Goal: Task Accomplishment & Management: Use online tool/utility

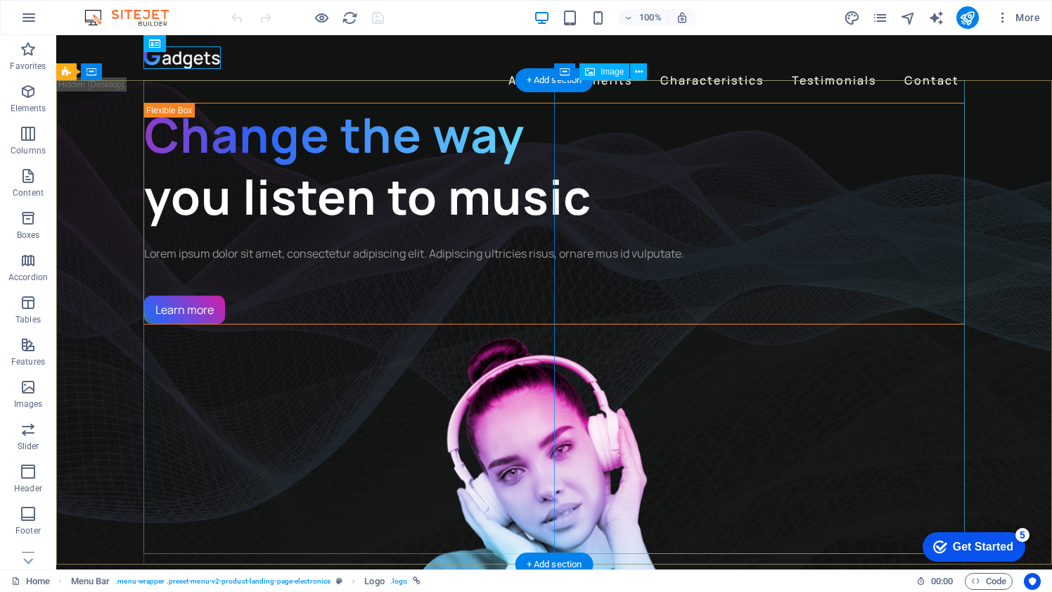
click at [667, 324] on figure "1/3" at bounding box center [555, 560] width 822 height 473
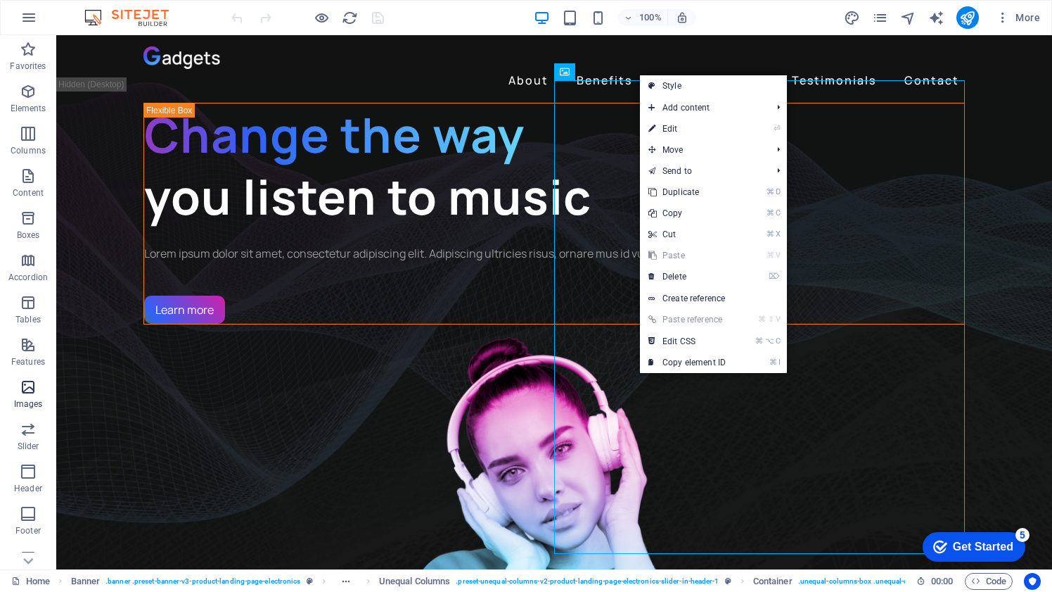
click at [25, 398] on p "Images" at bounding box center [28, 403] width 29 height 11
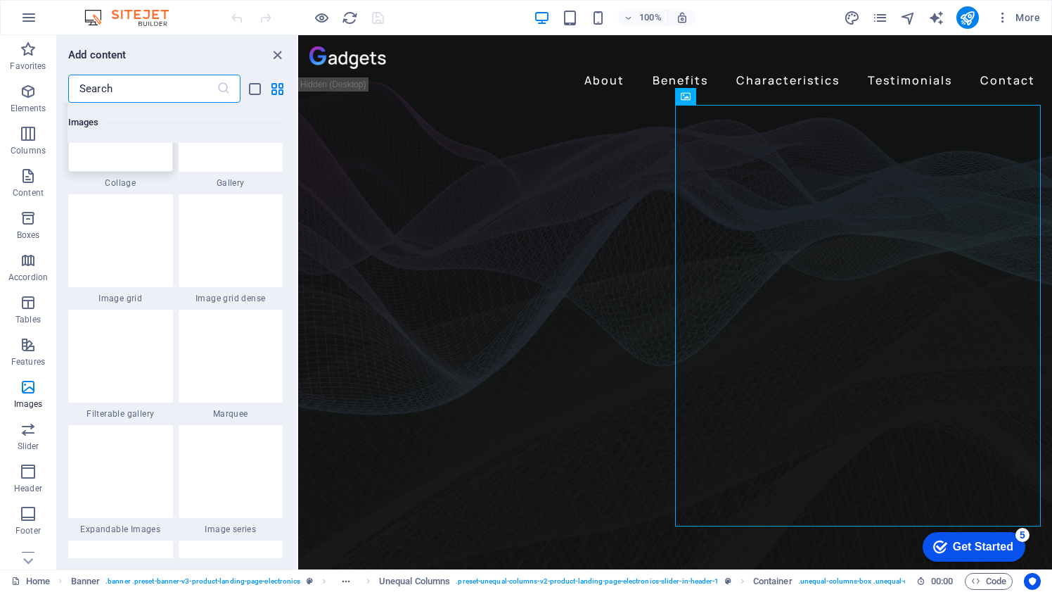
scroll to position [7315, 0]
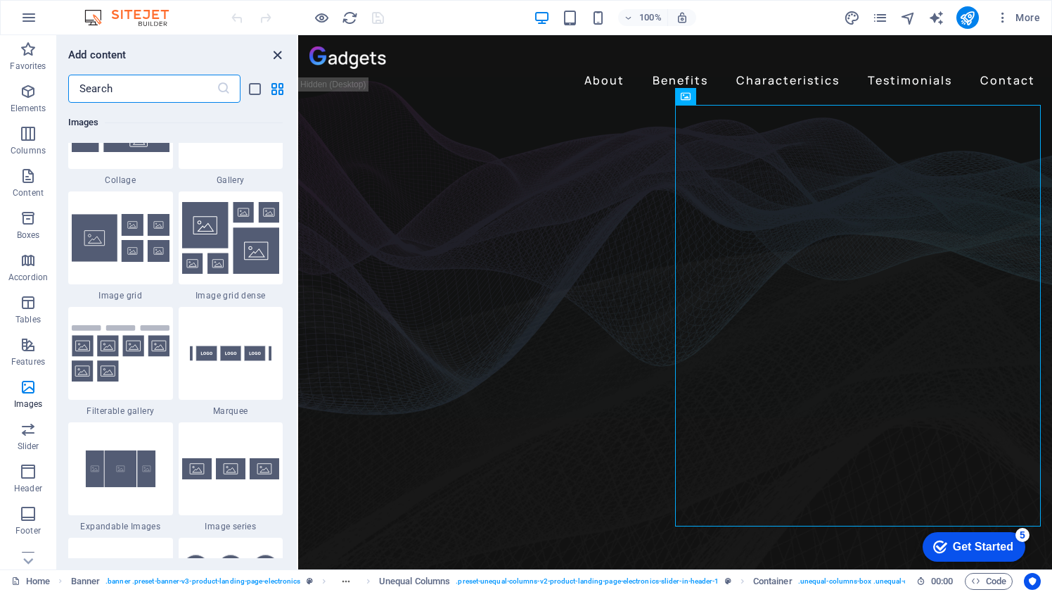
click at [279, 56] on icon "close panel" at bounding box center [277, 55] width 16 height 16
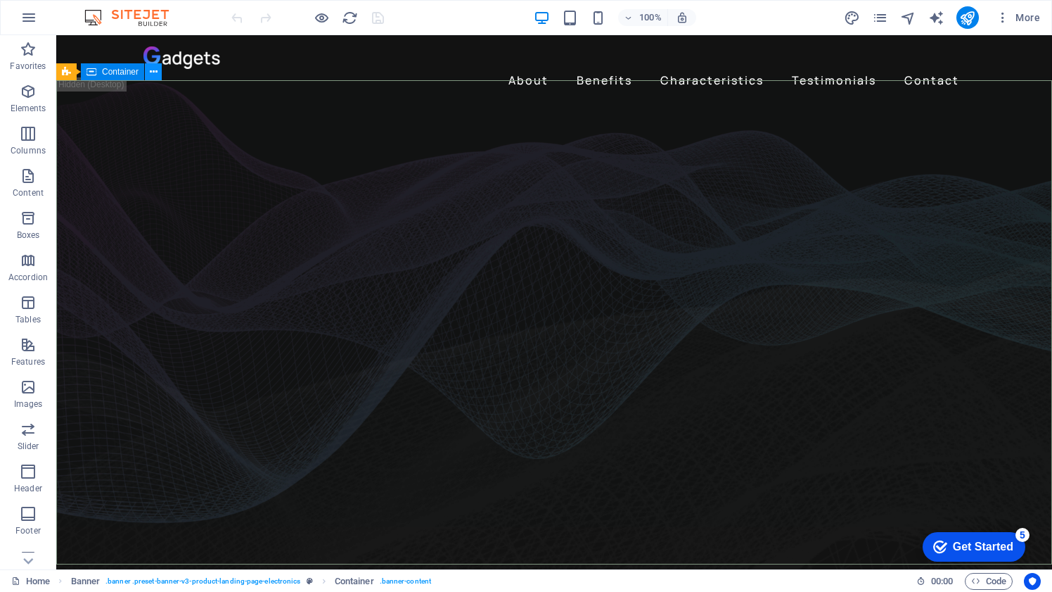
click at [0, 0] on icon at bounding box center [0, 0] width 0 height 0
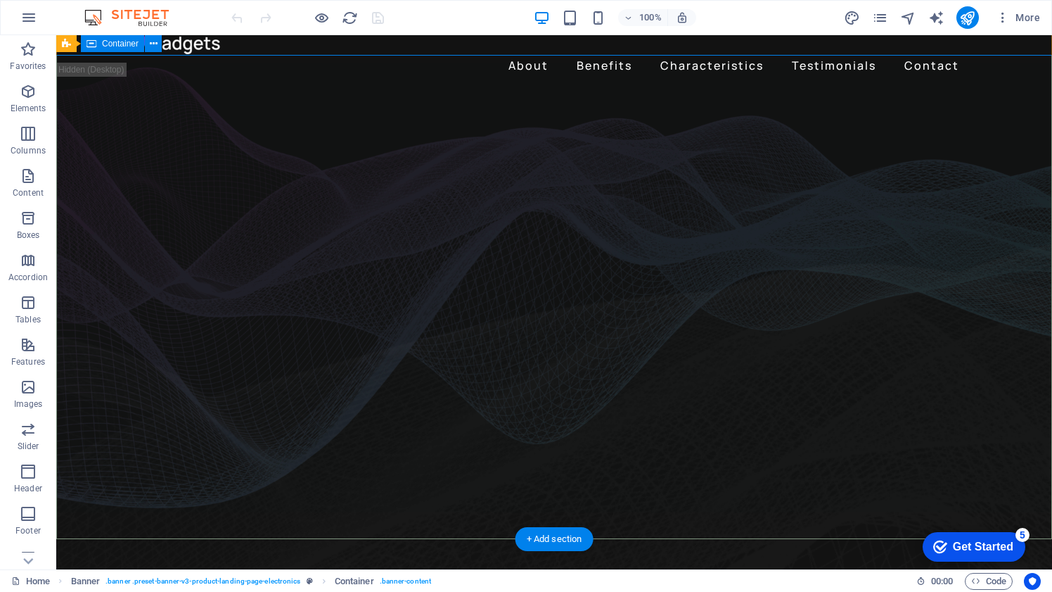
scroll to position [0, 0]
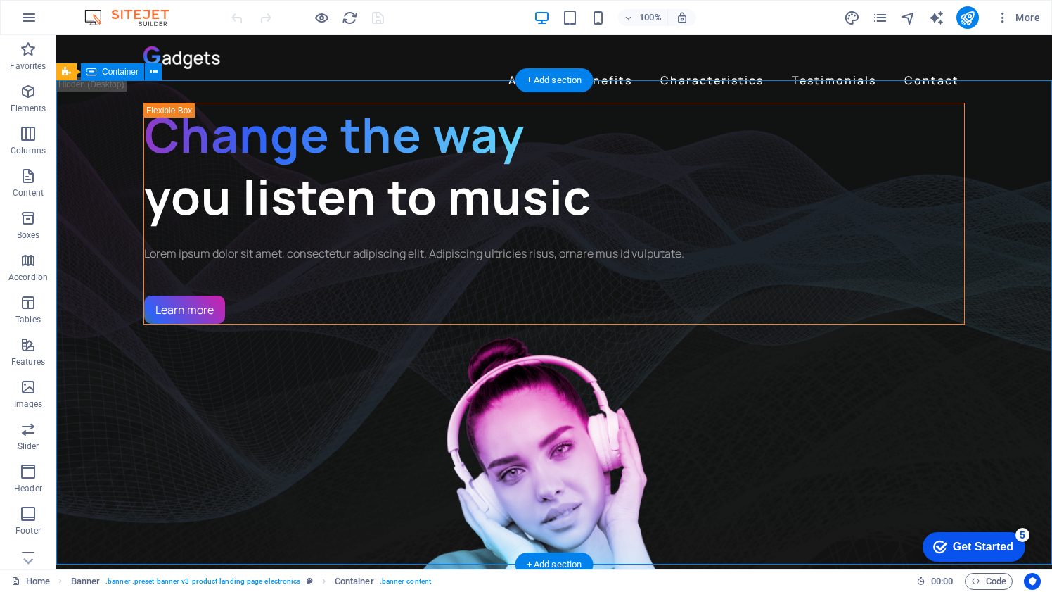
drag, startPoint x: 79, startPoint y: 186, endPoint x: 112, endPoint y: 186, distance: 33.1
drag, startPoint x: 105, startPoint y: 181, endPoint x: 105, endPoint y: 243, distance: 61.9
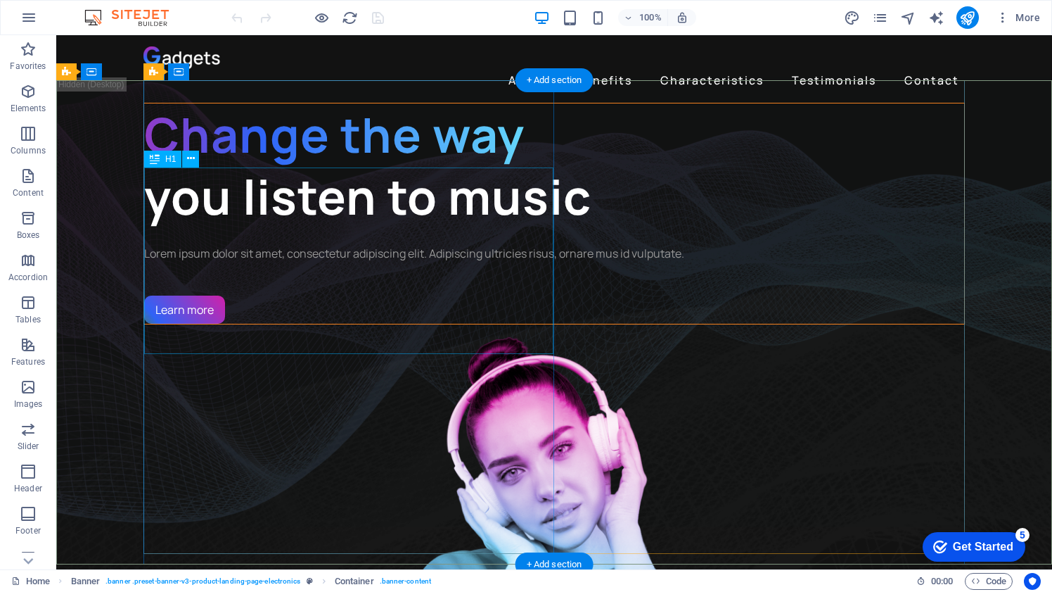
click at [258, 199] on div "Change the way you listen to music" at bounding box center [554, 165] width 820 height 125
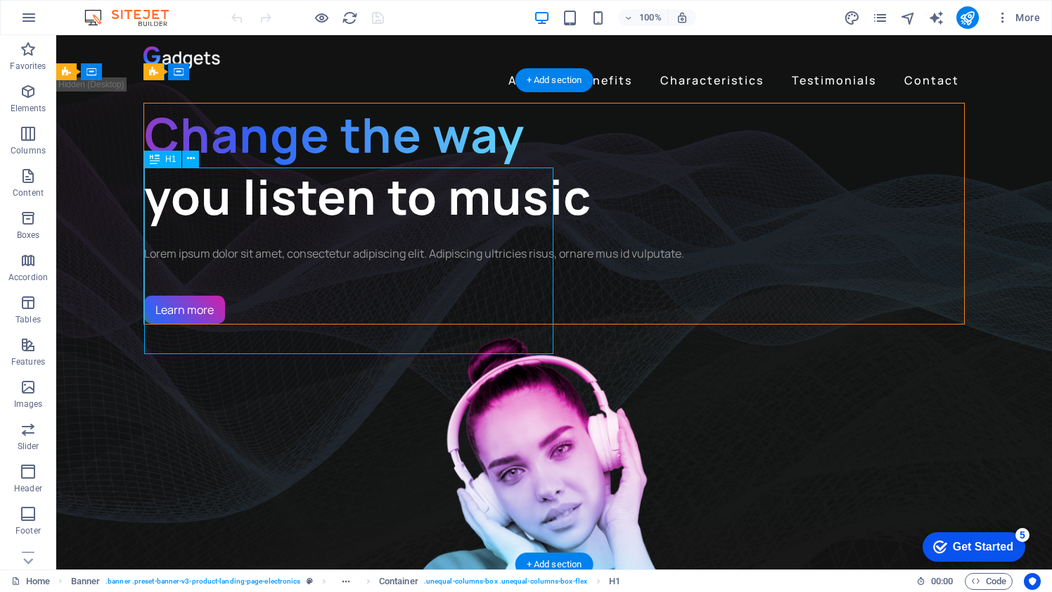
click at [269, 228] on div "Change the way you listen to music" at bounding box center [554, 165] width 820 height 125
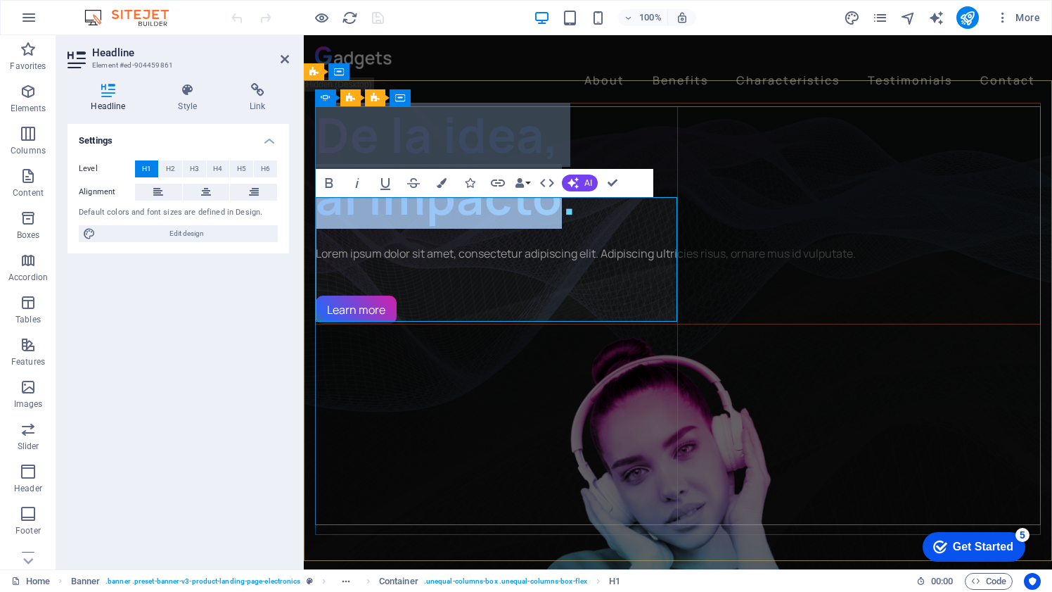
drag, startPoint x: 566, startPoint y: 293, endPoint x: 325, endPoint y: 241, distance: 246.7
click at [325, 229] on span "De la idea, ‌al impacto." at bounding box center [447, 165] width 262 height 127
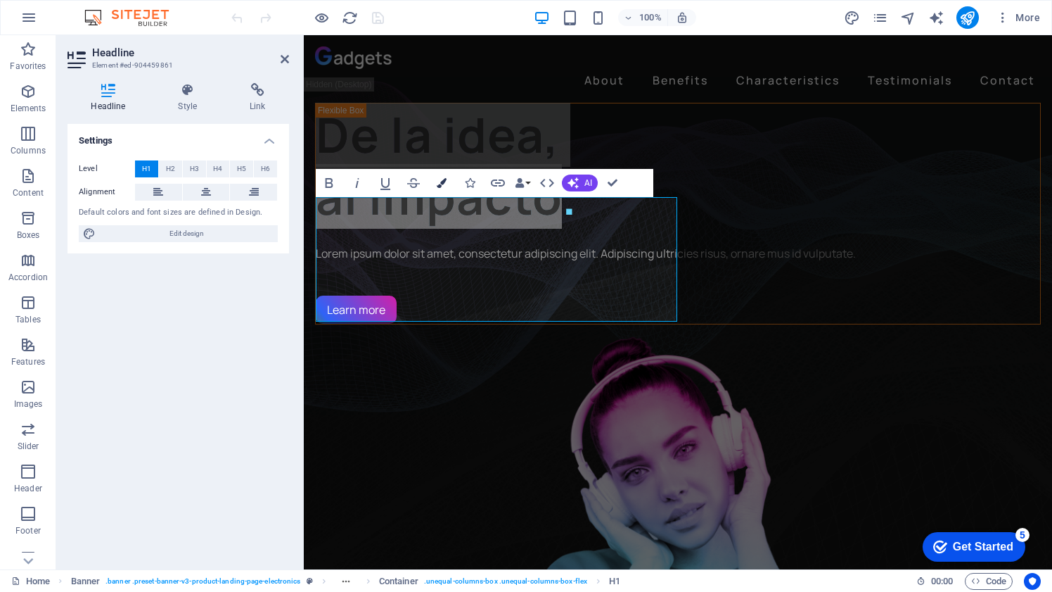
click at [442, 185] on icon "button" at bounding box center [442, 183] width 10 height 10
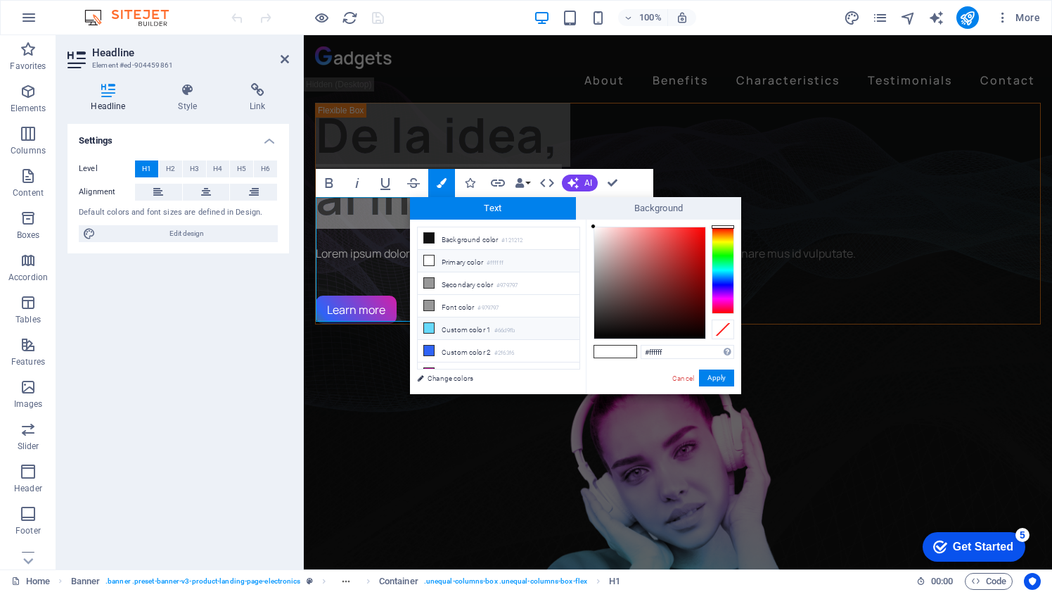
click at [450, 325] on li "Custom color 1 #66d9fb" at bounding box center [499, 328] width 162 height 23
type input "#66d9fb"
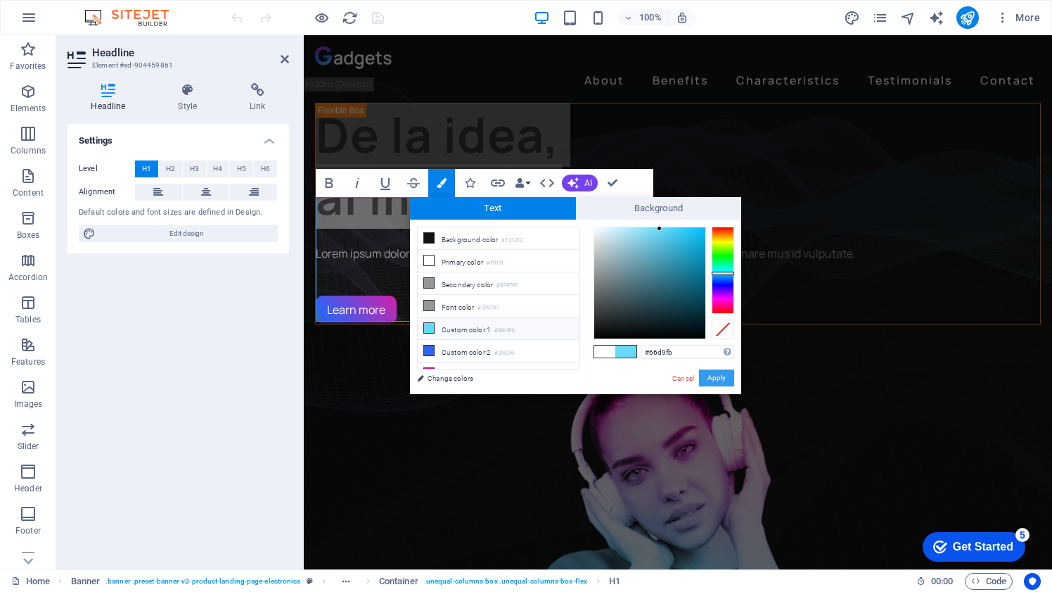
click at [719, 381] on button "Apply" at bounding box center [716, 377] width 35 height 17
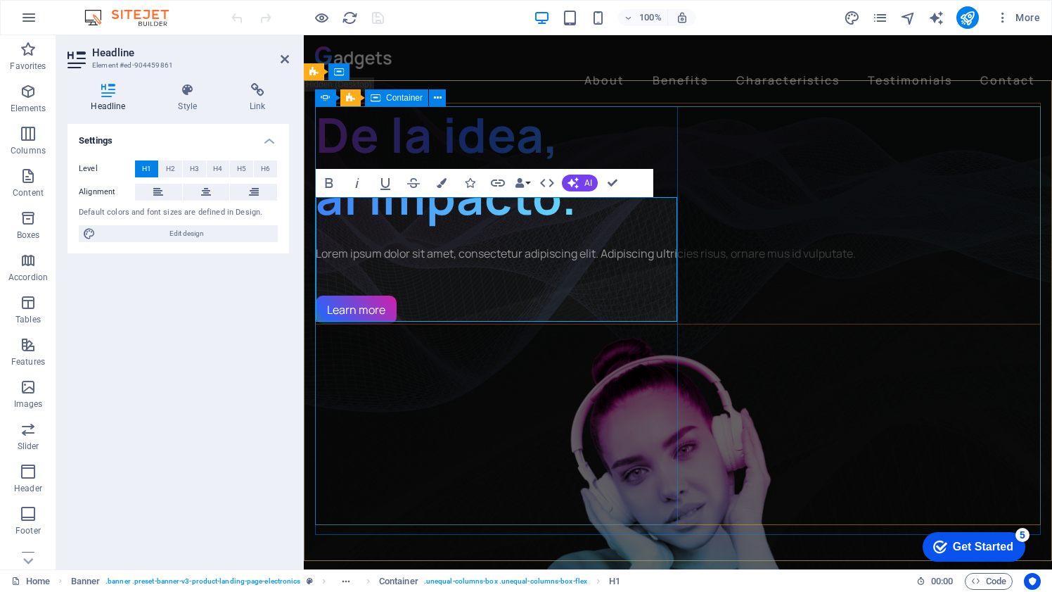
click at [607, 324] on div "De la idea, ‌al impacto . Lorem ipsum dolor sit amet, consectetur adipiscing el…" at bounding box center [678, 214] width 726 height 222
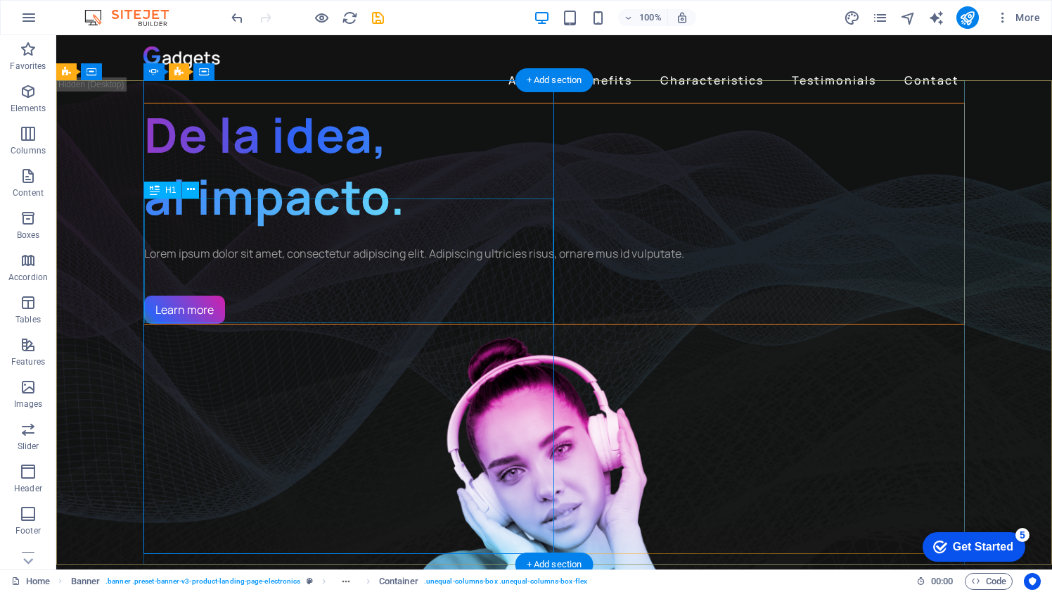
click at [319, 228] on div "De la idea, al impacto ." at bounding box center [554, 165] width 820 height 125
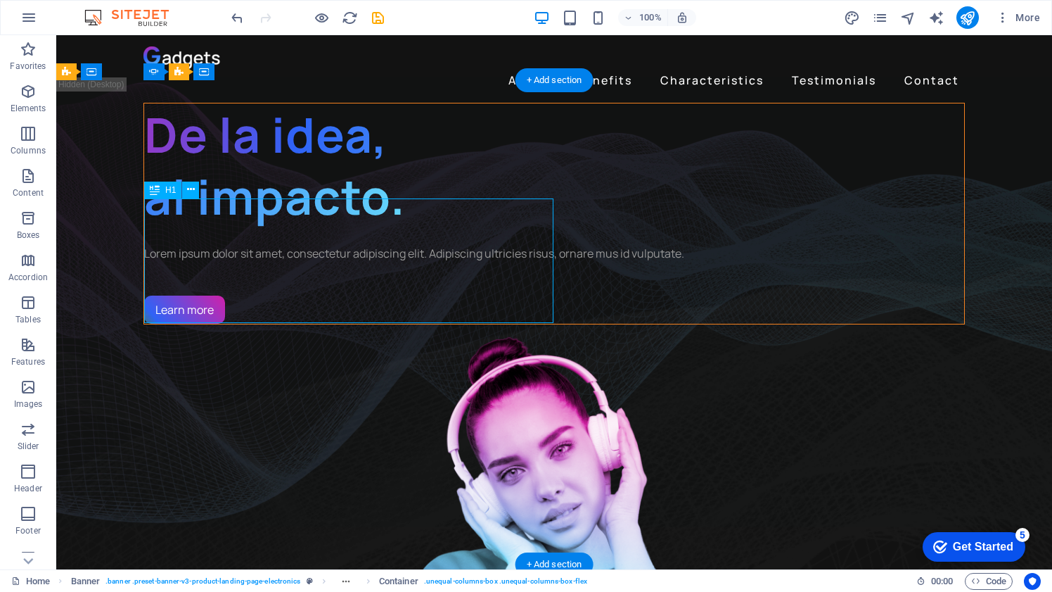
click at [319, 228] on div "De la idea, al impacto ." at bounding box center [554, 165] width 820 height 125
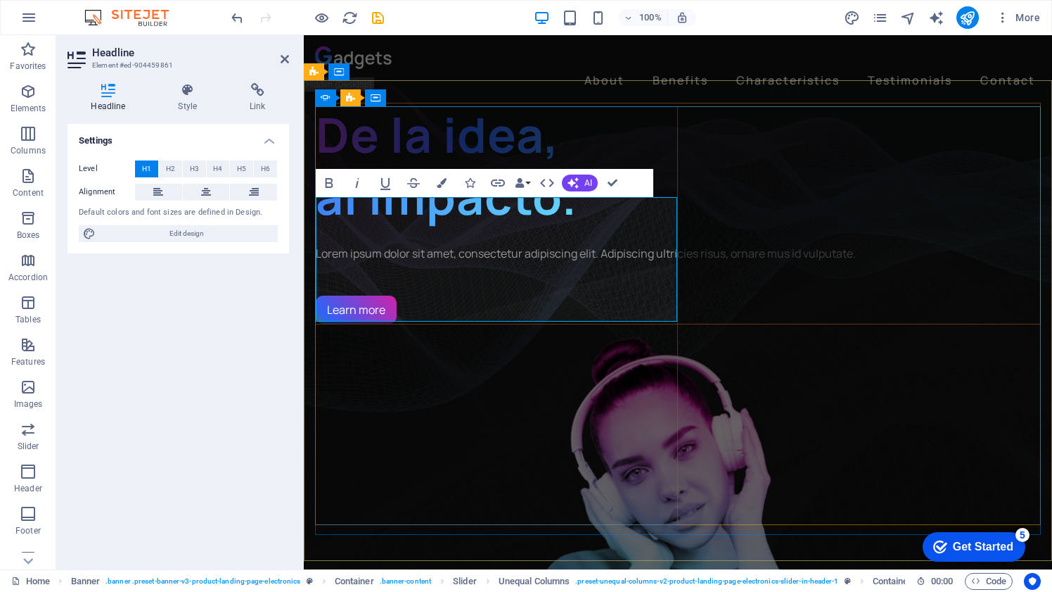
click at [574, 229] on span "De la idea, al impacto ." at bounding box center [447, 165] width 262 height 127
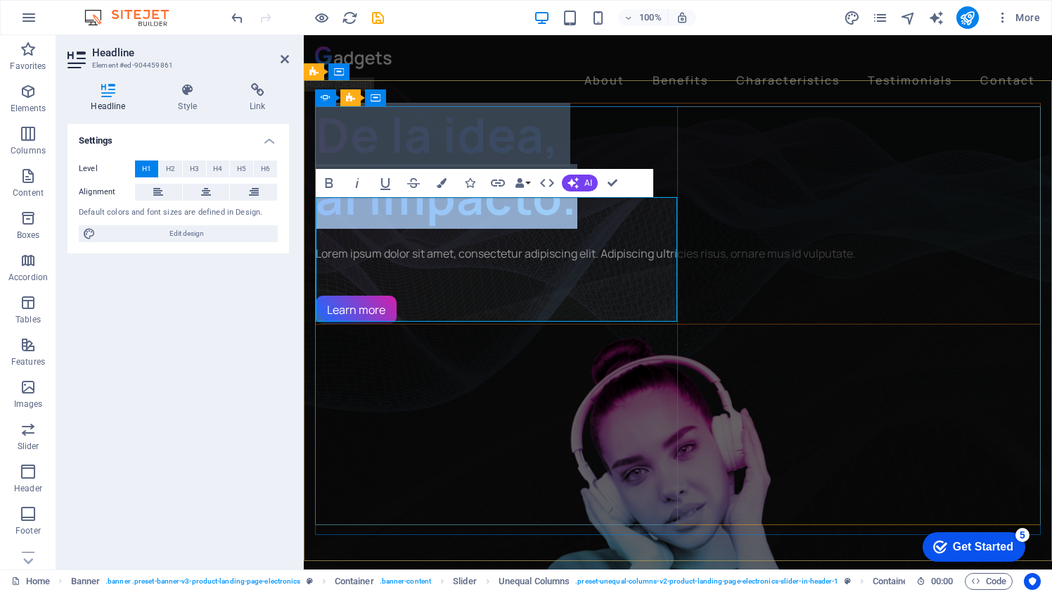
drag, startPoint x: 575, startPoint y: 296, endPoint x: 329, endPoint y: 238, distance: 253.0
click at [329, 229] on span "De la idea, al impacto ." at bounding box center [447, 165] width 262 height 127
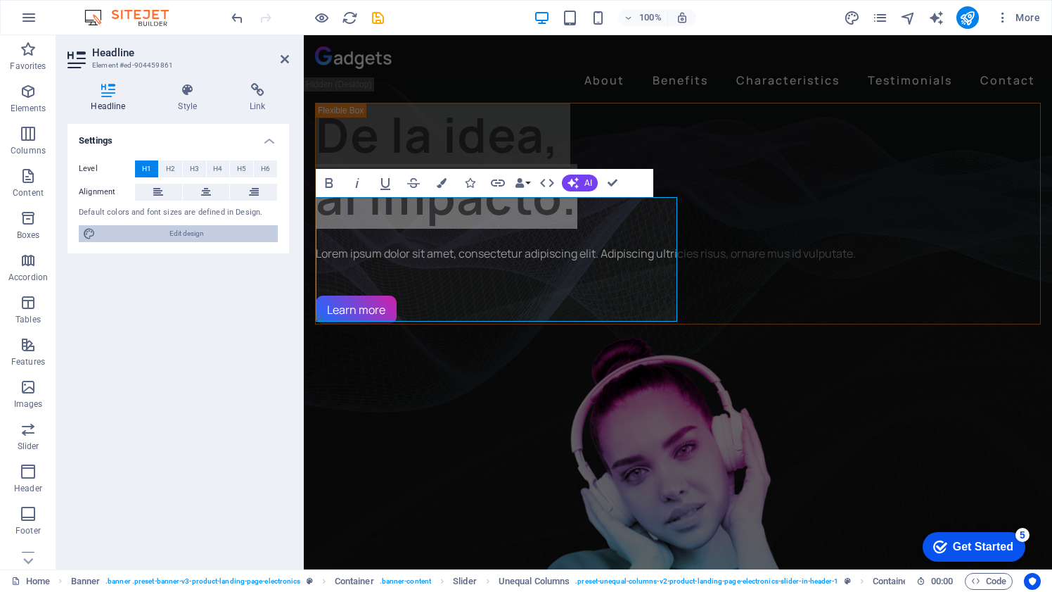
click at [89, 234] on icon at bounding box center [89, 233] width 13 height 17
select select "px"
select select "400"
select select "px"
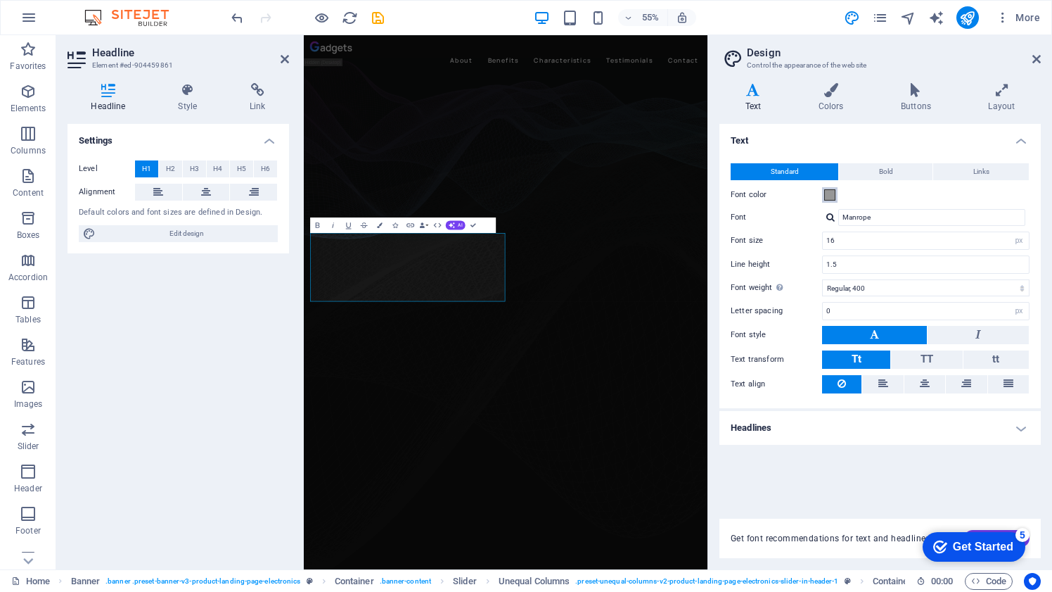
click at [829, 193] on span at bounding box center [829, 194] width 11 height 11
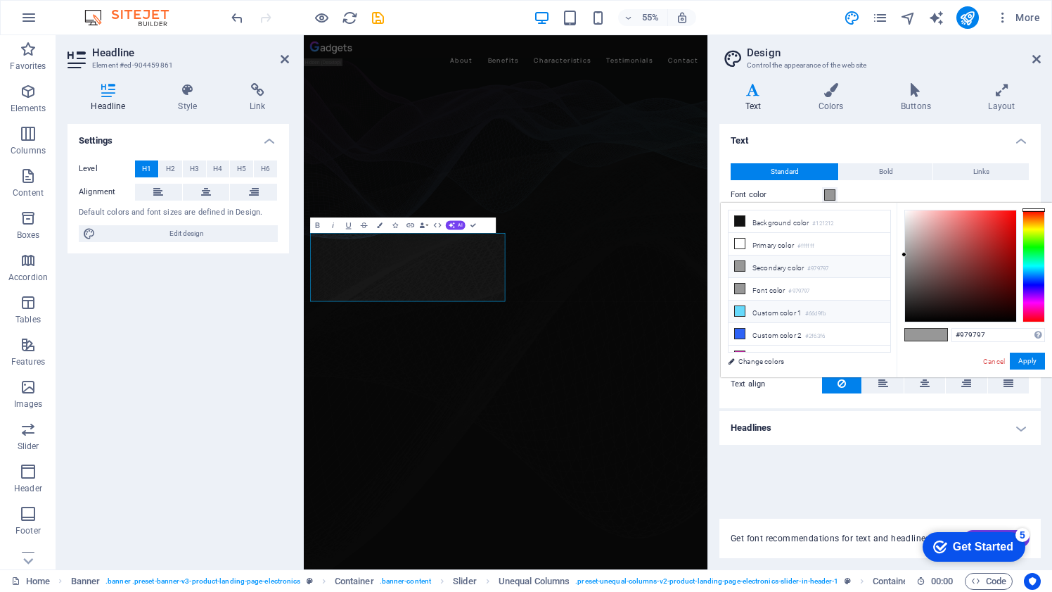
scroll to position [13, 0]
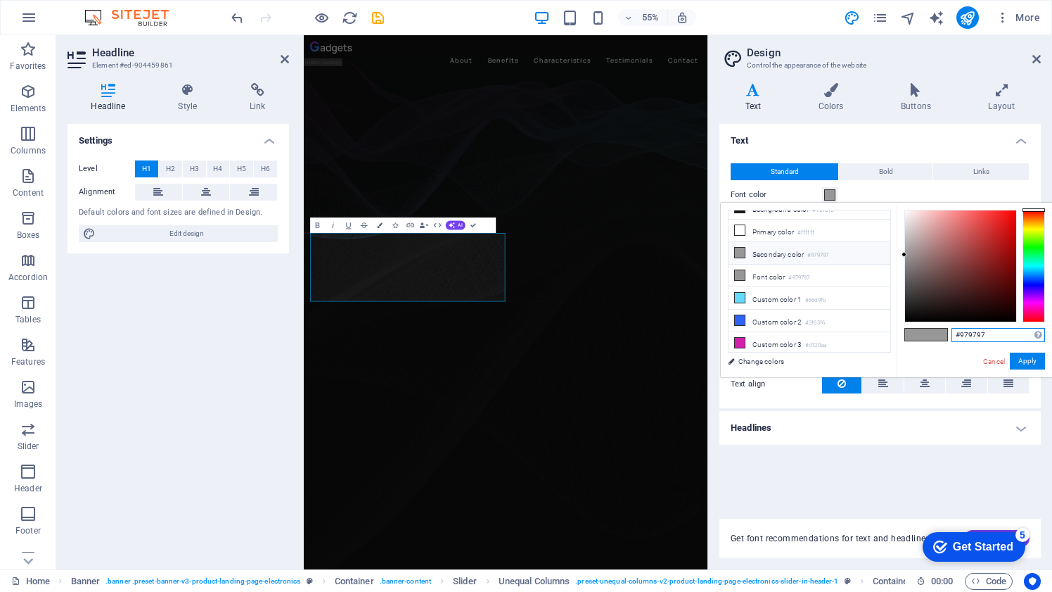
drag, startPoint x: 1005, startPoint y: 333, endPoint x: 960, endPoint y: 333, distance: 45.0
click at [960, 333] on input "#979797" at bounding box center [999, 335] width 94 height 14
paste input "70bab"
type input "#70bab7"
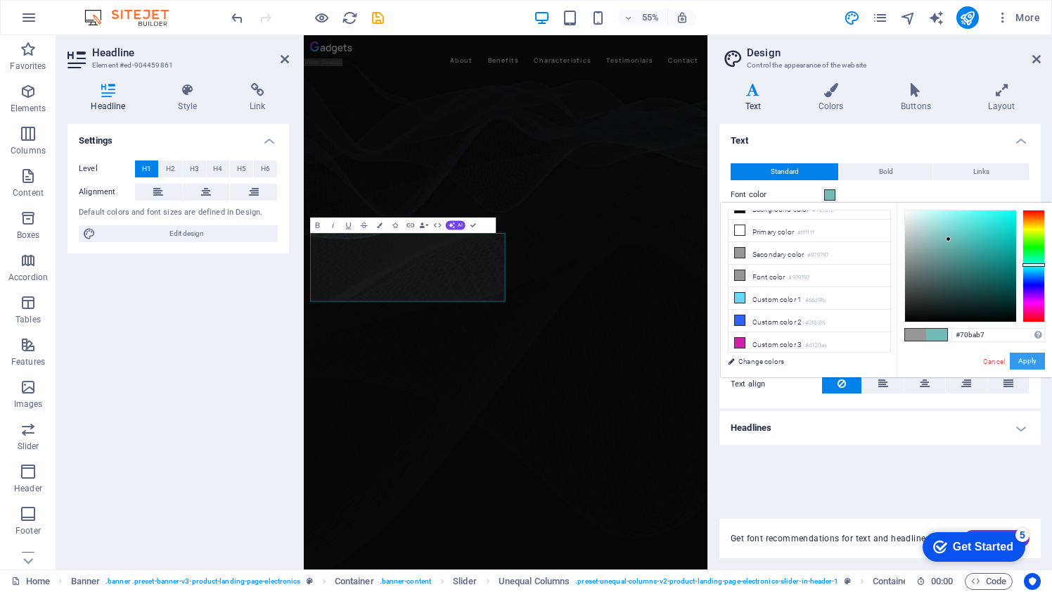
click at [1018, 358] on button "Apply" at bounding box center [1027, 360] width 35 height 17
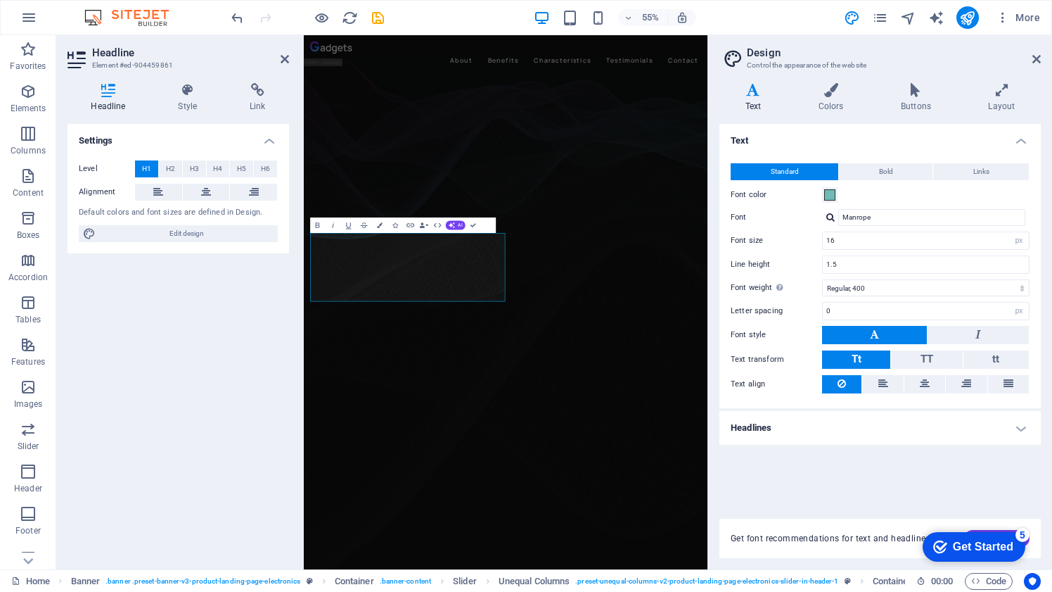
click at [836, 146] on h4 "Text" at bounding box center [880, 136] width 321 height 25
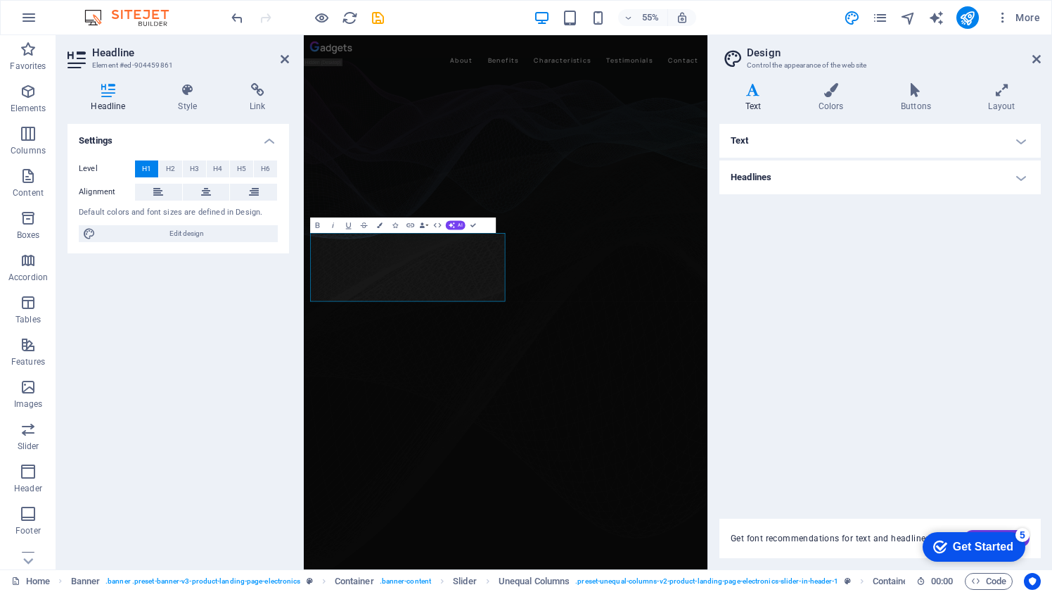
click at [219, 362] on div "Settings Level H1 H2 H3 H4 H5 H6 Alignment Default colors and font sizes are de…" at bounding box center [179, 341] width 222 height 434
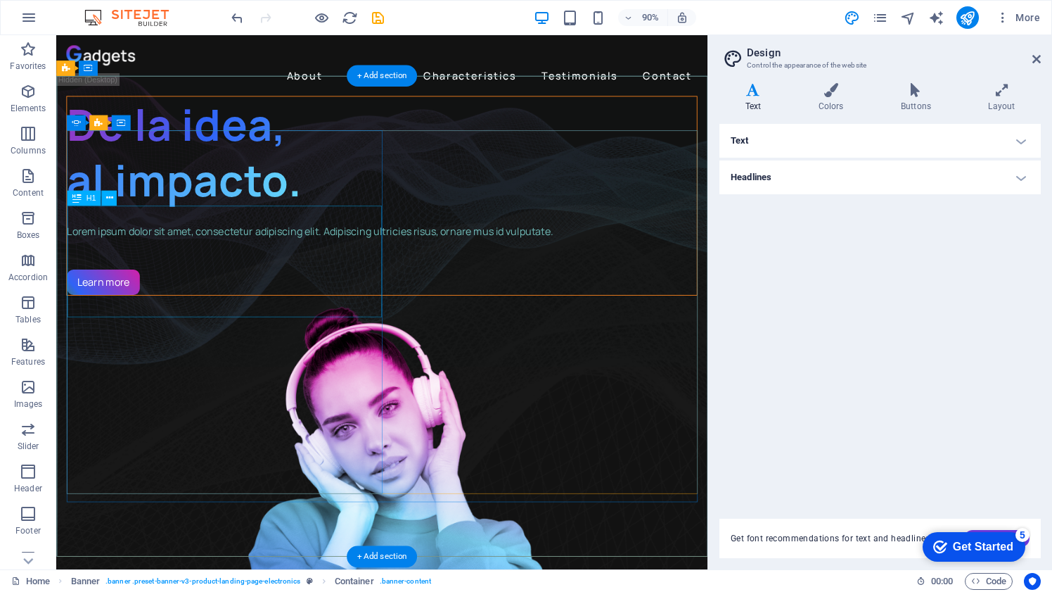
click at [268, 228] on div "De la idea, al impacto ." at bounding box center [418, 165] width 700 height 125
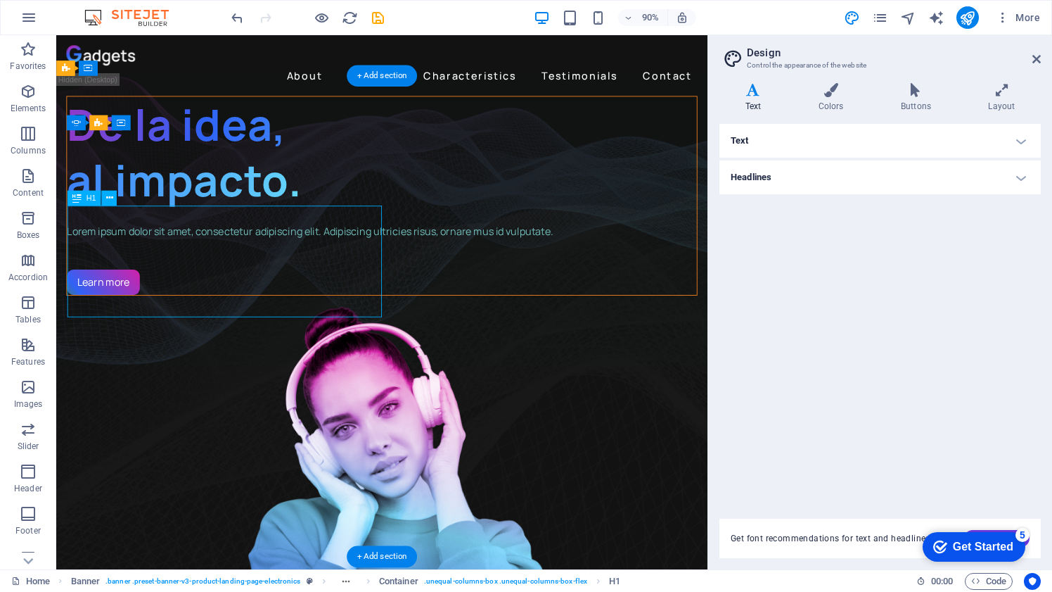
click at [268, 228] on div "De la idea, al impacto ." at bounding box center [418, 165] width 700 height 125
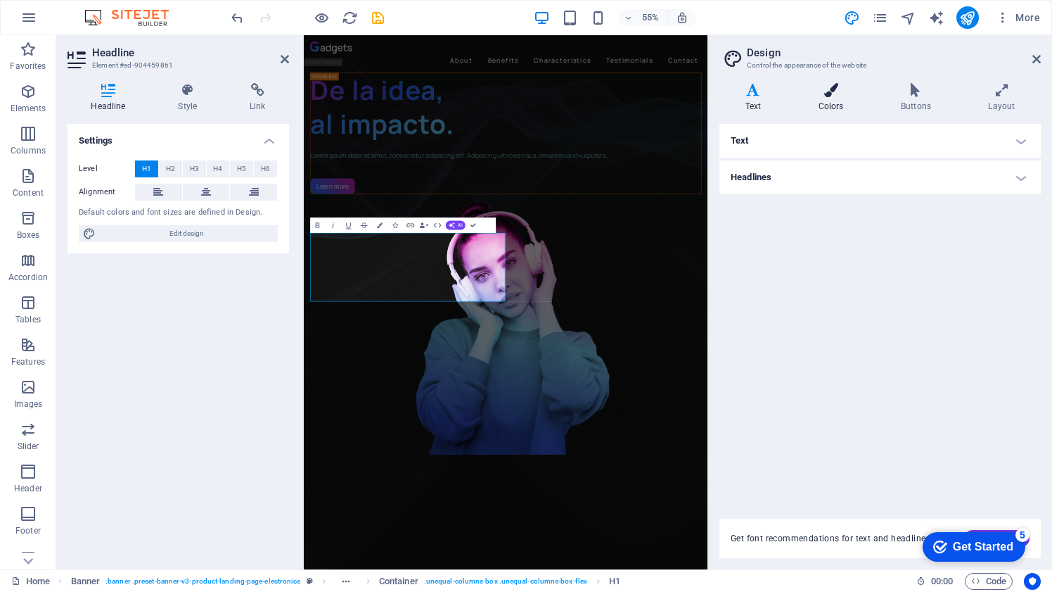
click at [831, 91] on icon at bounding box center [831, 90] width 77 height 14
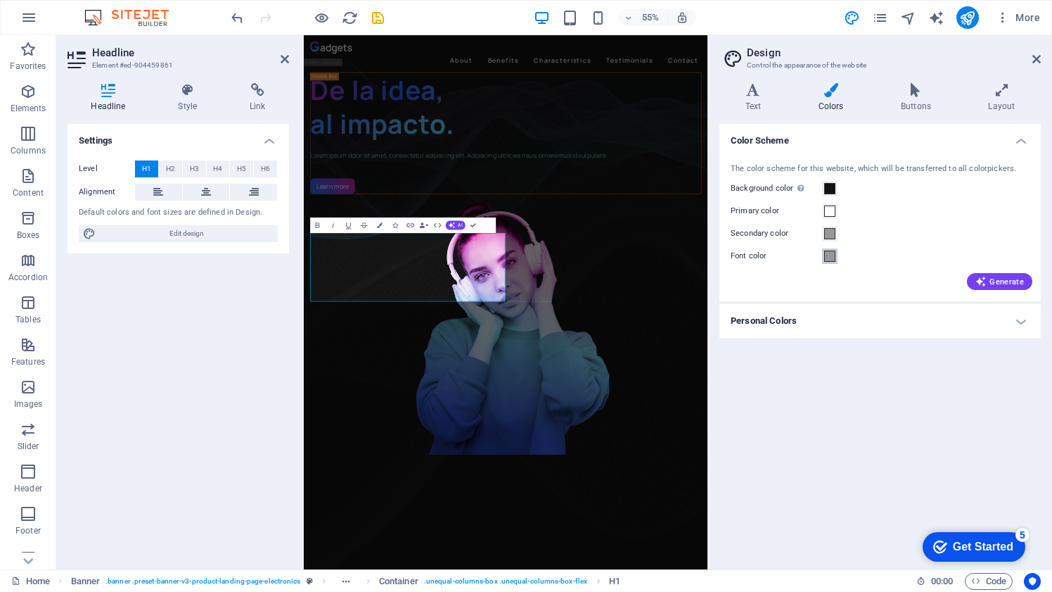
click at [829, 254] on span at bounding box center [829, 255] width 11 height 11
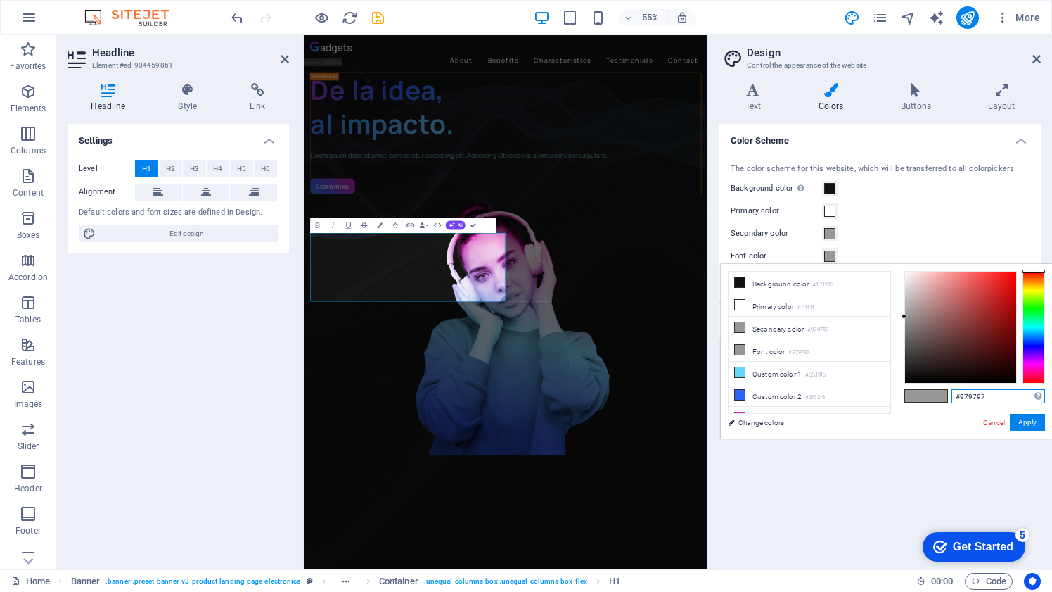
drag, startPoint x: 989, startPoint y: 394, endPoint x: 959, endPoint y: 394, distance: 29.5
click at [959, 394] on input "#979797" at bounding box center [999, 396] width 94 height 14
paste input "70bab"
type input "#70bab7"
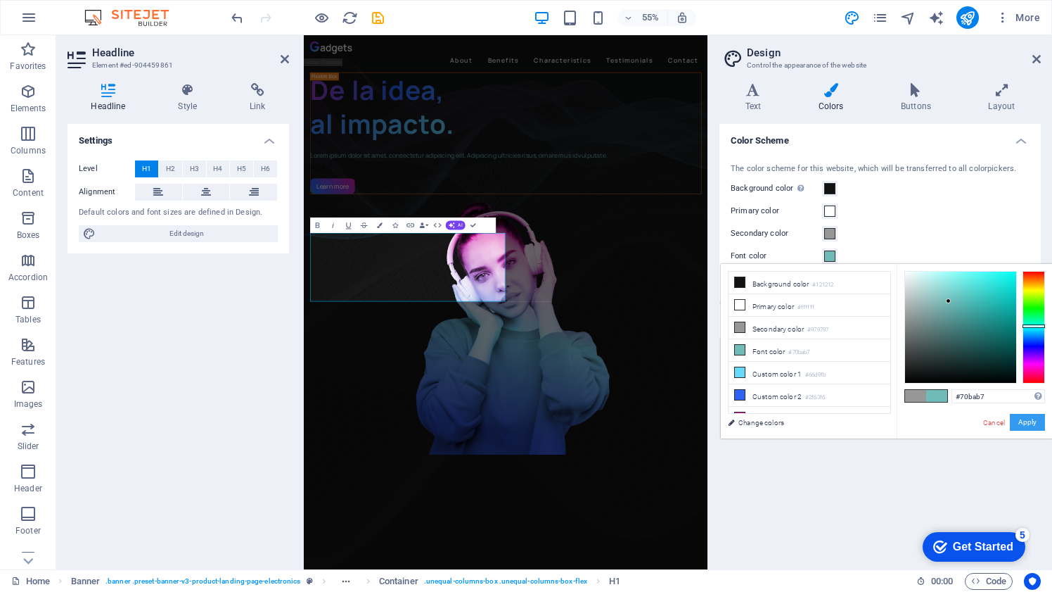
click at [1039, 423] on button "Apply" at bounding box center [1027, 422] width 35 height 17
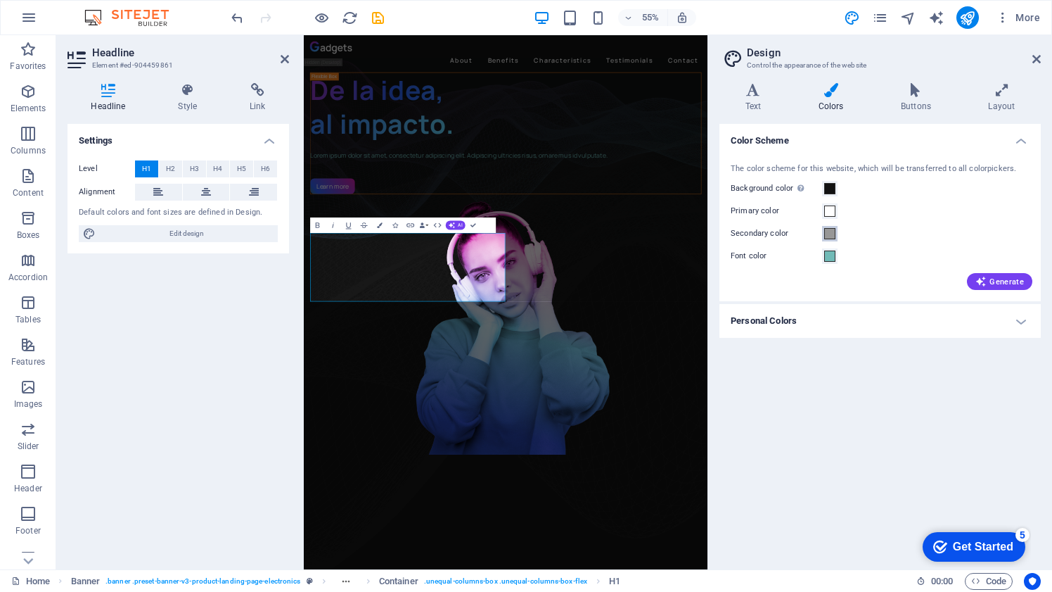
click at [834, 234] on span at bounding box center [829, 233] width 11 height 11
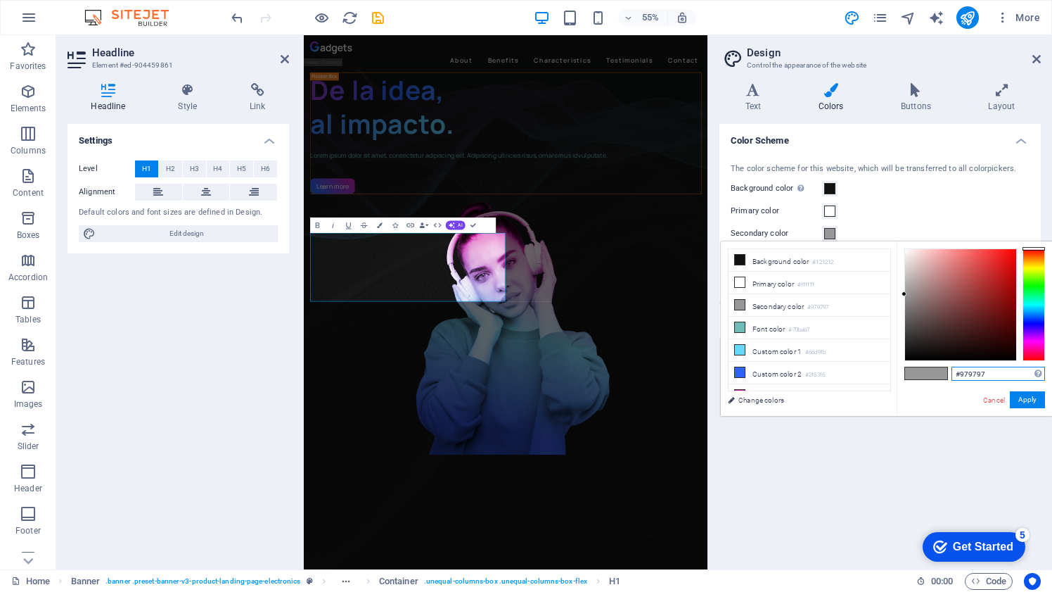
drag, startPoint x: 990, startPoint y: 371, endPoint x: 959, endPoint y: 371, distance: 31.0
click at [959, 371] on input "#979797" at bounding box center [999, 373] width 94 height 14
paste input "70bab"
type input "#70bab7"
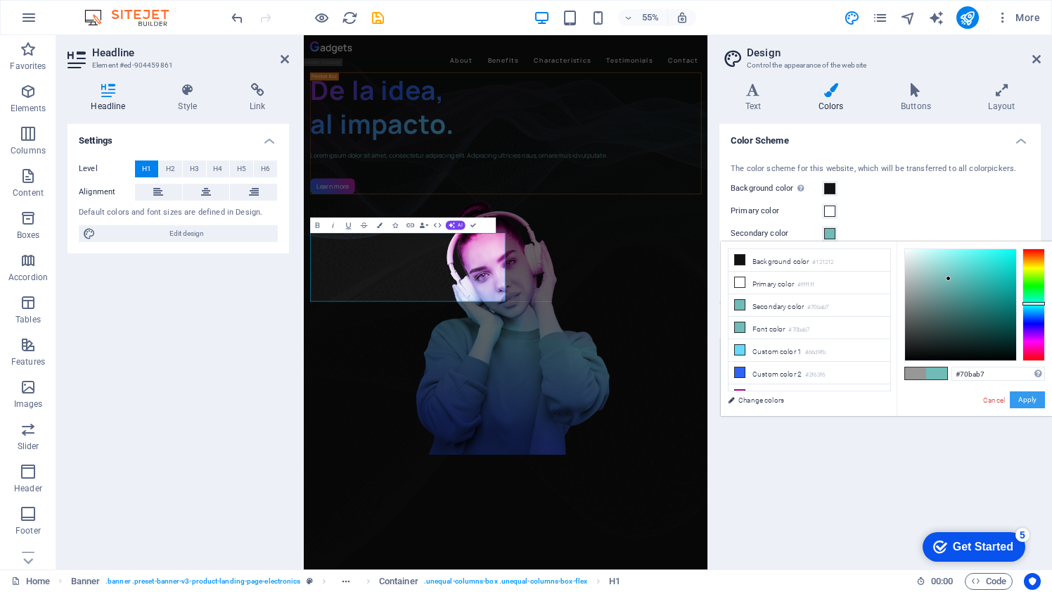
click at [1031, 400] on button "Apply" at bounding box center [1027, 399] width 35 height 17
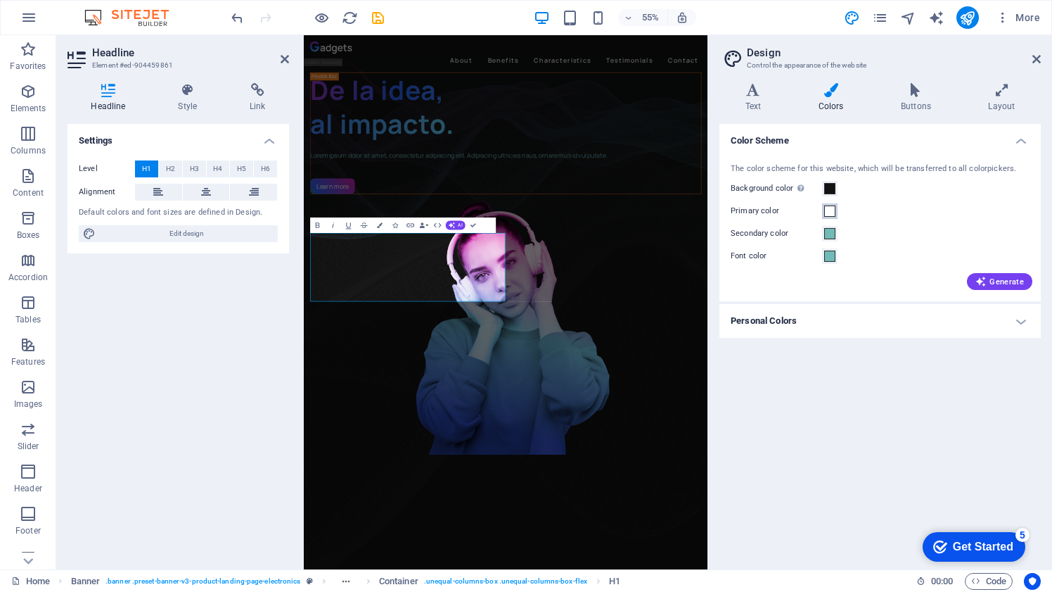
click at [831, 212] on span at bounding box center [829, 210] width 11 height 11
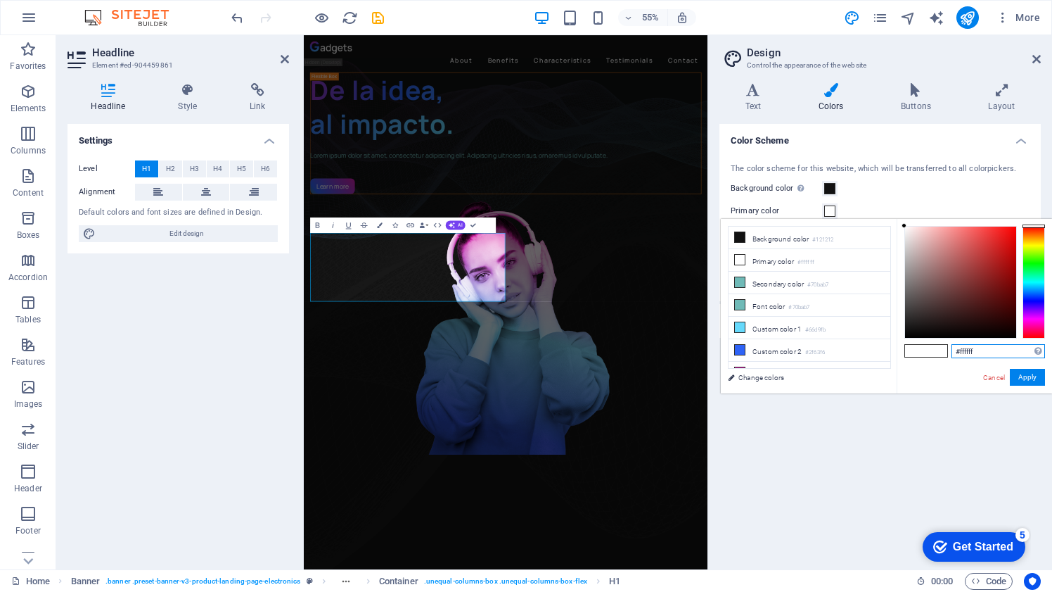
drag, startPoint x: 981, startPoint y: 350, endPoint x: 962, endPoint y: 350, distance: 19.0
click at [962, 350] on input "#ffffff" at bounding box center [999, 351] width 94 height 14
paste input "70bab7"
type input "#70bab7"
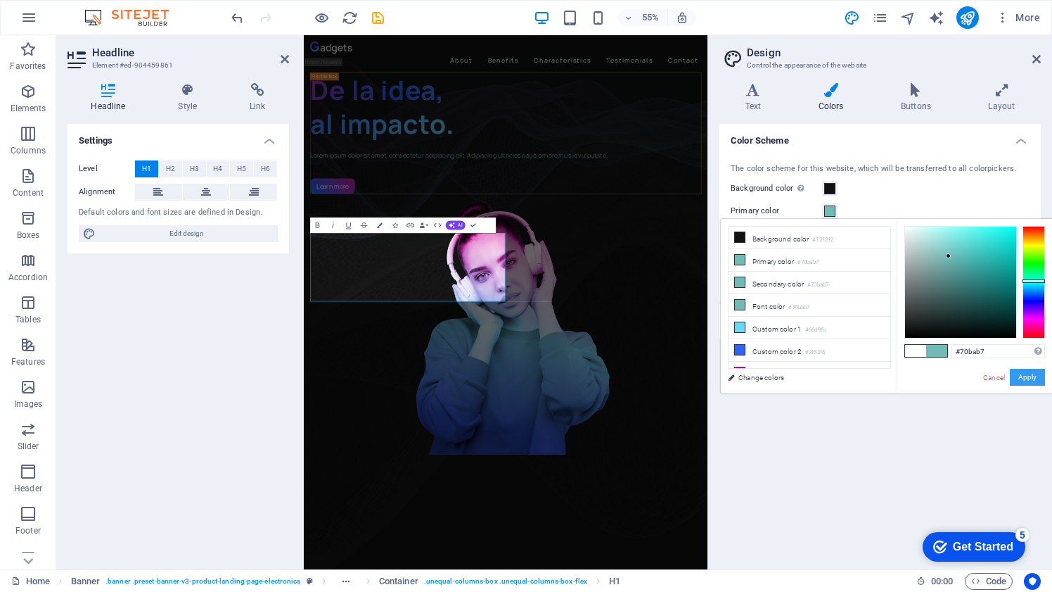
click at [1030, 379] on button "Apply" at bounding box center [1027, 377] width 35 height 17
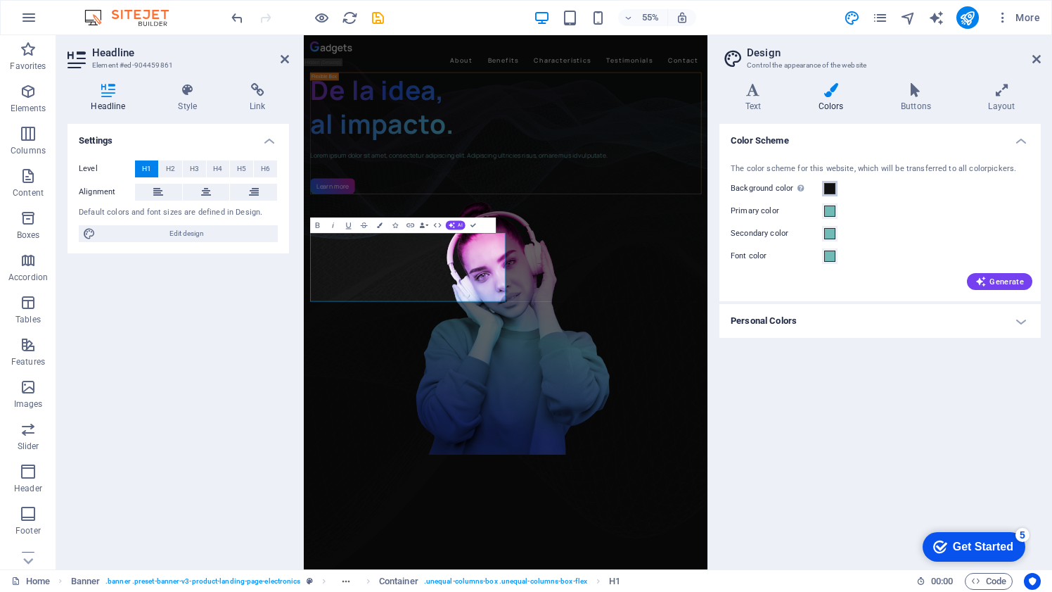
click at [831, 187] on span at bounding box center [829, 188] width 11 height 11
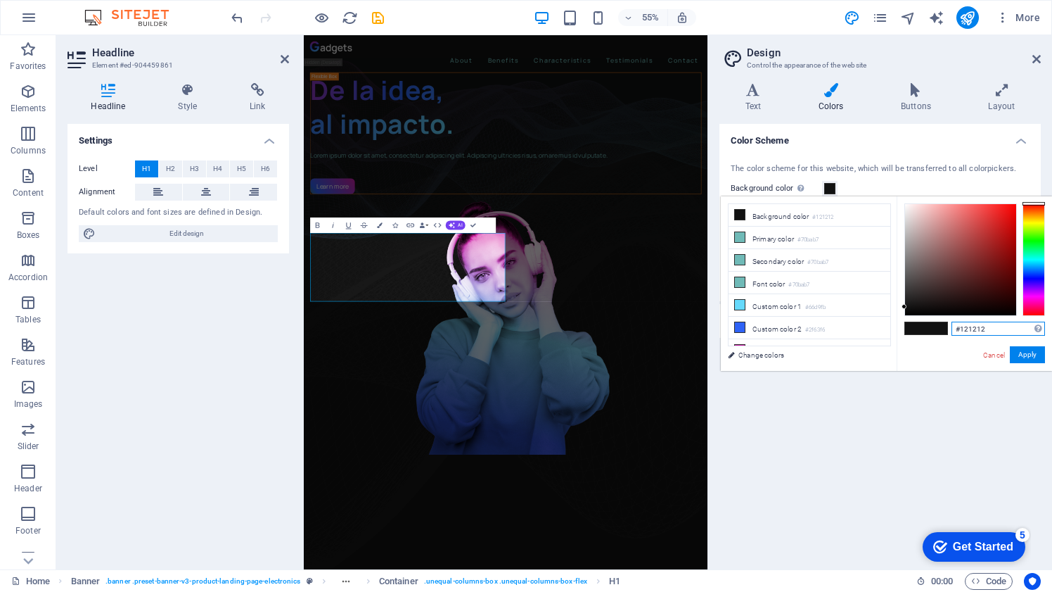
drag, startPoint x: 986, startPoint y: 329, endPoint x: 960, endPoint y: 328, distance: 26.1
click at [960, 328] on input "#121212" at bounding box center [999, 328] width 94 height 14
paste input "70bab7"
type input "#70bab7"
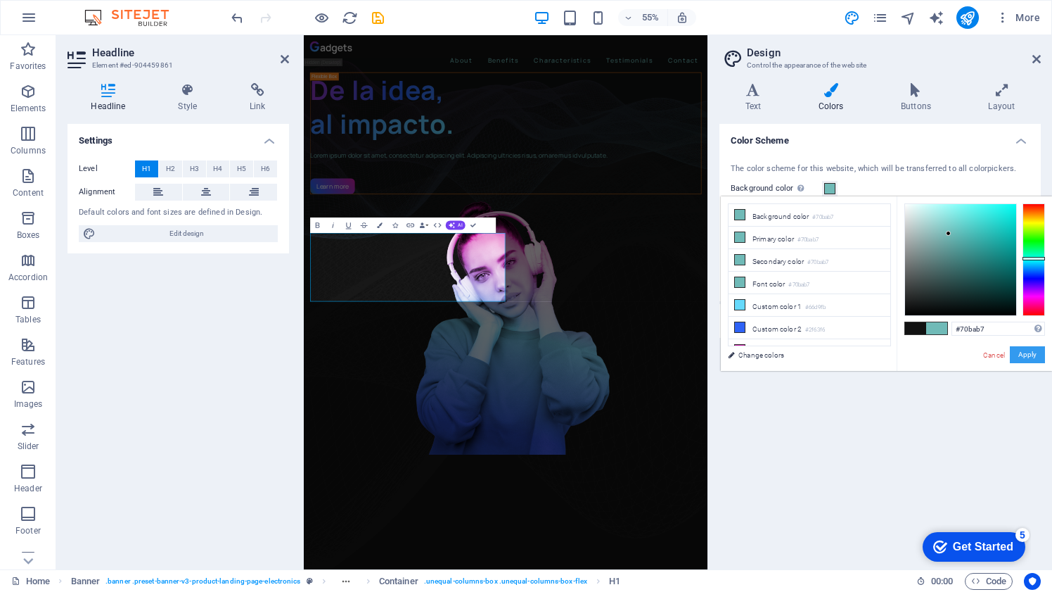
click at [1026, 355] on button "Apply" at bounding box center [1027, 354] width 35 height 17
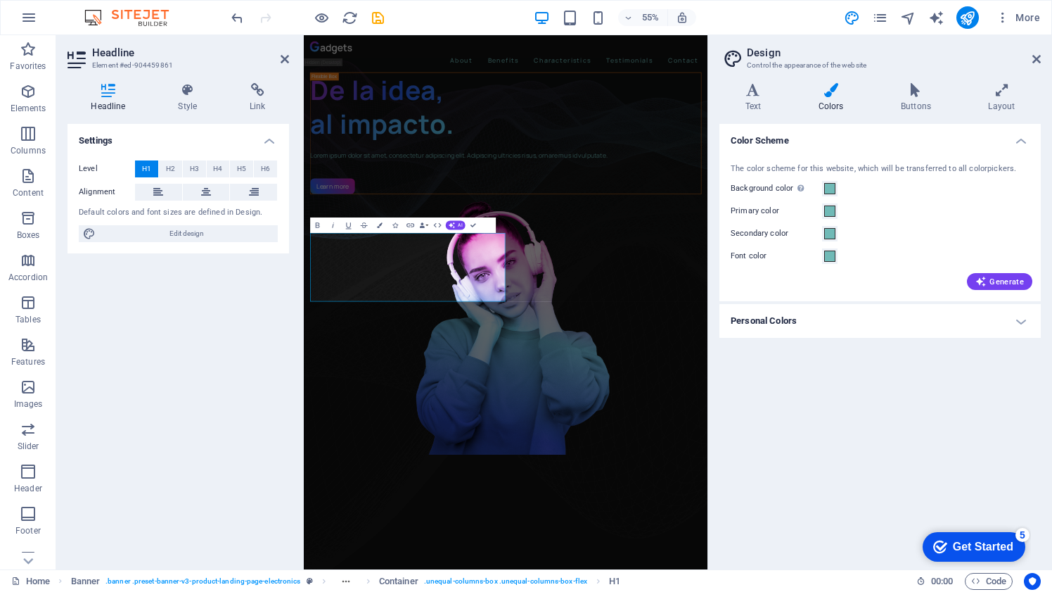
click at [181, 428] on div "Settings Level H1 H2 H3 H4 H5 H6 Alignment Default colors and font sizes are de…" at bounding box center [179, 341] width 222 height 434
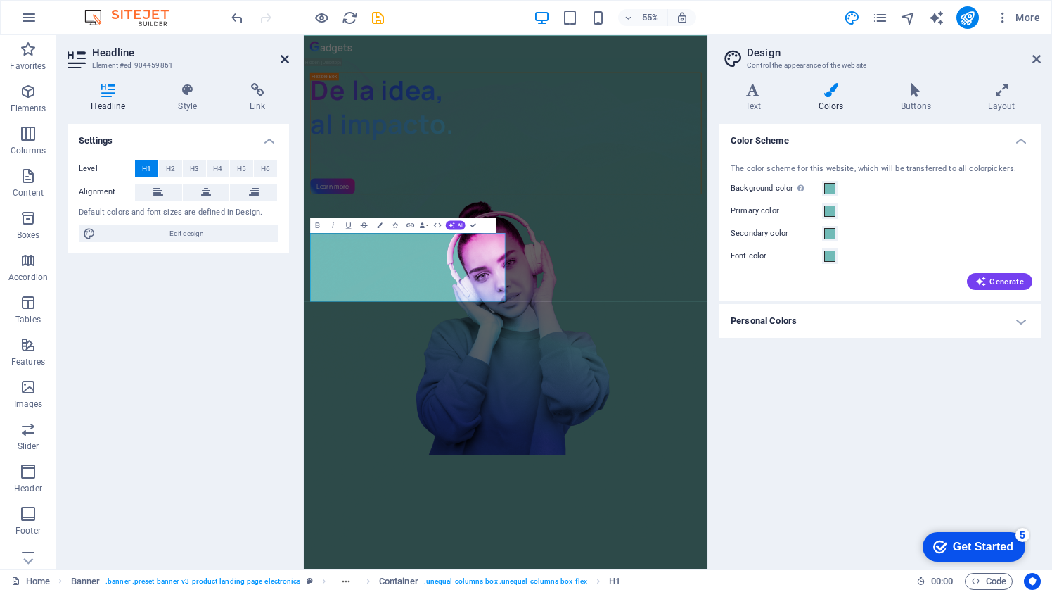
click at [284, 56] on icon at bounding box center [285, 58] width 8 height 11
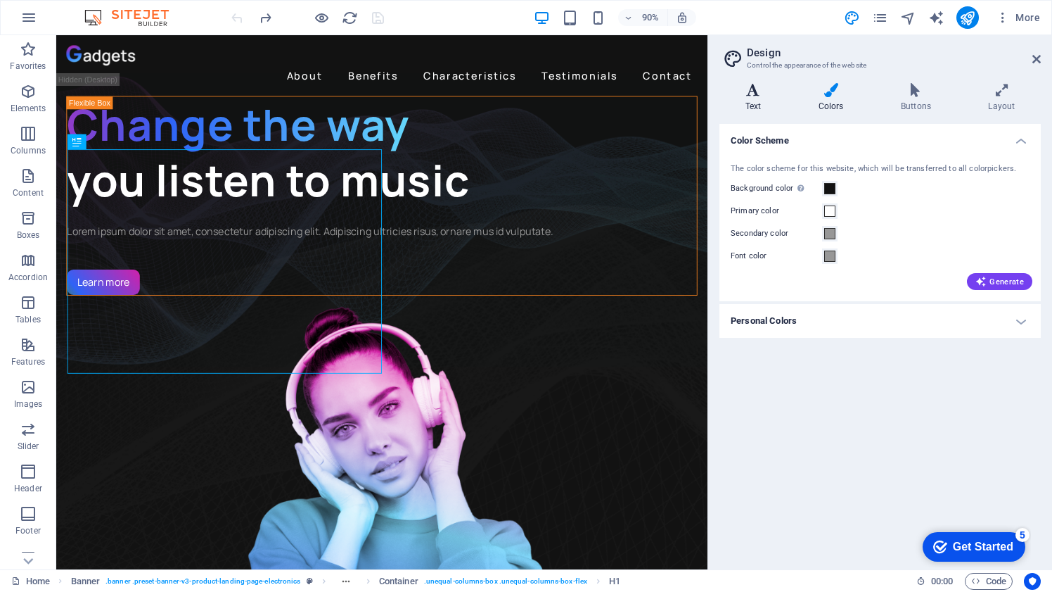
click at [760, 94] on icon at bounding box center [754, 90] width 68 height 14
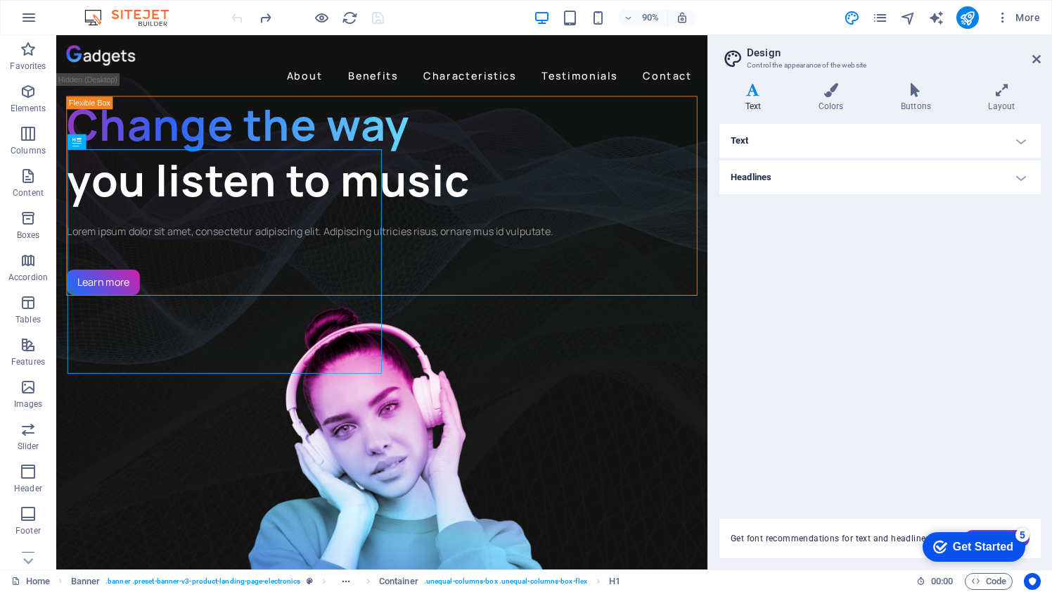
click at [769, 177] on h4 "Headlines" at bounding box center [880, 177] width 321 height 34
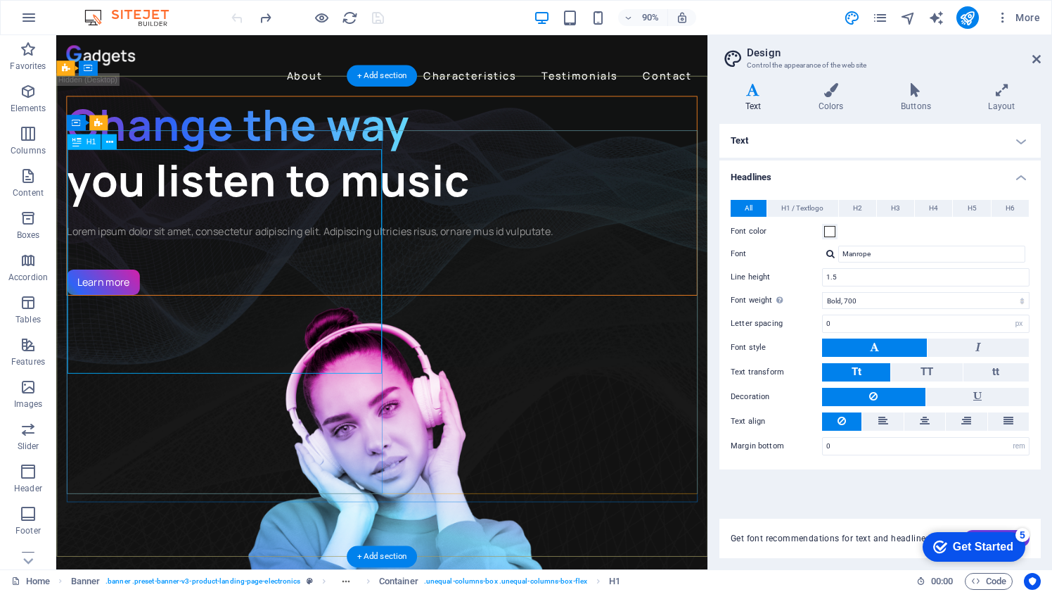
click at [298, 189] on div "Change the way you listen to music" at bounding box center [418, 165] width 700 height 125
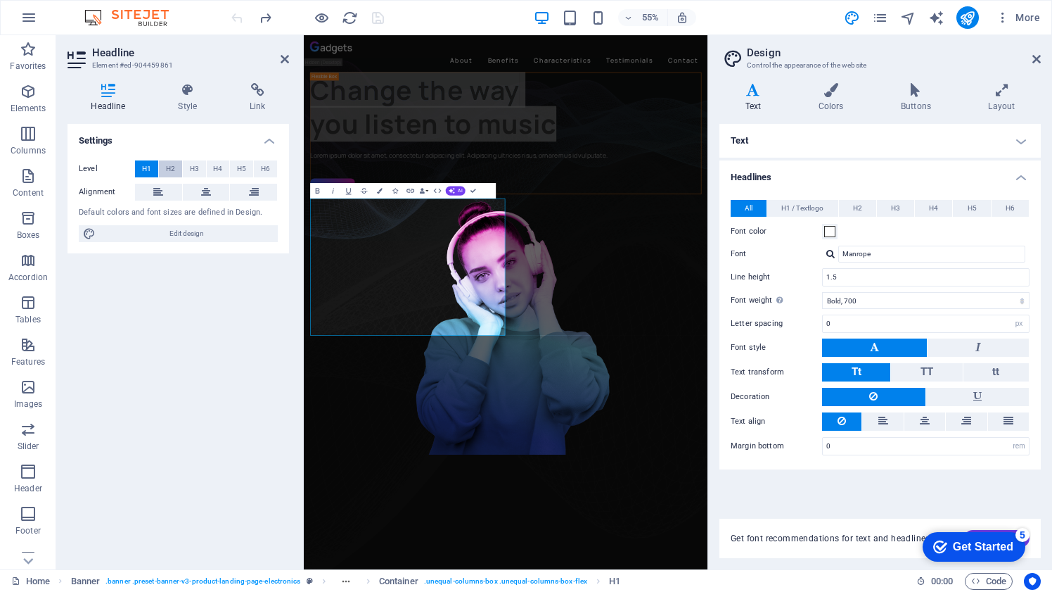
click at [172, 166] on span "H2" at bounding box center [170, 168] width 9 height 17
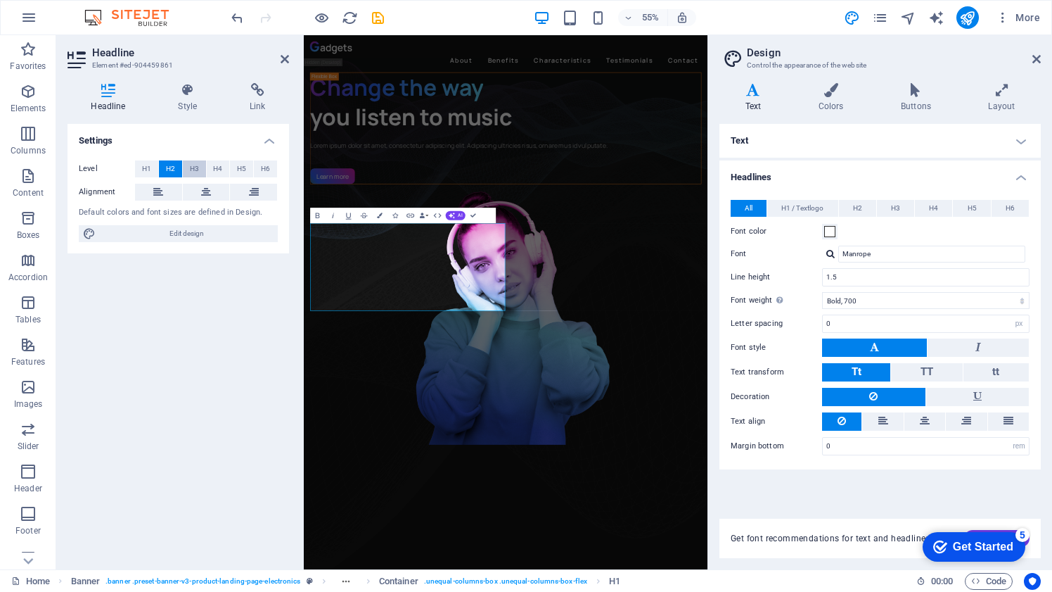
click at [189, 170] on button "H3" at bounding box center [194, 168] width 23 height 17
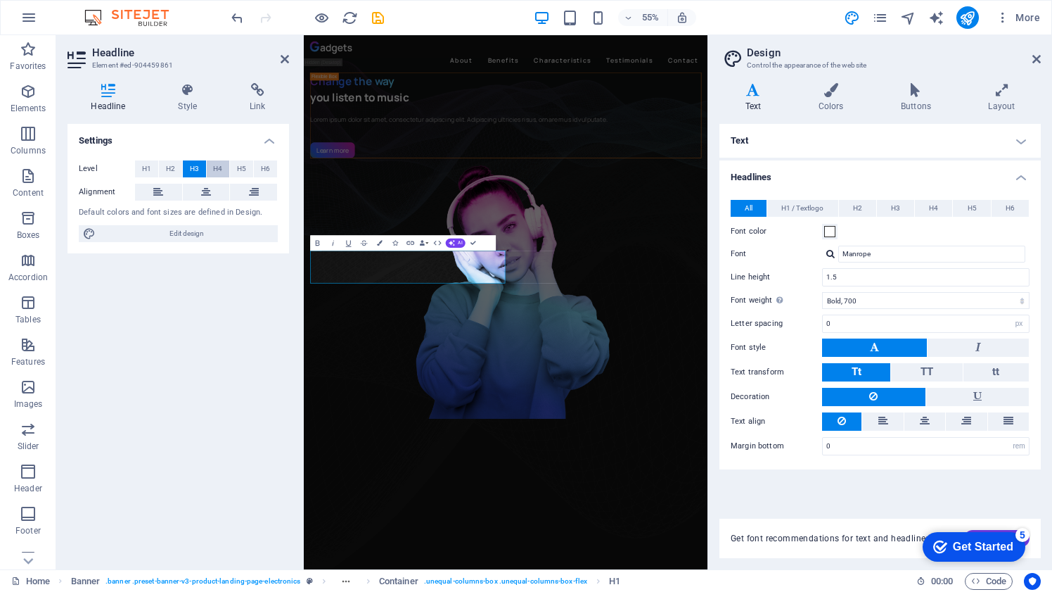
click at [213, 168] on span "H4" at bounding box center [217, 168] width 9 height 17
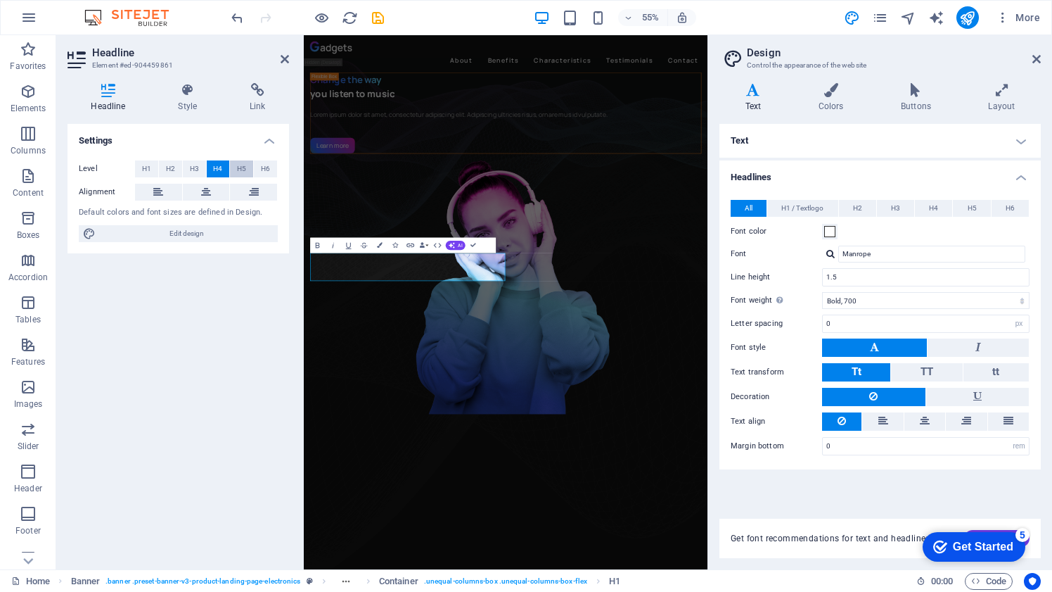
click at [238, 170] on span "H5" at bounding box center [241, 168] width 9 height 17
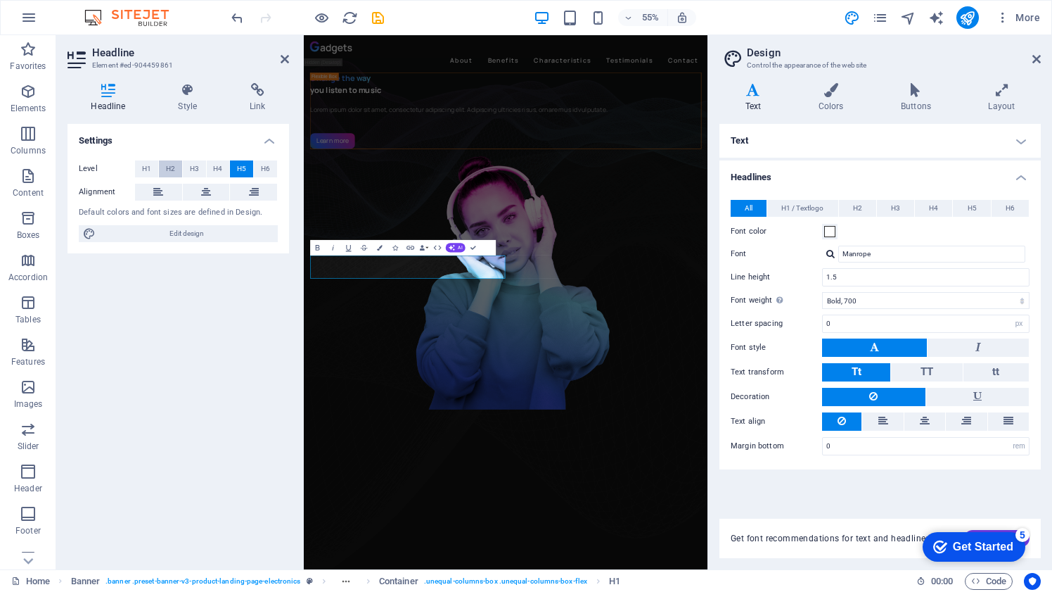
click at [172, 167] on span "H2" at bounding box center [170, 168] width 9 height 17
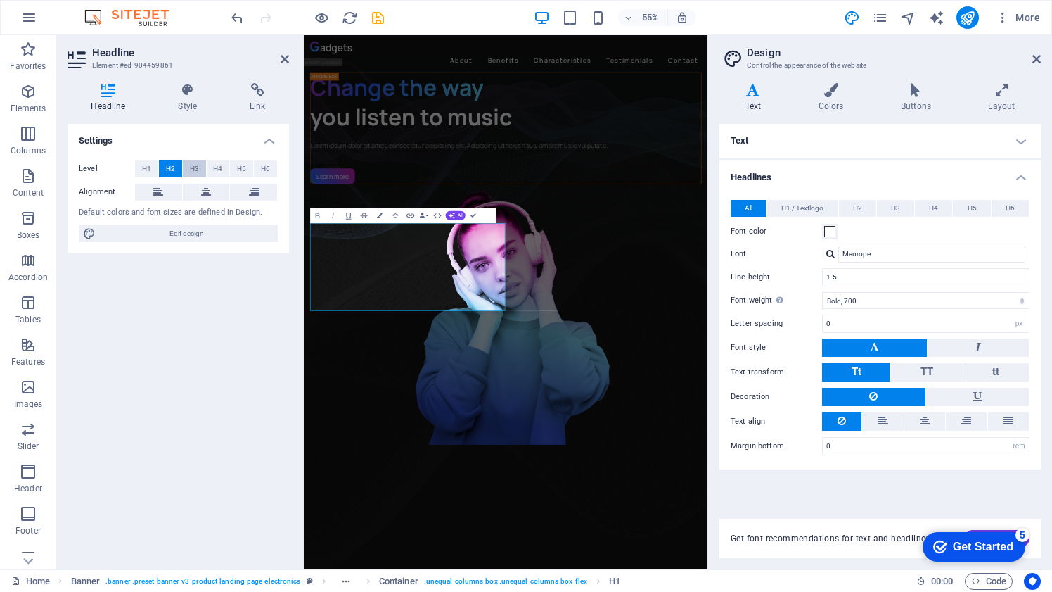
click at [191, 167] on span "H3" at bounding box center [194, 168] width 9 height 17
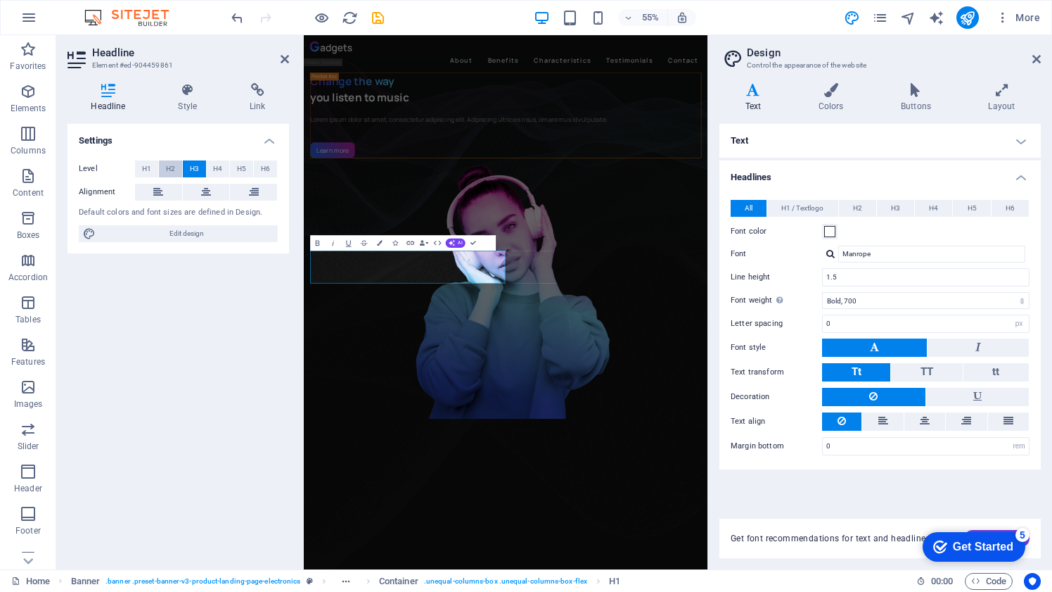
click at [169, 170] on span "H2" at bounding box center [170, 168] width 9 height 17
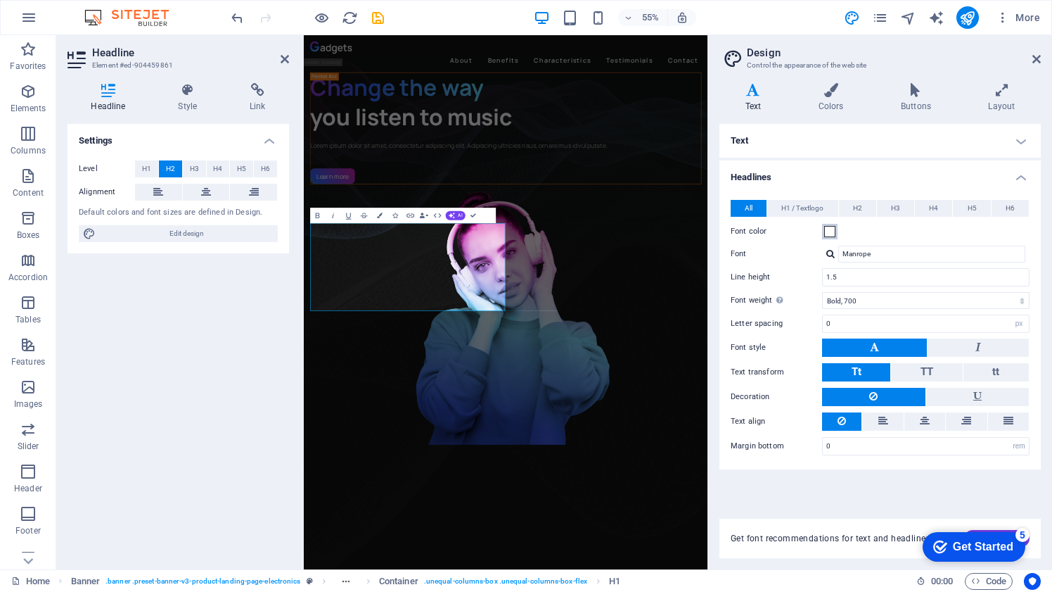
click at [830, 229] on span at bounding box center [829, 231] width 11 height 11
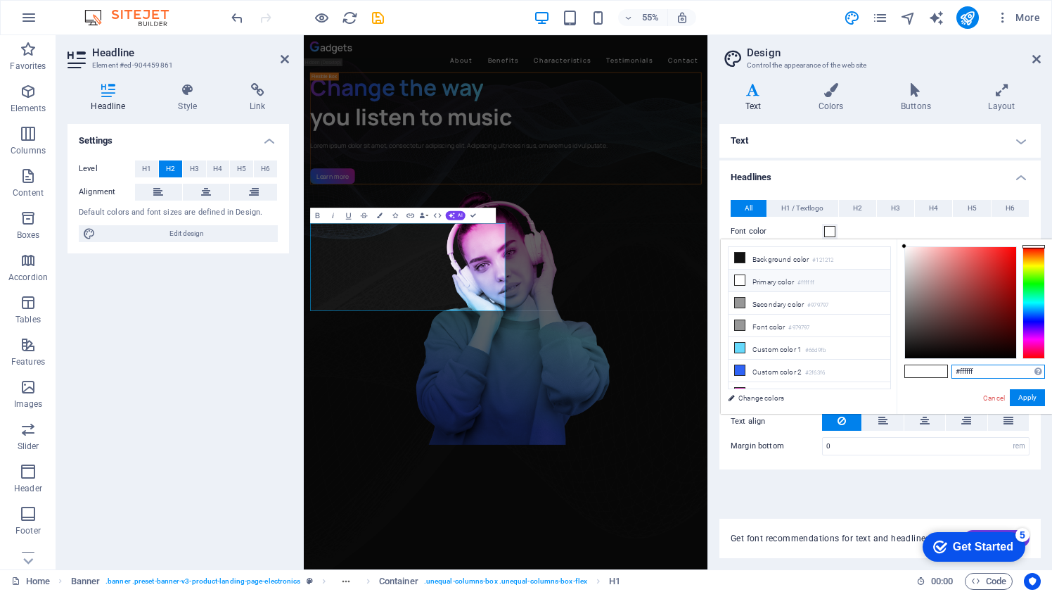
drag, startPoint x: 981, startPoint y: 371, endPoint x: 959, endPoint y: 371, distance: 21.1
click at [959, 371] on input "#ffffff" at bounding box center [999, 371] width 94 height 14
paste input "70bab7"
type input "#70bab7"
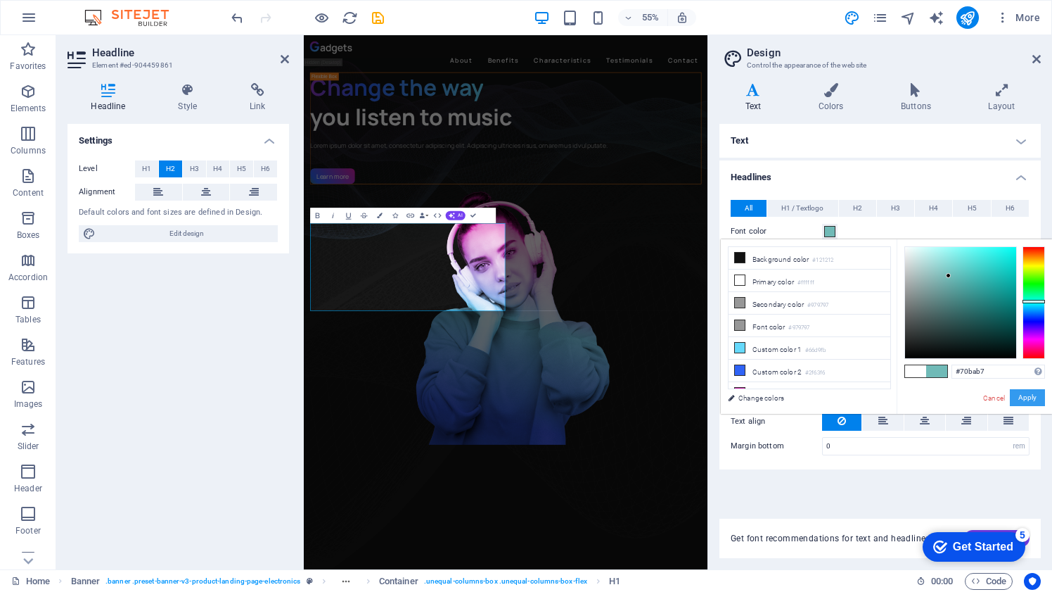
click at [1035, 395] on button "Apply" at bounding box center [1027, 397] width 35 height 17
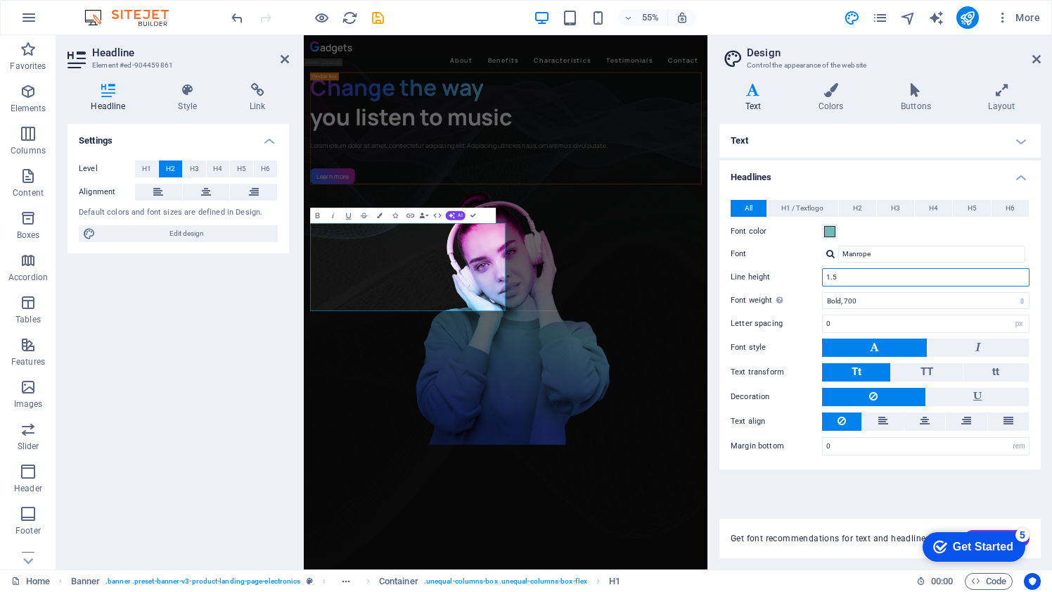
click at [910, 273] on input "1.5" at bounding box center [926, 277] width 206 height 17
click at [879, 253] on input "Manrope" at bounding box center [931, 253] width 187 height 17
click at [833, 254] on div at bounding box center [831, 253] width 8 height 9
click at [870, 295] on div "Manage fonts →" at bounding box center [935, 292] width 186 height 18
select select "popularity"
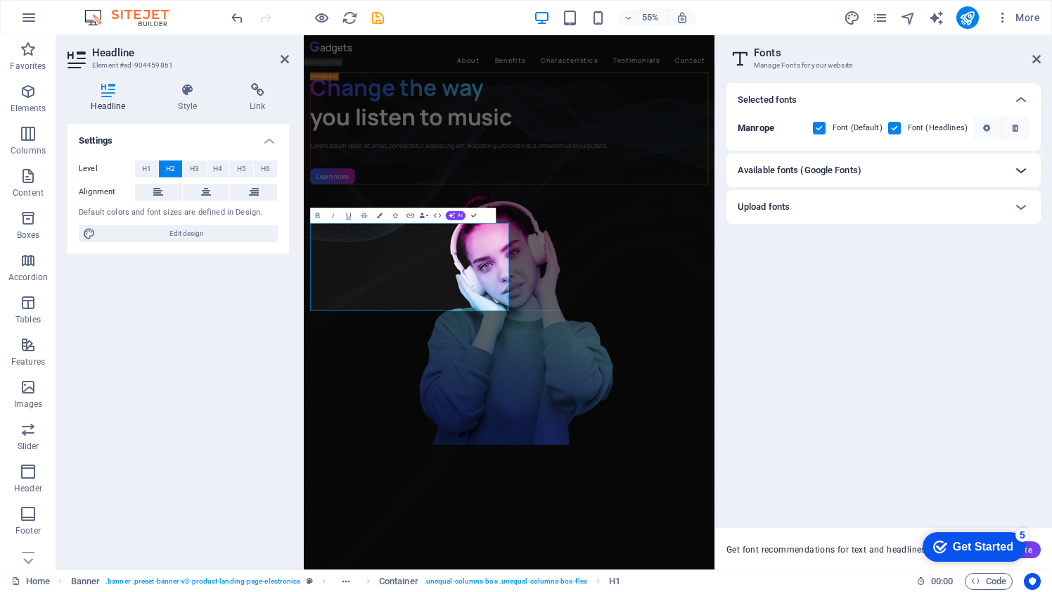
click at [1017, 172] on icon at bounding box center [1021, 170] width 17 height 17
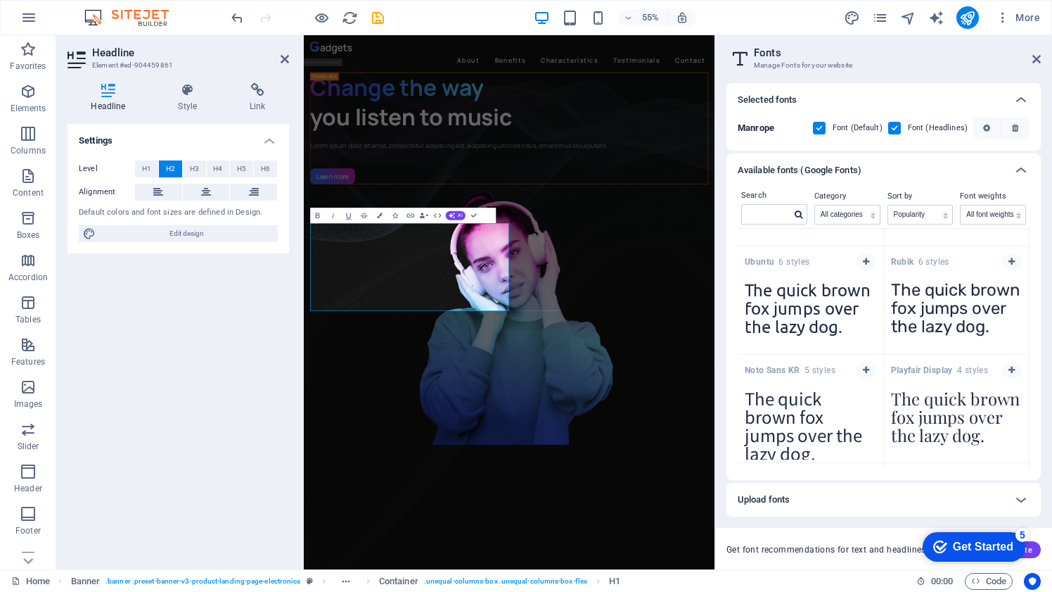
scroll to position [852, 0]
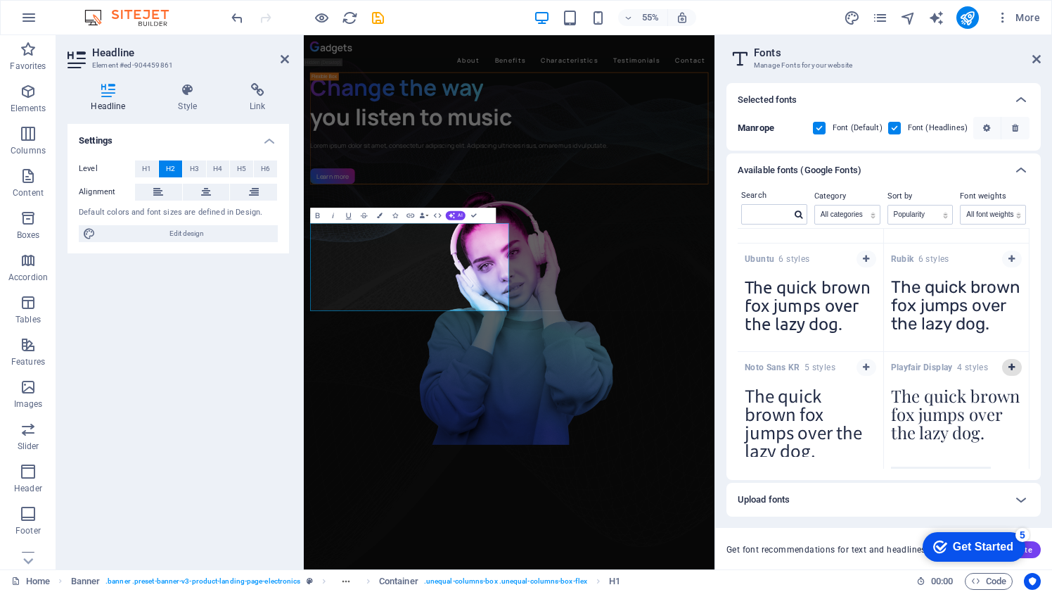
click at [1009, 369] on icon "button" at bounding box center [1012, 367] width 6 height 8
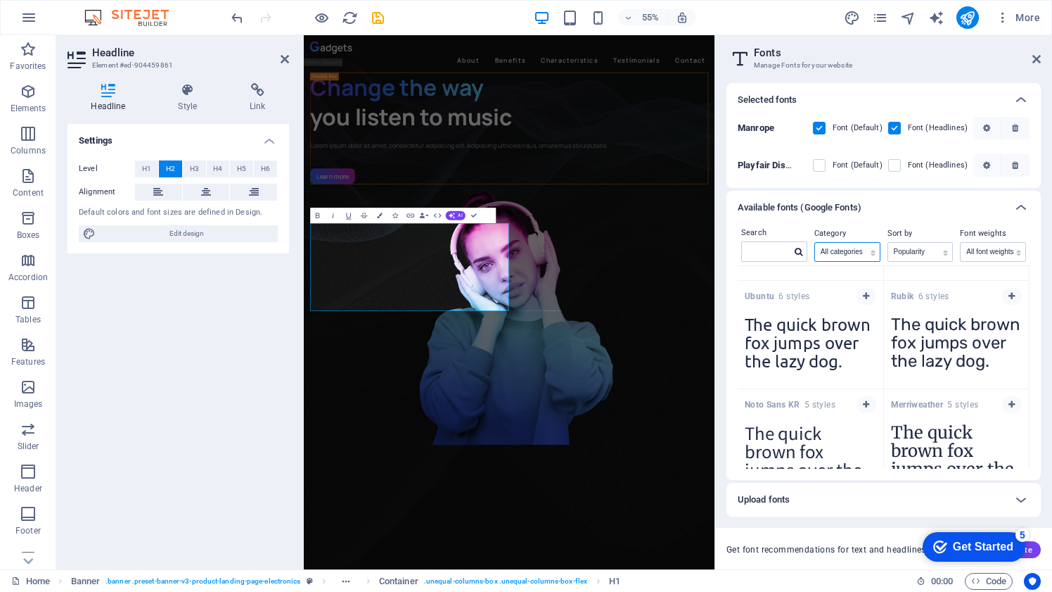
click at [871, 252] on select "All categories serif display monospace sans-serif handwriting" at bounding box center [847, 252] width 65 height 18
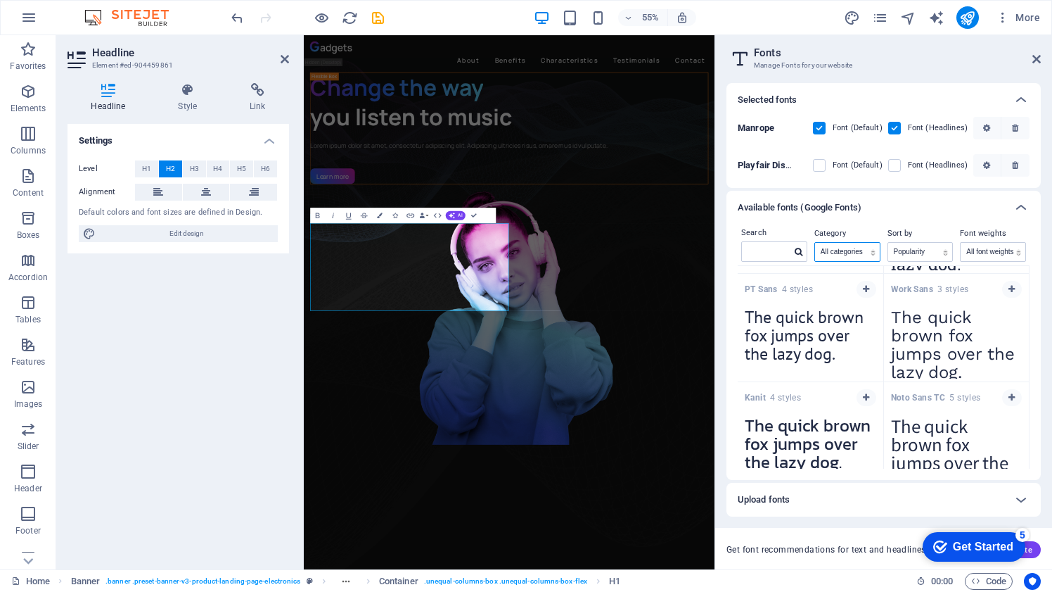
scroll to position [1166, 0]
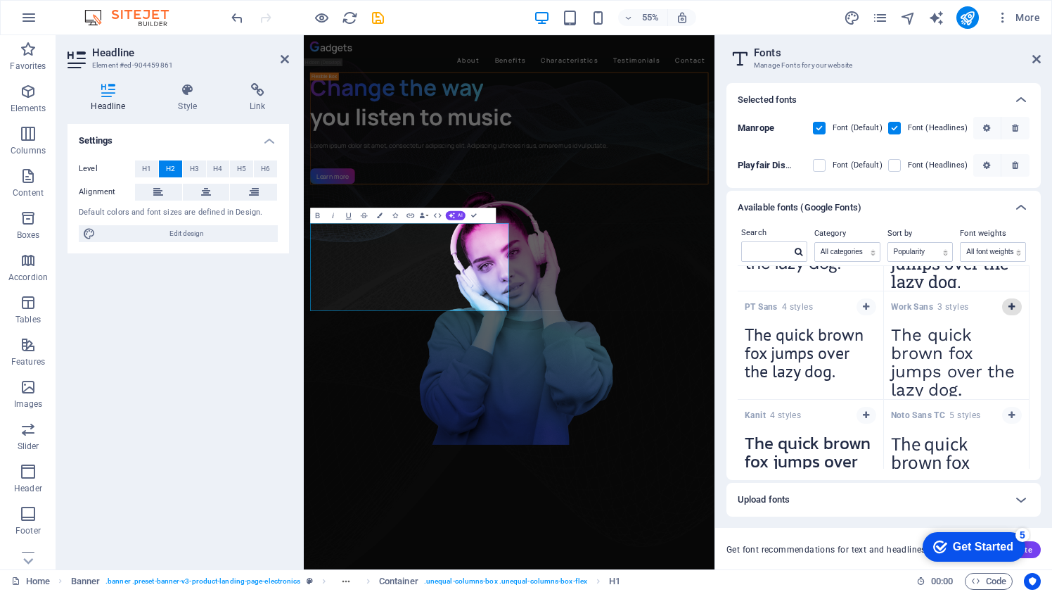
click at [1009, 303] on icon "button" at bounding box center [1012, 306] width 6 height 8
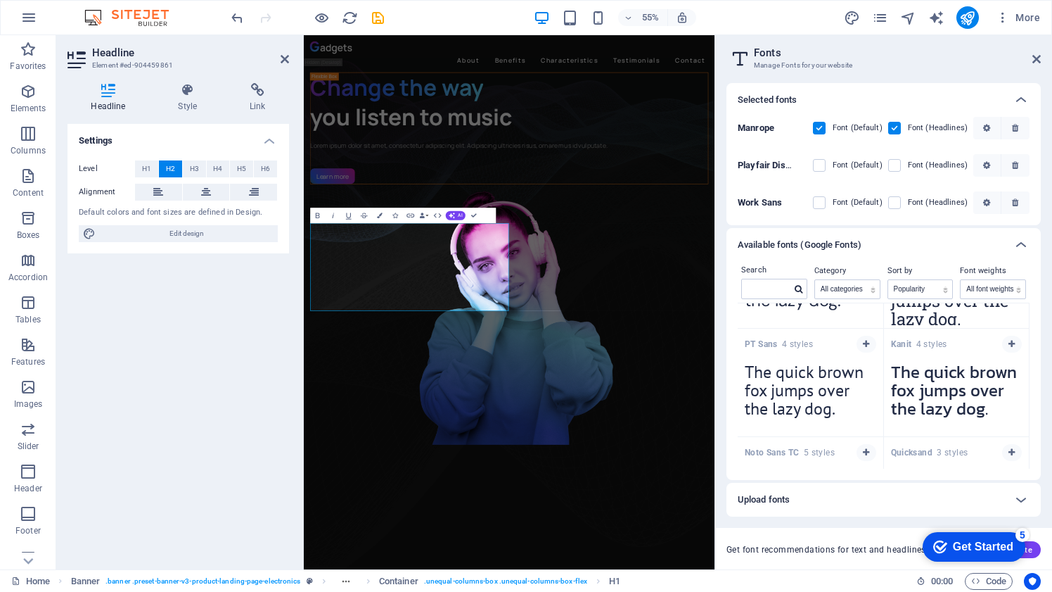
click at [820, 128] on label at bounding box center [819, 128] width 13 height 13
click at [0, 0] on input "checkbox" at bounding box center [0, 0] width 0 height 0
click at [824, 200] on label at bounding box center [819, 202] width 13 height 13
click at [0, 0] on Sans "checkbox" at bounding box center [0, 0] width 0 height 0
click at [822, 129] on label at bounding box center [819, 128] width 13 height 13
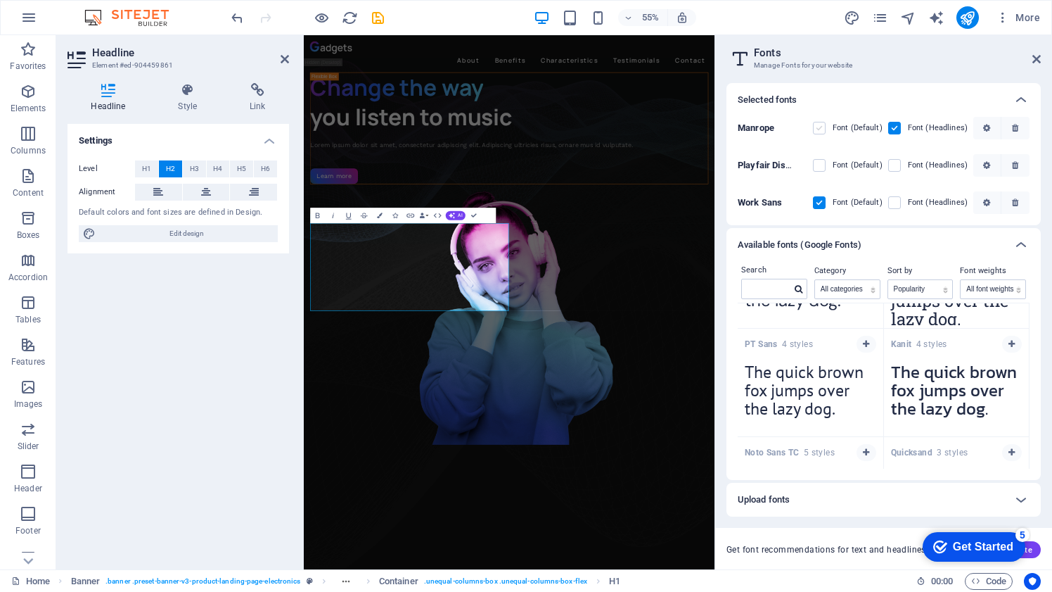
click at [0, 0] on input "checkbox" at bounding box center [0, 0] width 0 height 0
click at [893, 198] on label at bounding box center [894, 202] width 13 height 13
click at [0, 0] on Sans "checkbox" at bounding box center [0, 0] width 0 height 0
click at [893, 165] on label at bounding box center [894, 165] width 13 height 13
click at [0, 0] on Display "checkbox" at bounding box center [0, 0] width 0 height 0
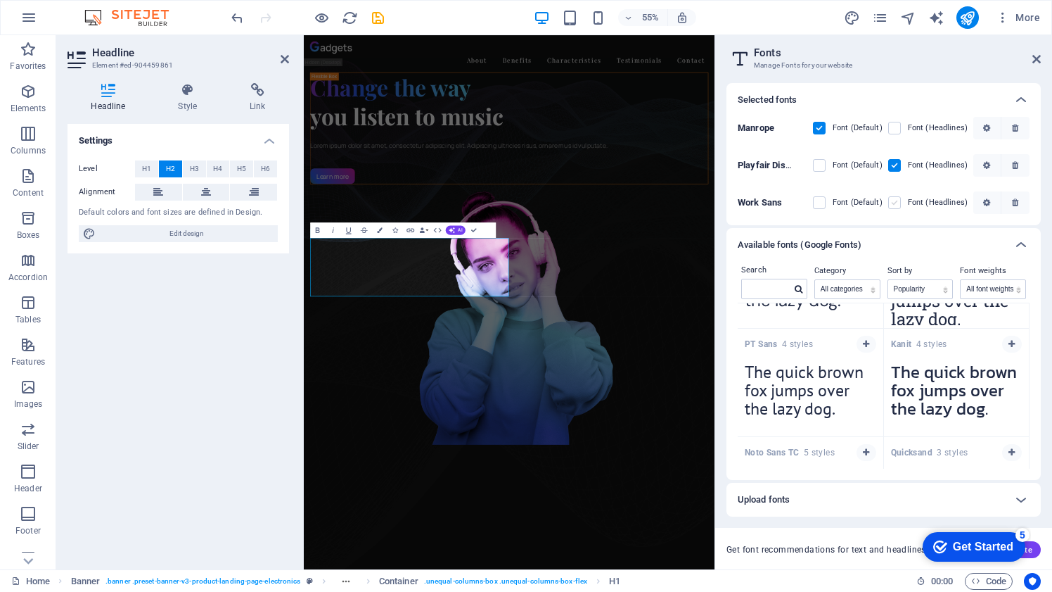
click at [896, 200] on label at bounding box center [894, 202] width 13 height 13
click at [0, 0] on Sans "checkbox" at bounding box center [0, 0] width 0 height 0
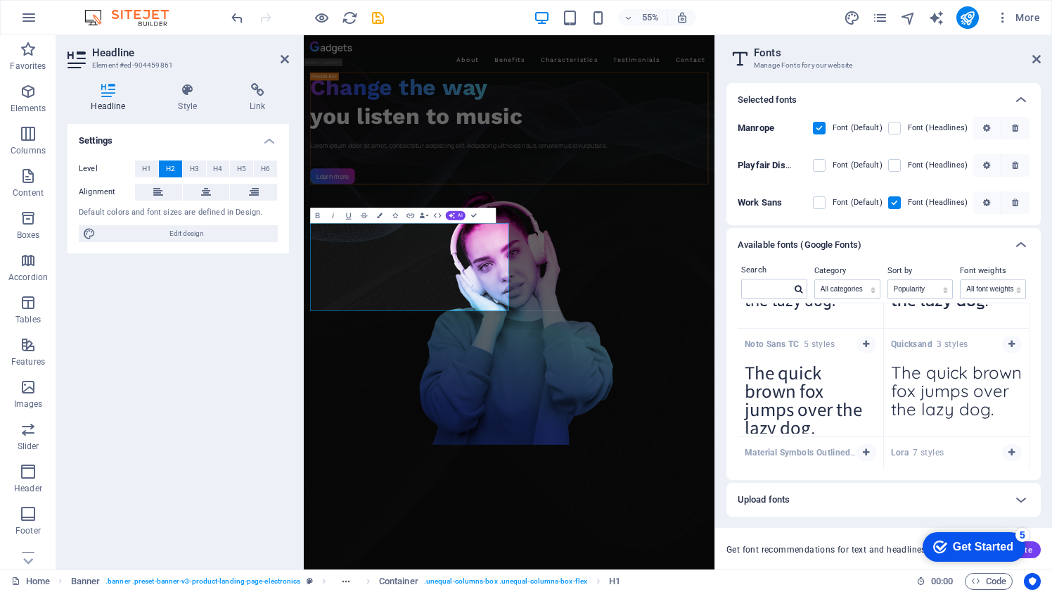
scroll to position [1285, 0]
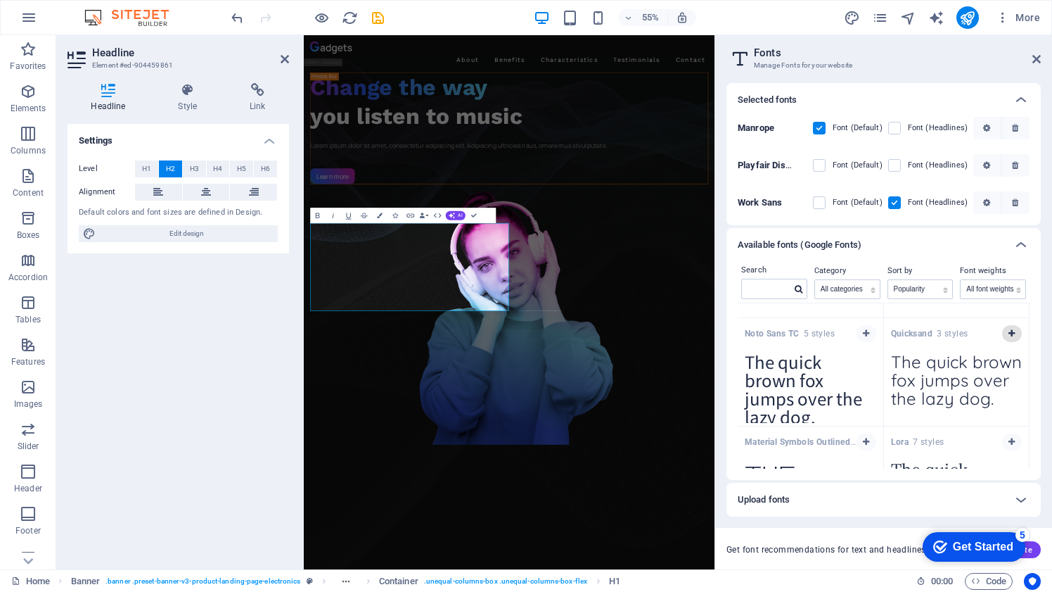
click at [1009, 331] on icon "button" at bounding box center [1012, 333] width 6 height 8
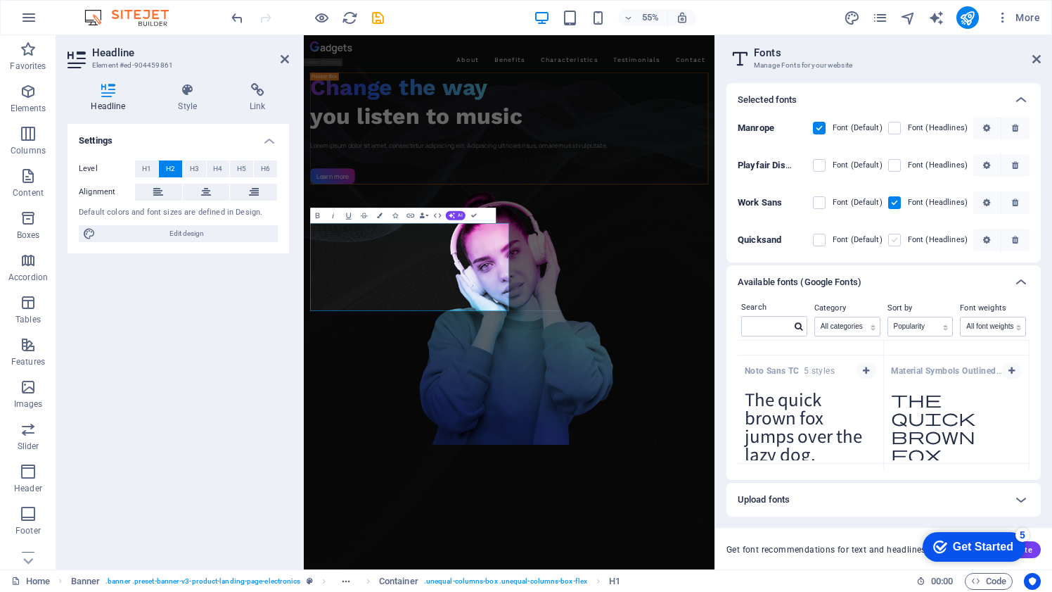
click at [898, 239] on label at bounding box center [894, 240] width 13 height 13
click at [0, 0] on input "checkbox" at bounding box center [0, 0] width 0 height 0
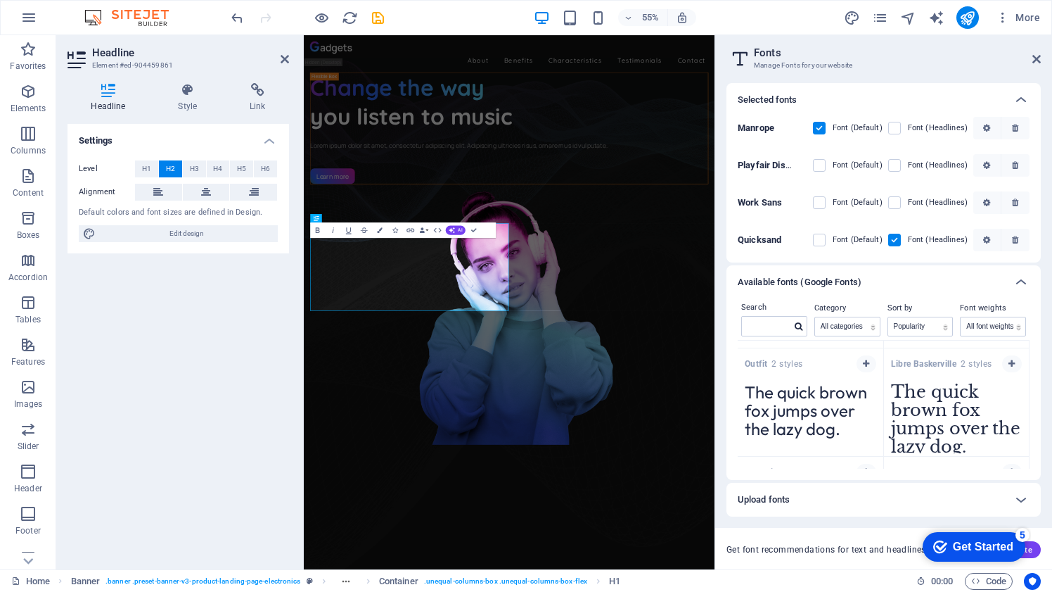
scroll to position [1843, 0]
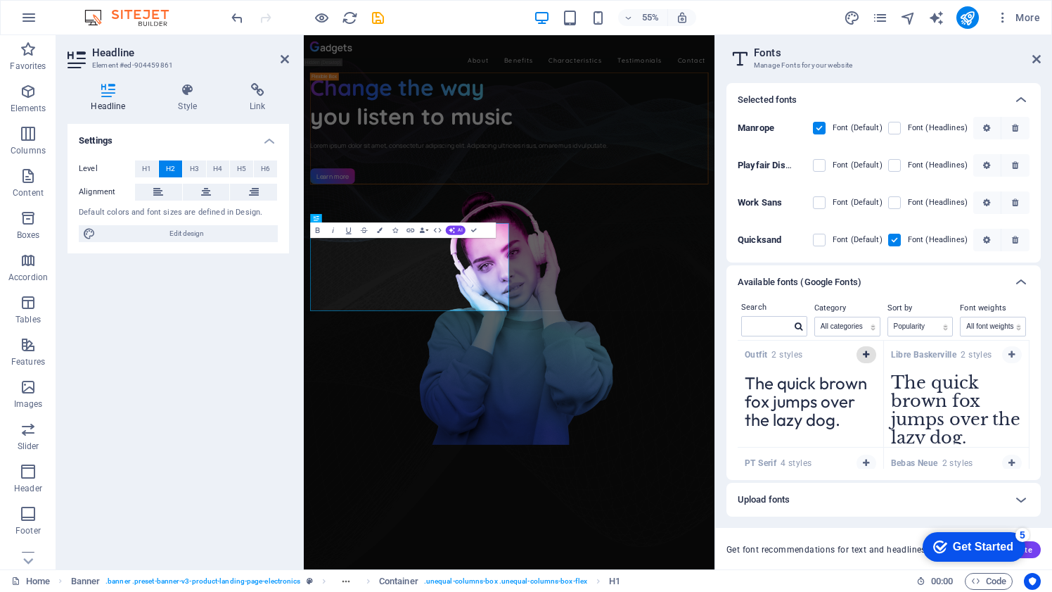
click at [866, 355] on icon "button" at bounding box center [866, 354] width 6 height 8
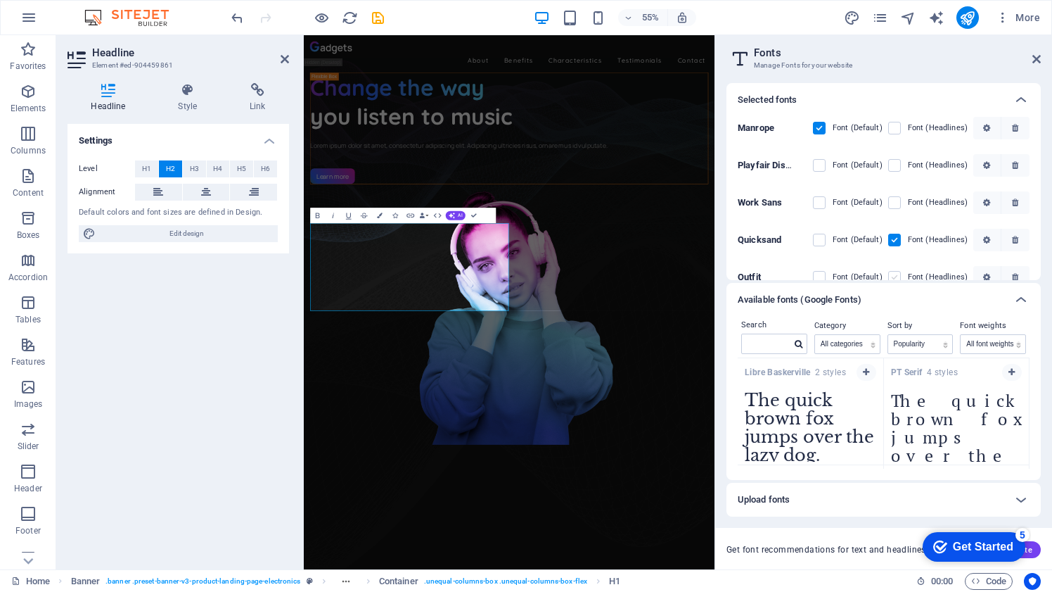
click at [893, 276] on label at bounding box center [894, 277] width 13 height 13
click at [0, 0] on input "checkbox" at bounding box center [0, 0] width 0 height 0
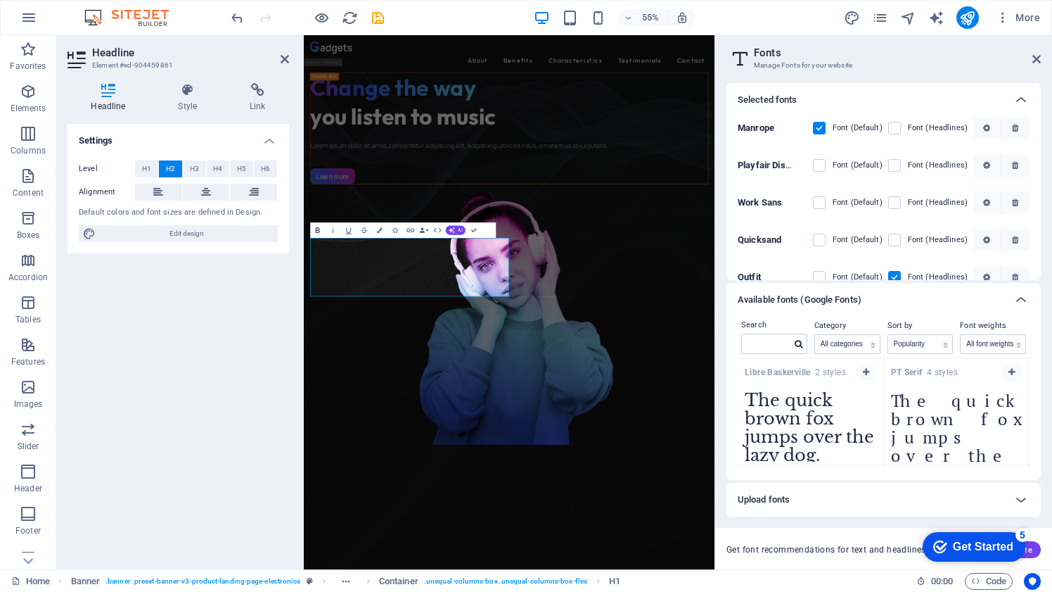
click at [318, 231] on icon "button" at bounding box center [318, 230] width 4 height 6
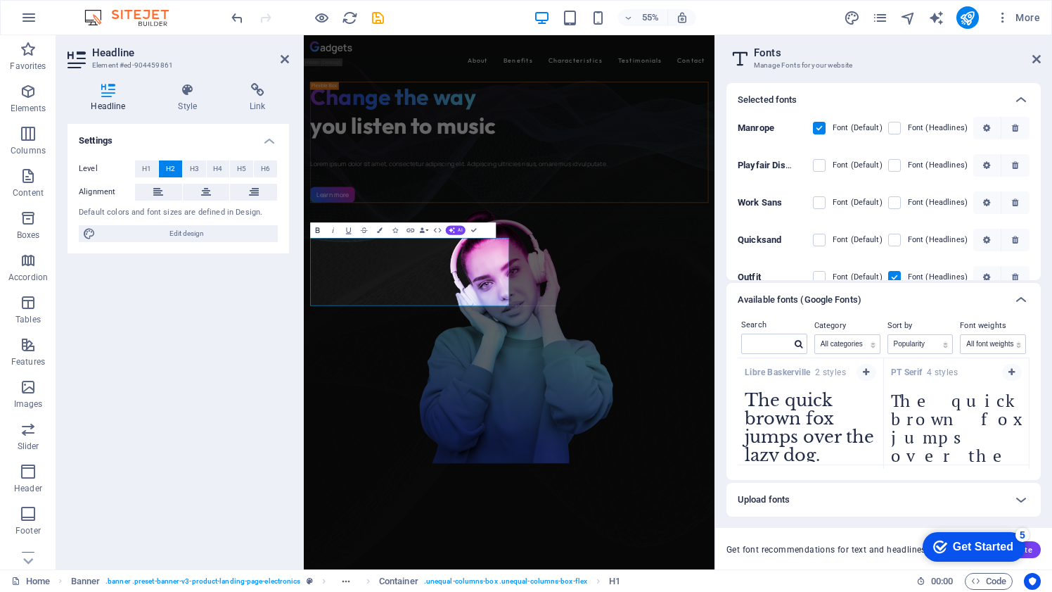
click at [317, 228] on icon "button" at bounding box center [317, 229] width 9 height 9
click at [465, 172] on span "Change the way" at bounding box center [466, 146] width 301 height 51
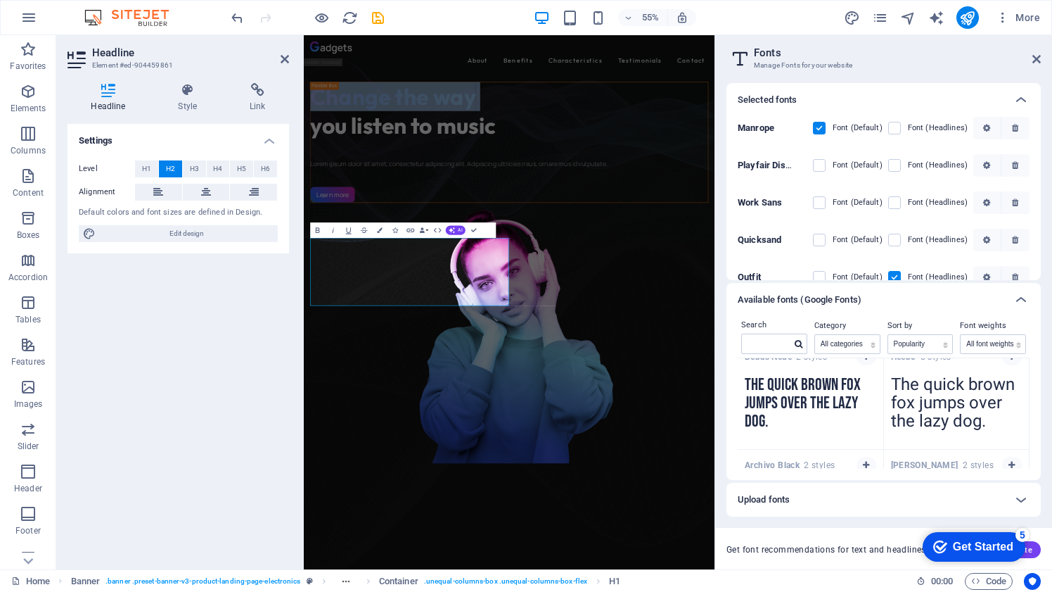
scroll to position [1970, 0]
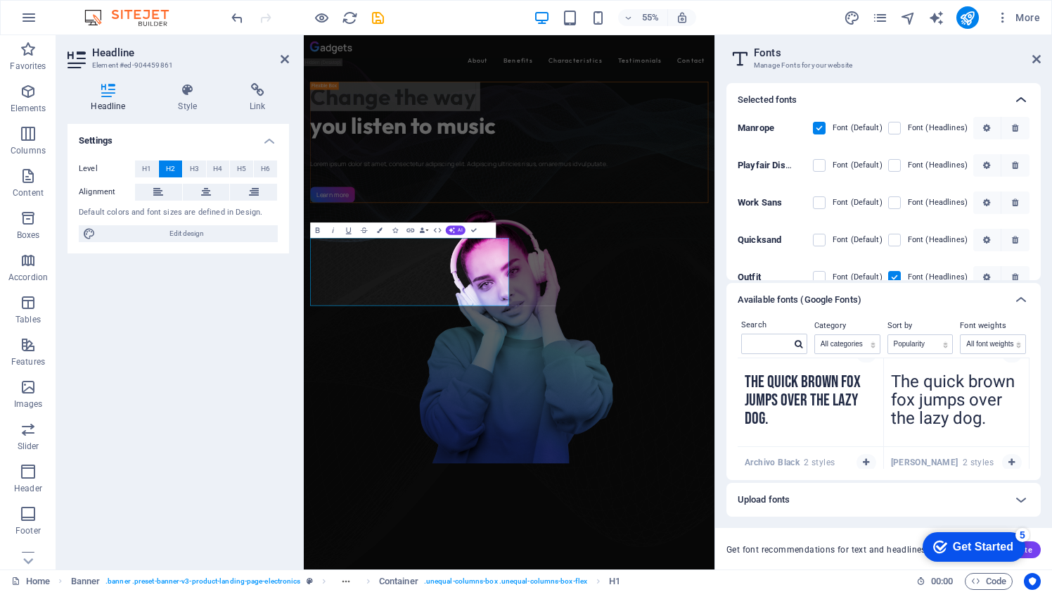
click at [1022, 98] on icon at bounding box center [1021, 99] width 17 height 17
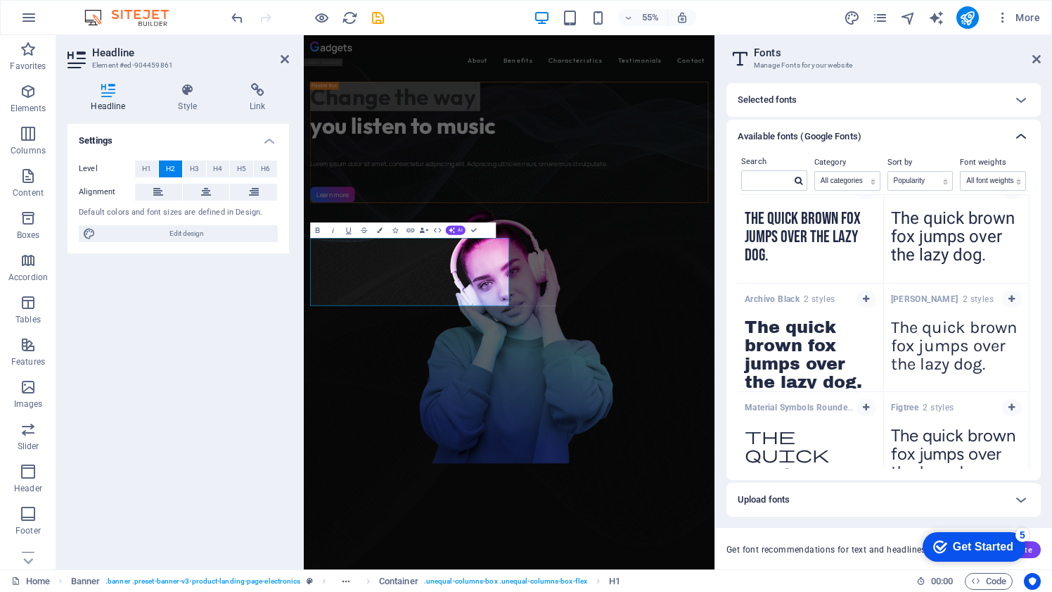
click at [1021, 136] on icon at bounding box center [1021, 136] width 17 height 17
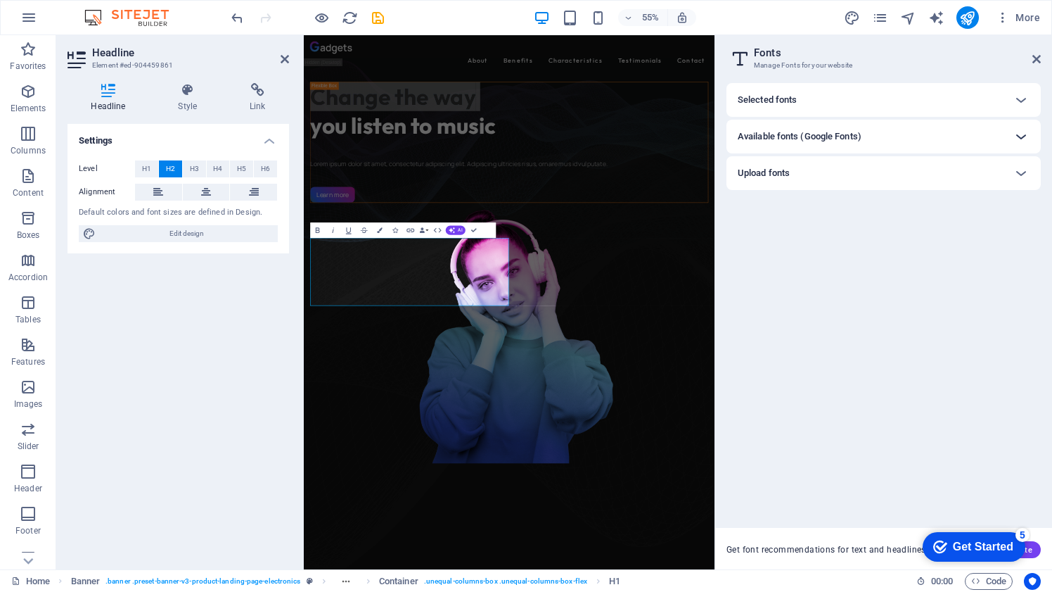
scroll to position [0, 0]
click at [1021, 136] on icon at bounding box center [1021, 136] width 17 height 17
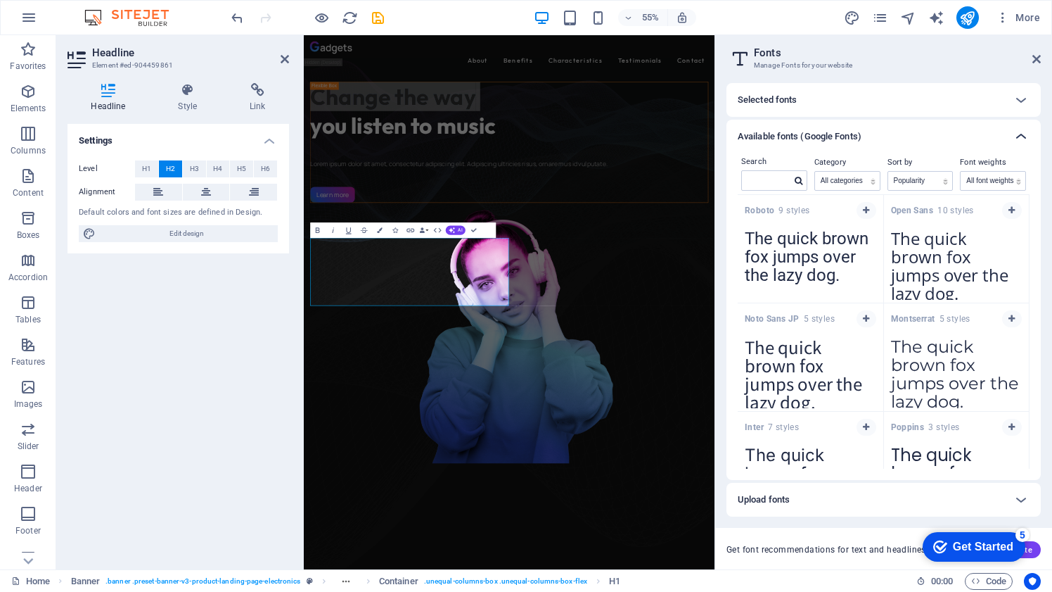
click at [1021, 136] on icon at bounding box center [1021, 136] width 17 height 17
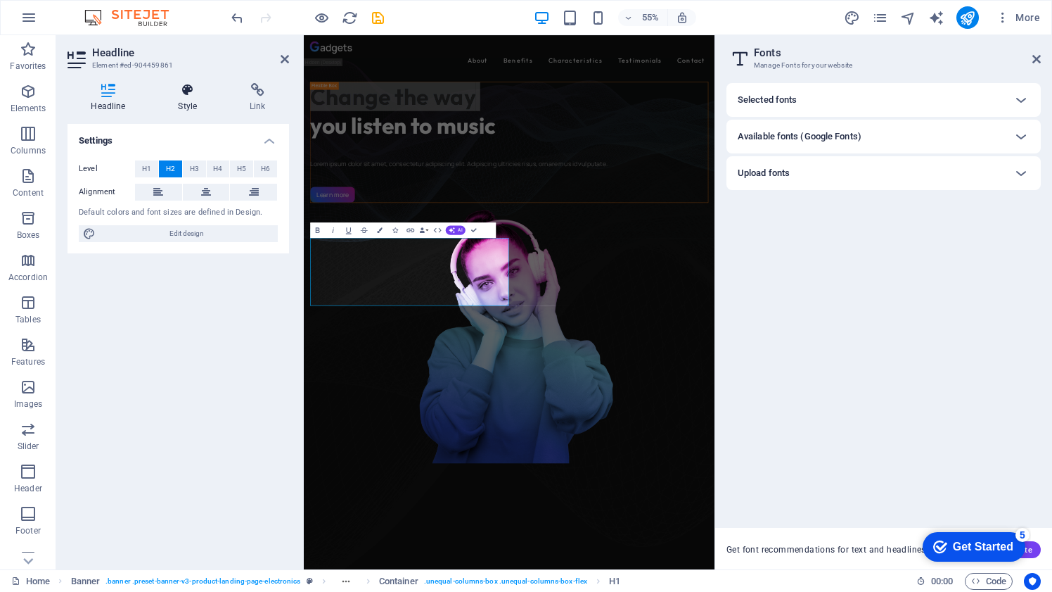
click at [183, 98] on h4 "Style" at bounding box center [191, 98] width 72 height 30
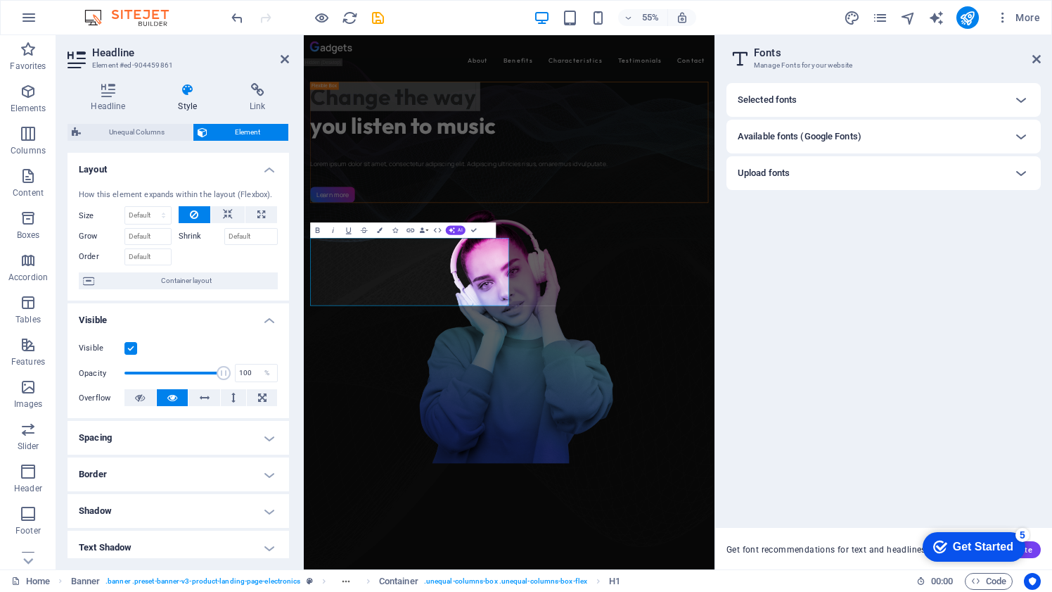
click at [131, 346] on label at bounding box center [131, 348] width 13 height 13
click at [0, 0] on input "Visible" at bounding box center [0, 0] width 0 height 0
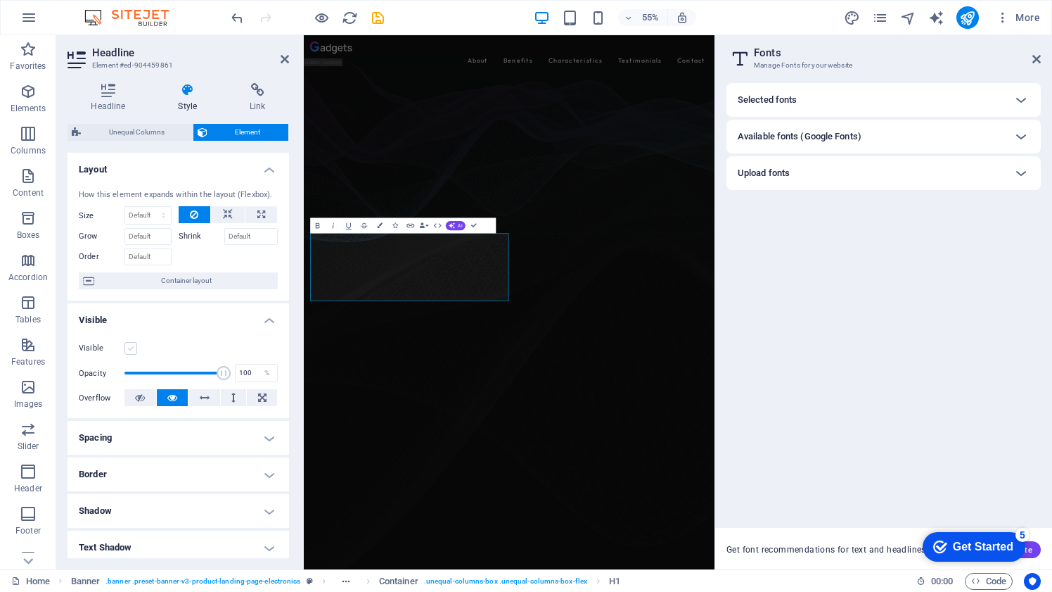
click at [131, 346] on label at bounding box center [131, 348] width 13 height 13
click at [0, 0] on input "Visible" at bounding box center [0, 0] width 0 height 0
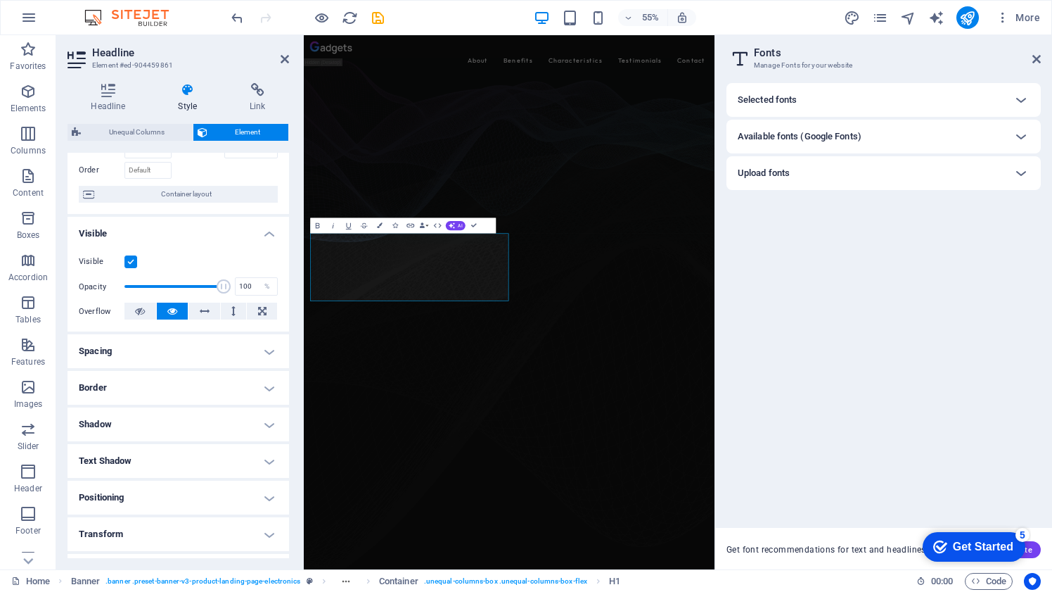
scroll to position [89, 0]
click at [264, 347] on h4 "Spacing" at bounding box center [179, 349] width 222 height 34
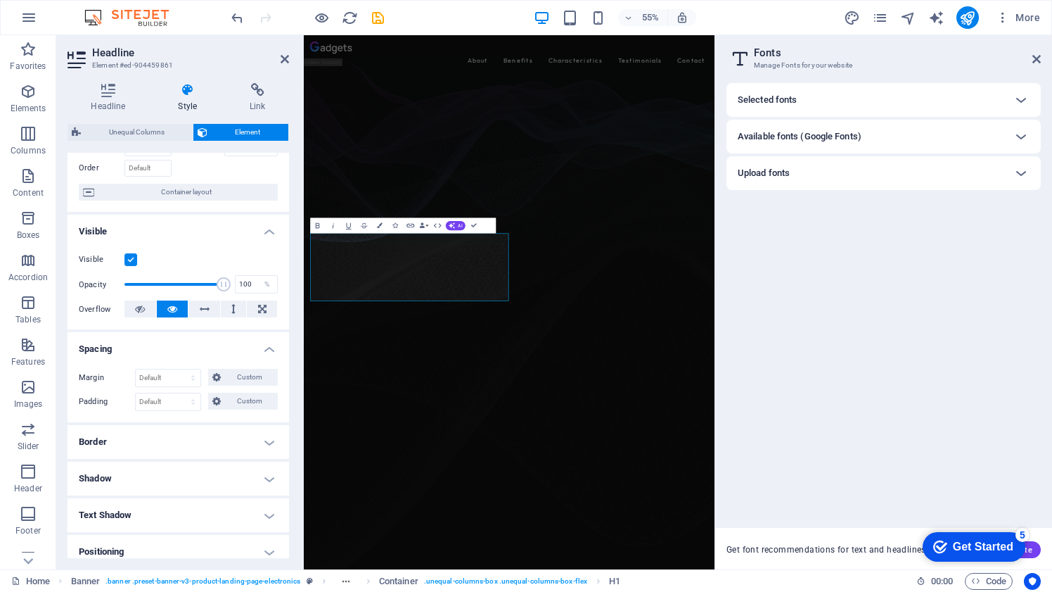
click at [265, 347] on h4 "Spacing" at bounding box center [179, 344] width 222 height 25
click at [1036, 55] on icon at bounding box center [1037, 58] width 8 height 11
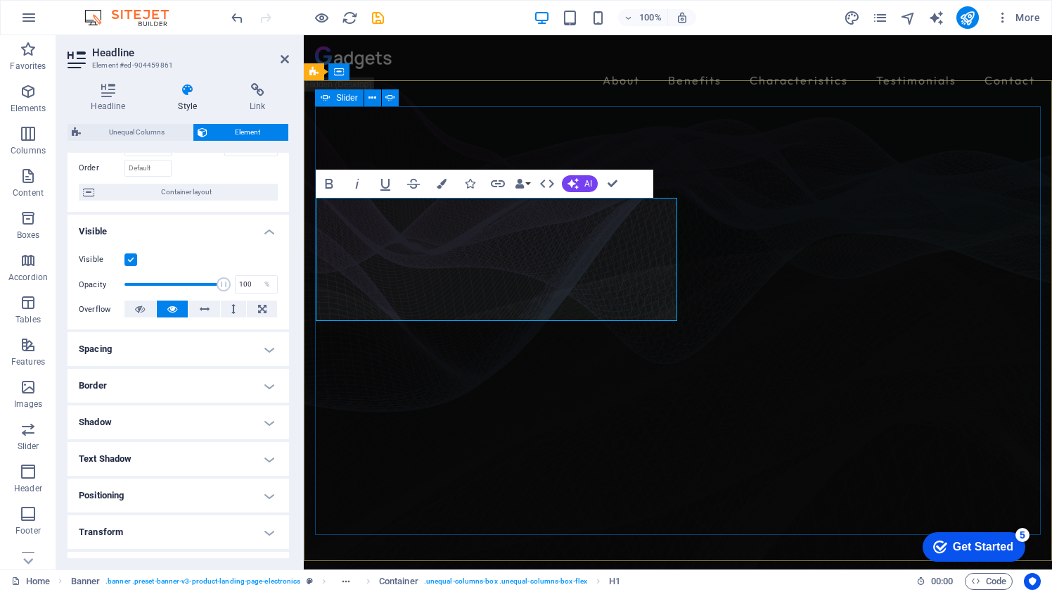
select select "fade"
select select "ms"
select select "s"
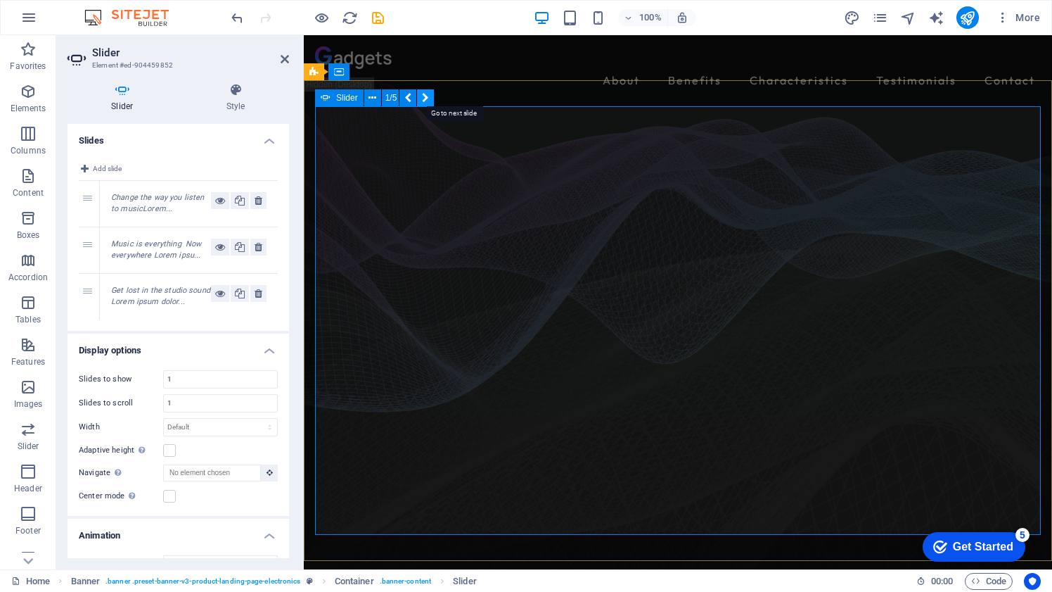
click at [423, 98] on icon at bounding box center [425, 98] width 7 height 15
click at [409, 98] on icon at bounding box center [407, 98] width 7 height 15
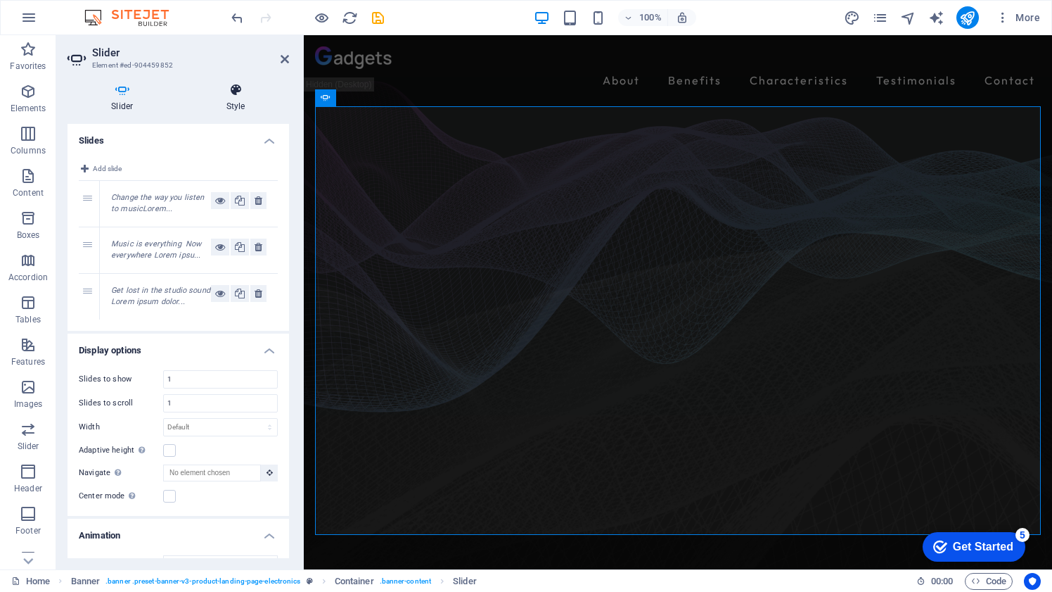
click at [234, 96] on icon at bounding box center [236, 90] width 106 height 14
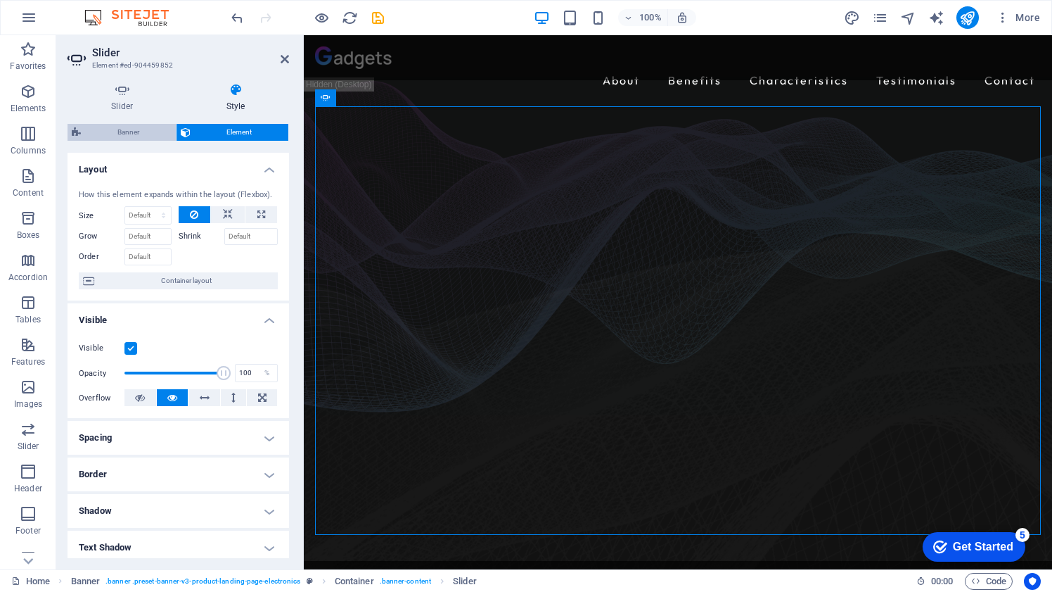
click at [113, 132] on span "Banner" at bounding box center [128, 132] width 87 height 17
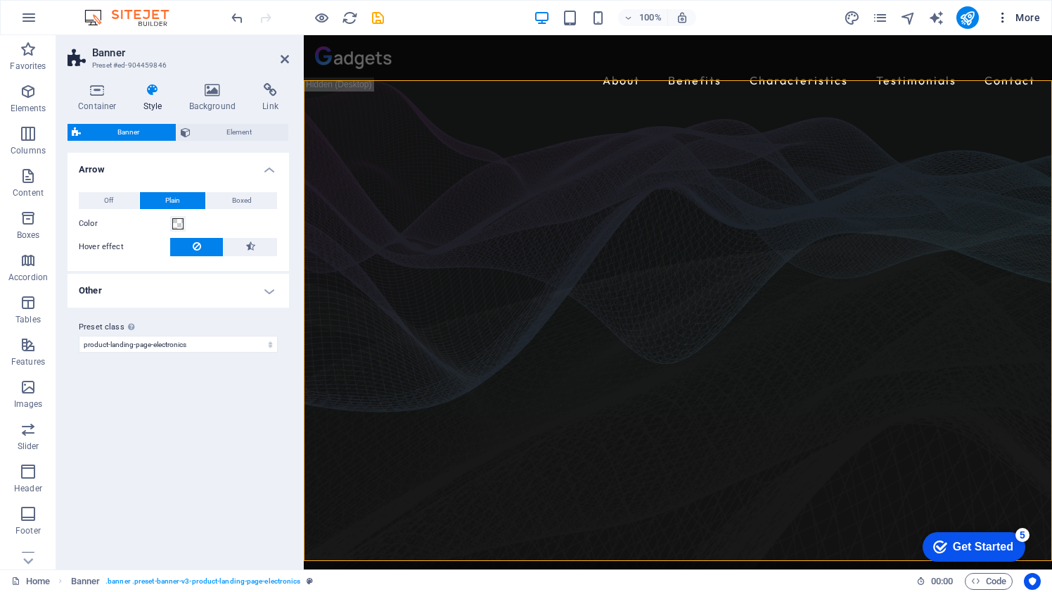
click at [1004, 18] on icon "button" at bounding box center [1003, 18] width 14 height 14
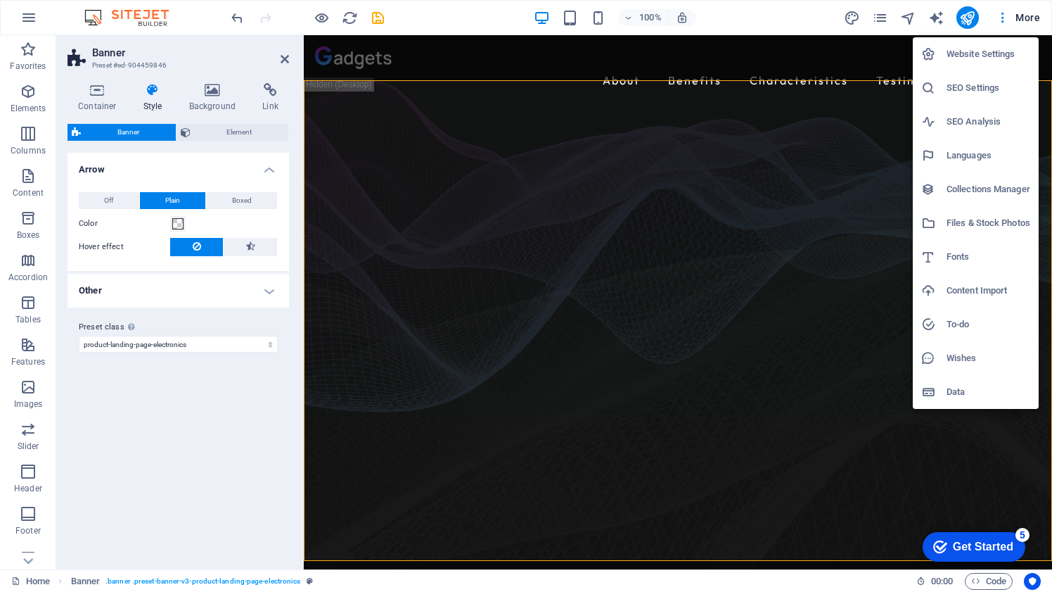
click at [829, 268] on div at bounding box center [526, 296] width 1052 height 592
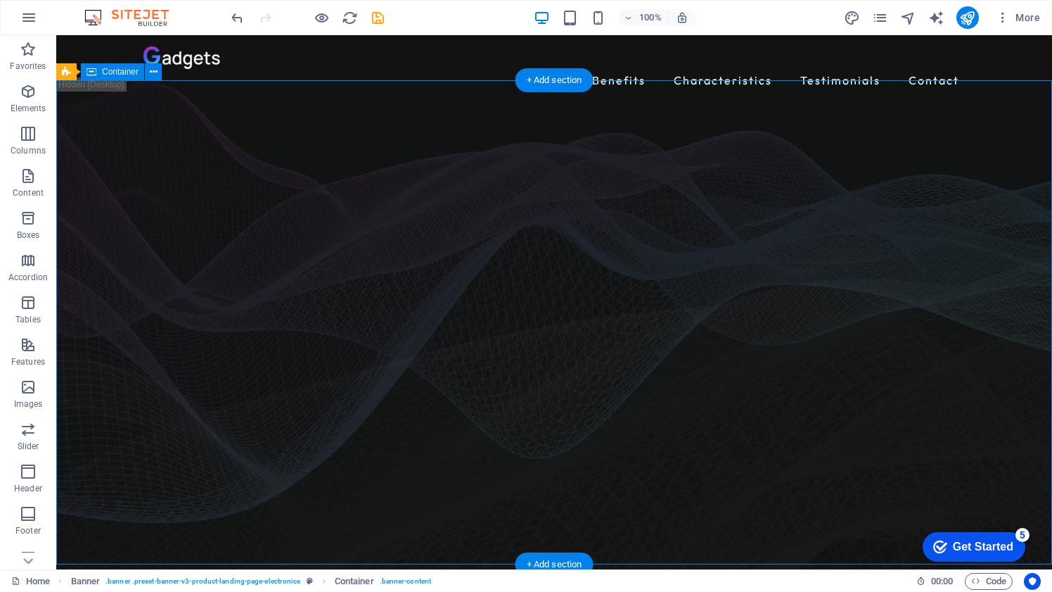
drag, startPoint x: 561, startPoint y: 88, endPoint x: 793, endPoint y: 116, distance: 233.1
drag, startPoint x: 981, startPoint y: 108, endPoint x: 956, endPoint y: 170, distance: 66.2
drag, startPoint x: 1014, startPoint y: 221, endPoint x: 986, endPoint y: 261, distance: 49.0
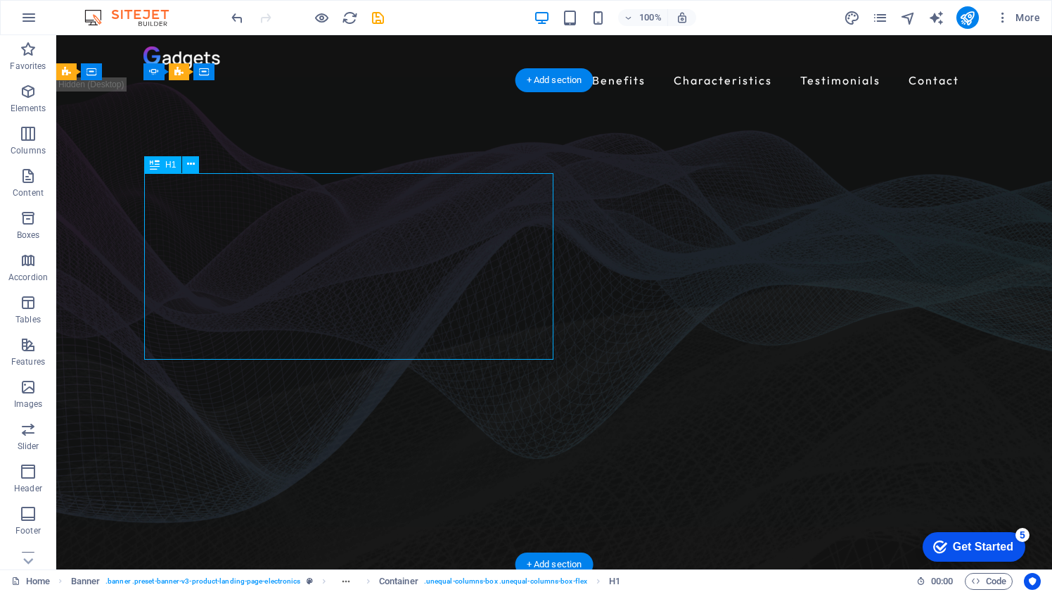
drag, startPoint x: 345, startPoint y: 269, endPoint x: 471, endPoint y: 245, distance: 127.5
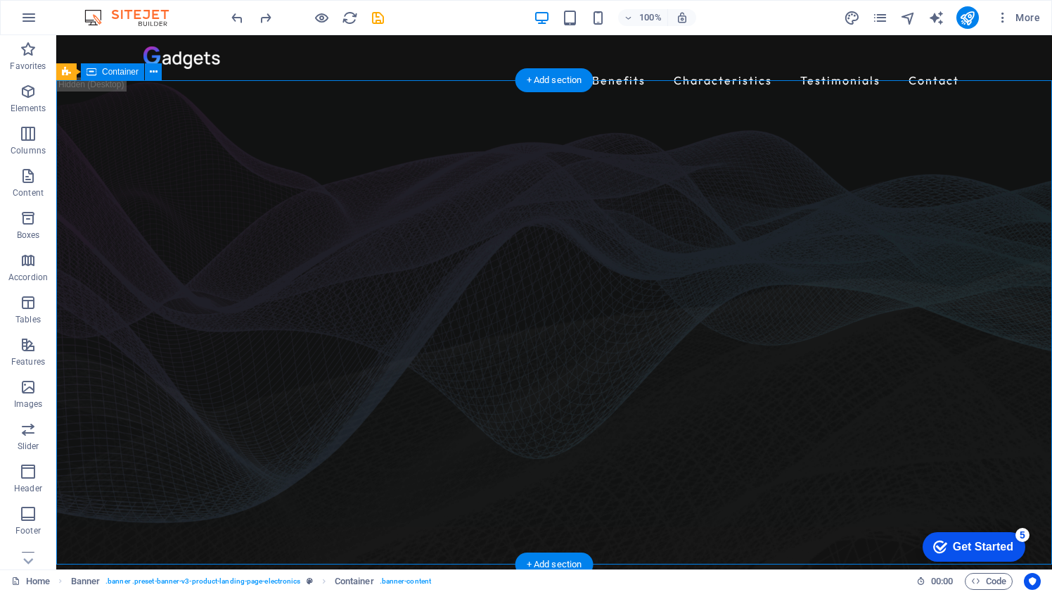
drag, startPoint x: 113, startPoint y: 308, endPoint x: 117, endPoint y: 255, distance: 52.9
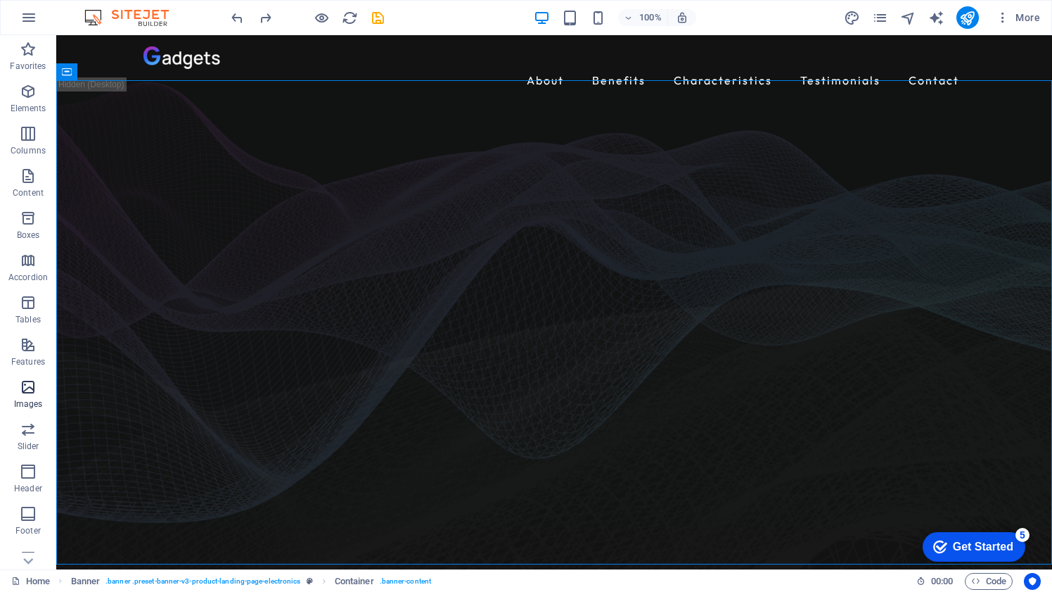
click at [29, 391] on icon "button" at bounding box center [28, 386] width 17 height 17
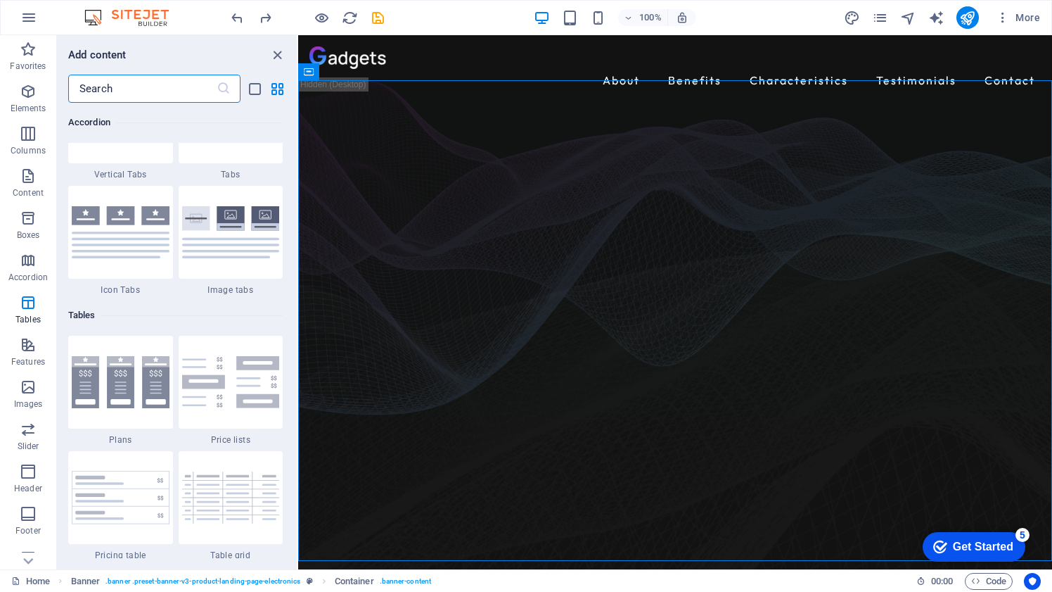
scroll to position [4652, 0]
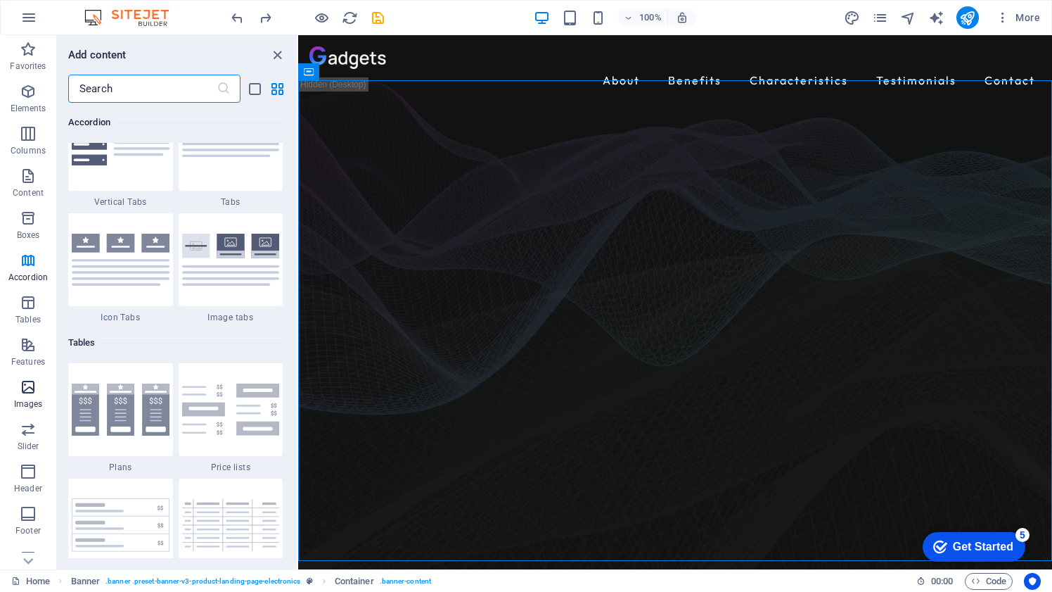
click at [27, 390] on icon "button" at bounding box center [28, 386] width 17 height 17
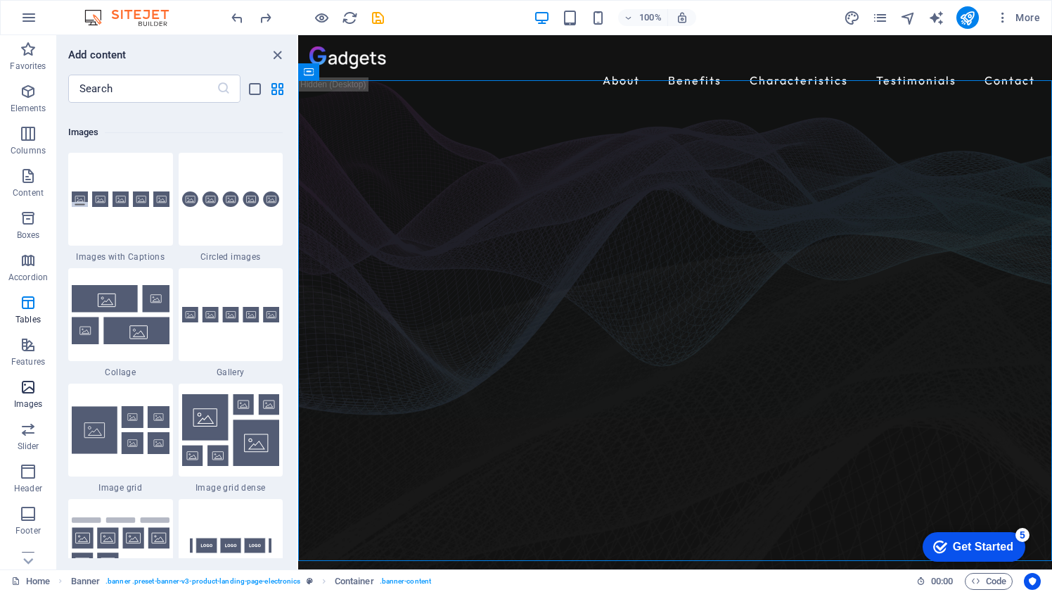
scroll to position [7133, 0]
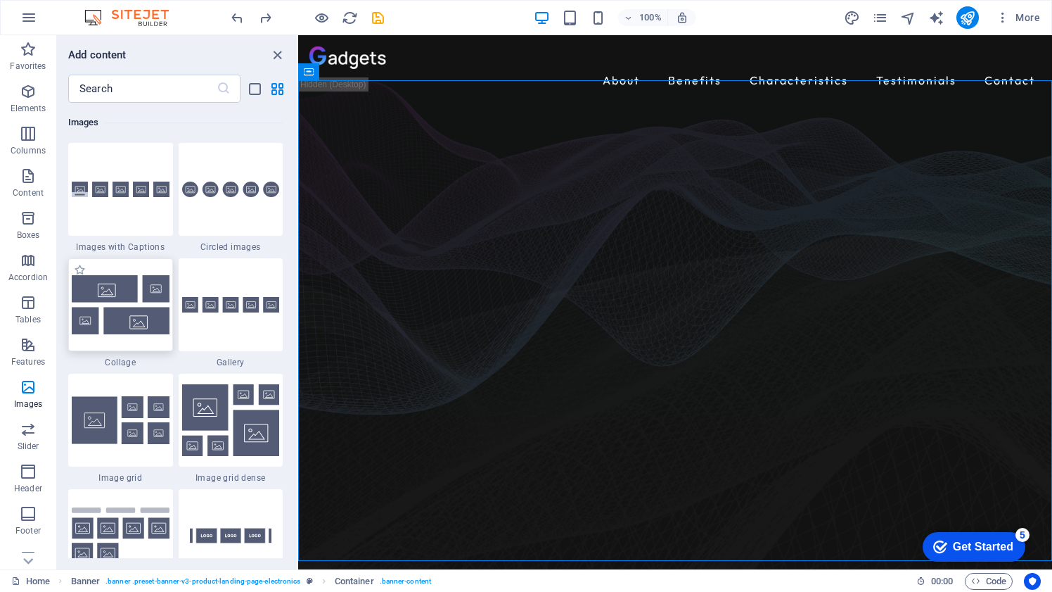
click at [114, 299] on img at bounding box center [121, 304] width 98 height 58
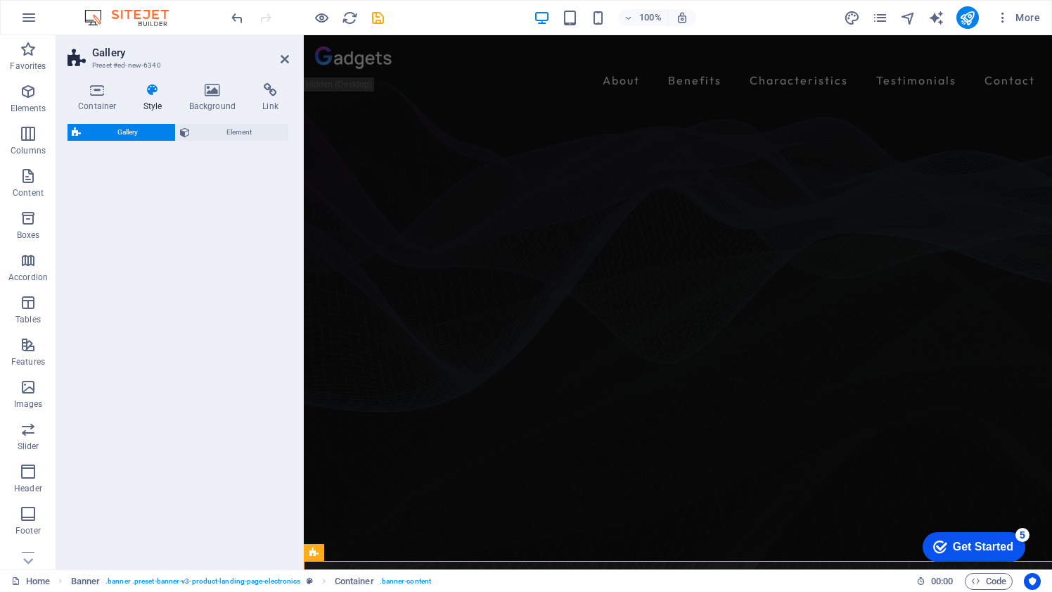
select select "rem"
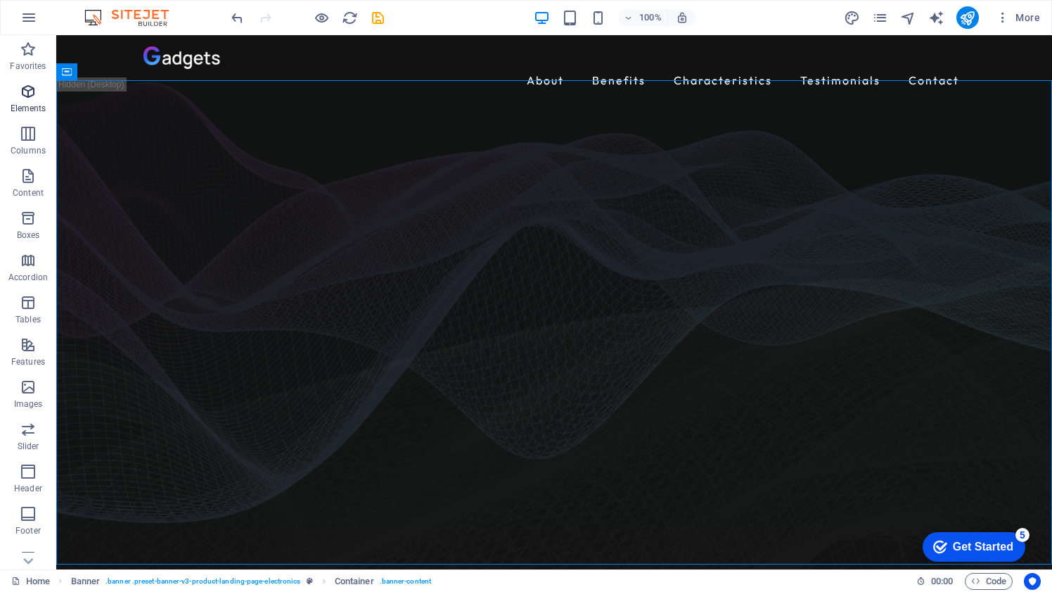
click at [28, 94] on icon "button" at bounding box center [28, 91] width 17 height 17
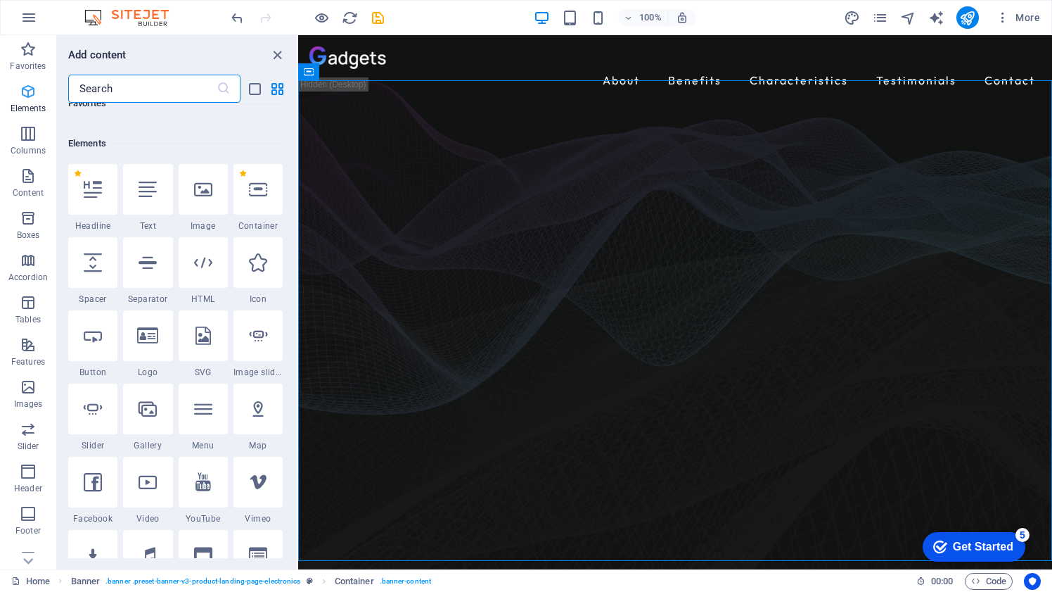
scroll to position [150, 0]
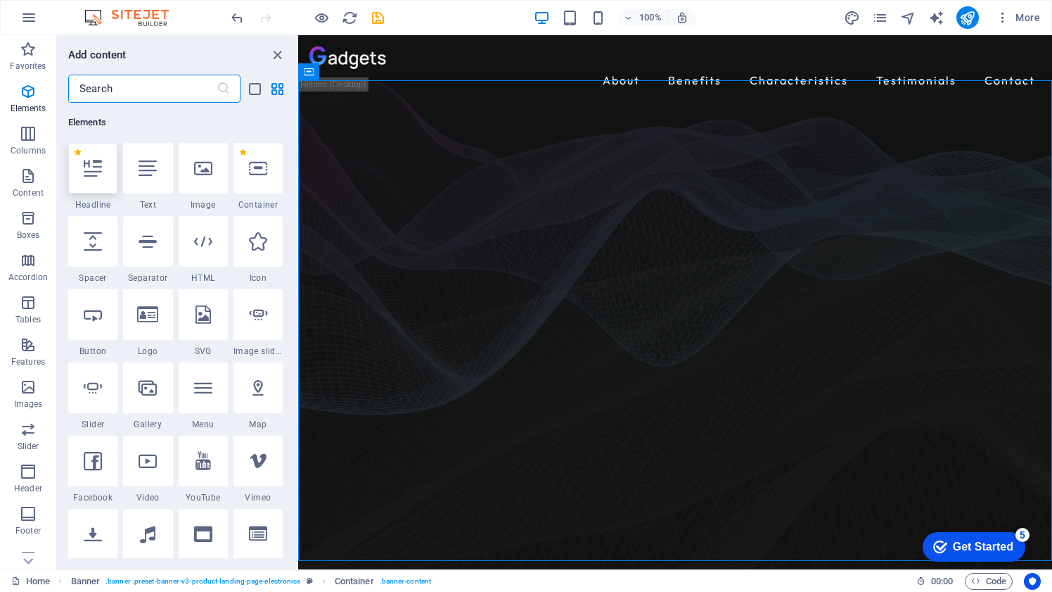
click at [101, 181] on div at bounding box center [92, 168] width 49 height 51
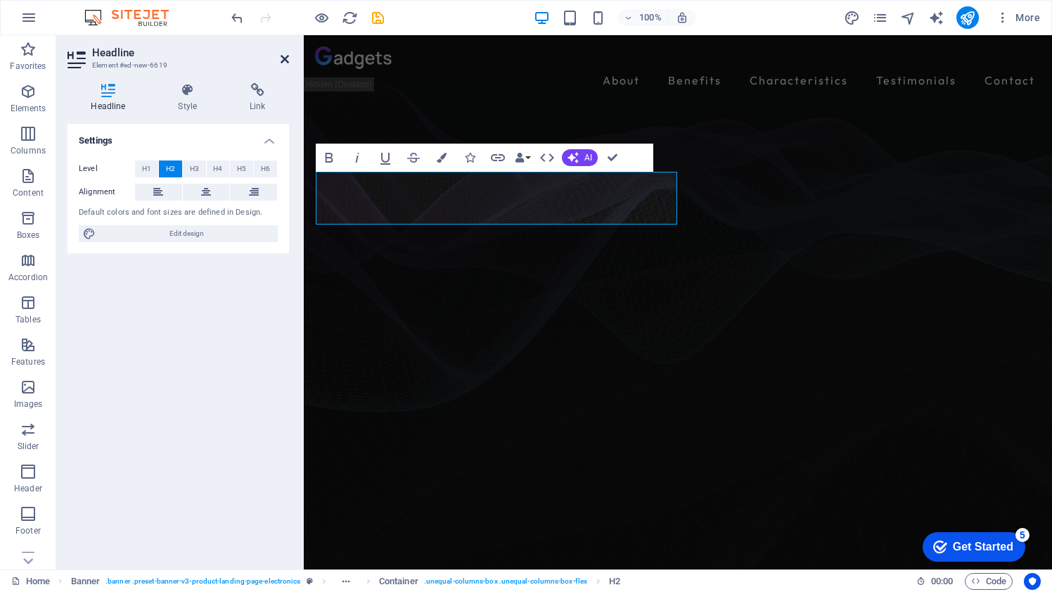
click at [284, 58] on icon at bounding box center [285, 58] width 8 height 11
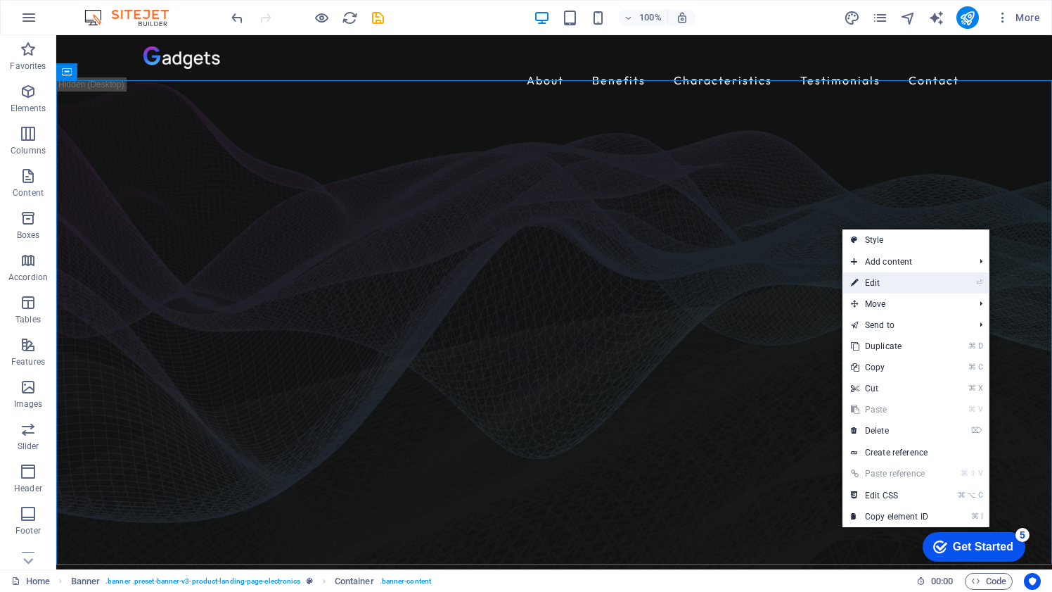
click at [947, 283] on li "⏎ Edit" at bounding box center [916, 282] width 147 height 21
click at [919, 448] on link "Create reference" at bounding box center [916, 452] width 147 height 21
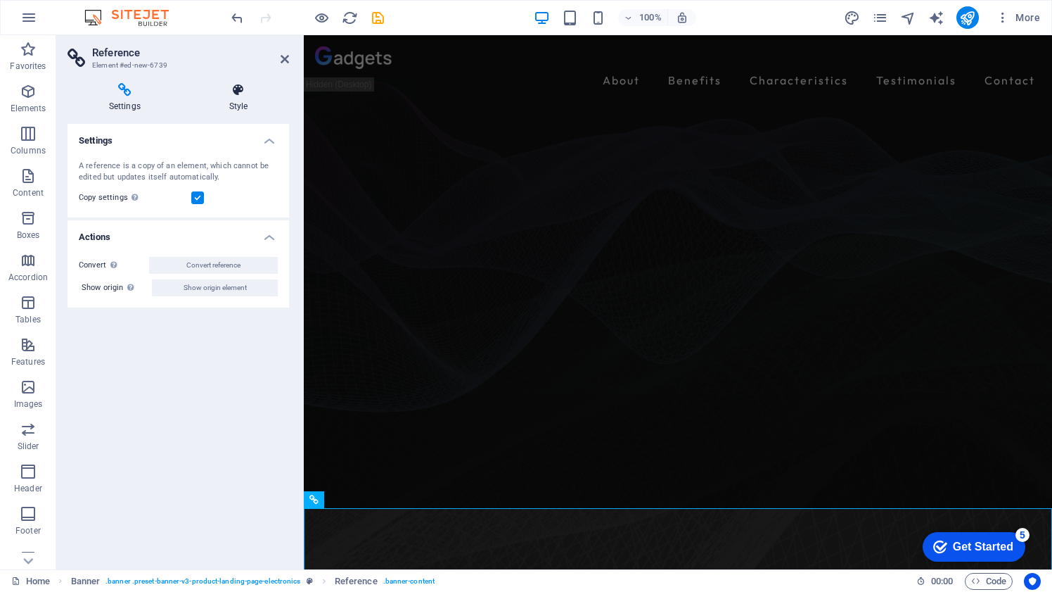
click at [242, 95] on icon at bounding box center [238, 90] width 101 height 14
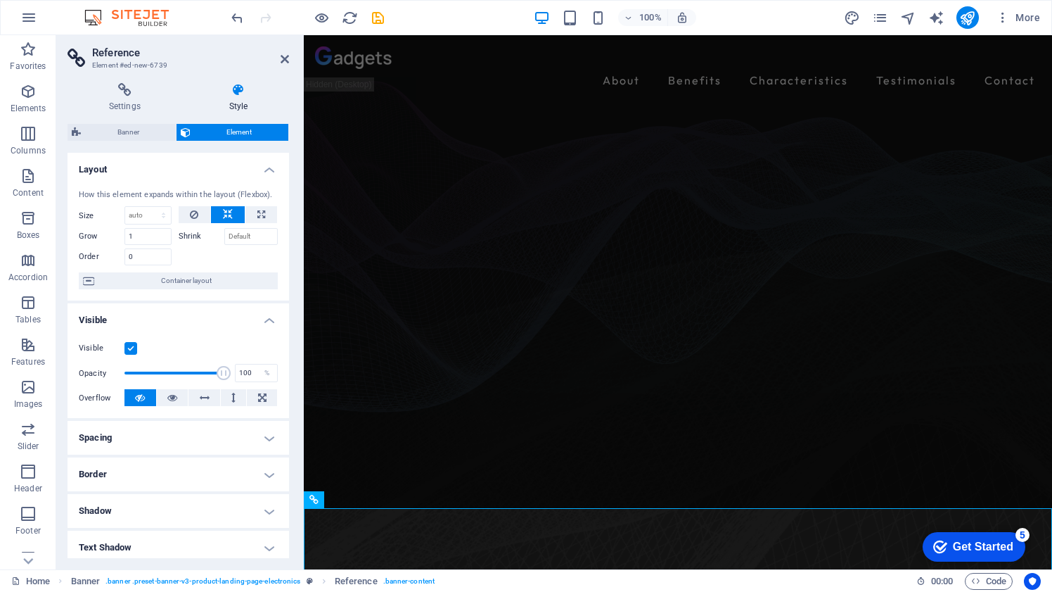
click at [267, 166] on h4 "Layout" at bounding box center [179, 165] width 222 height 25
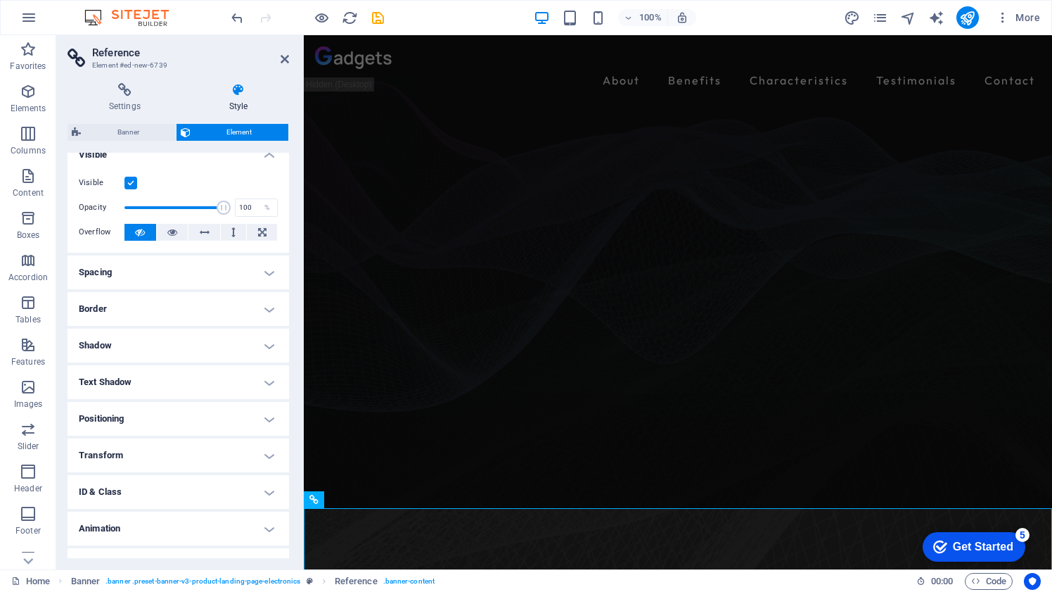
scroll to position [75, 0]
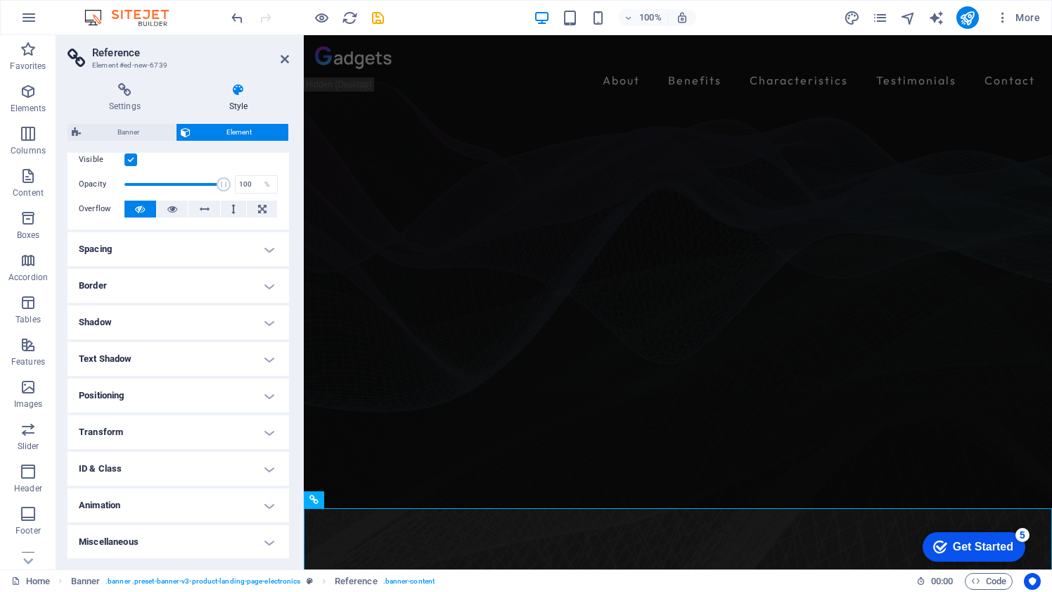
click at [266, 432] on h4 "Transform" at bounding box center [179, 432] width 222 height 34
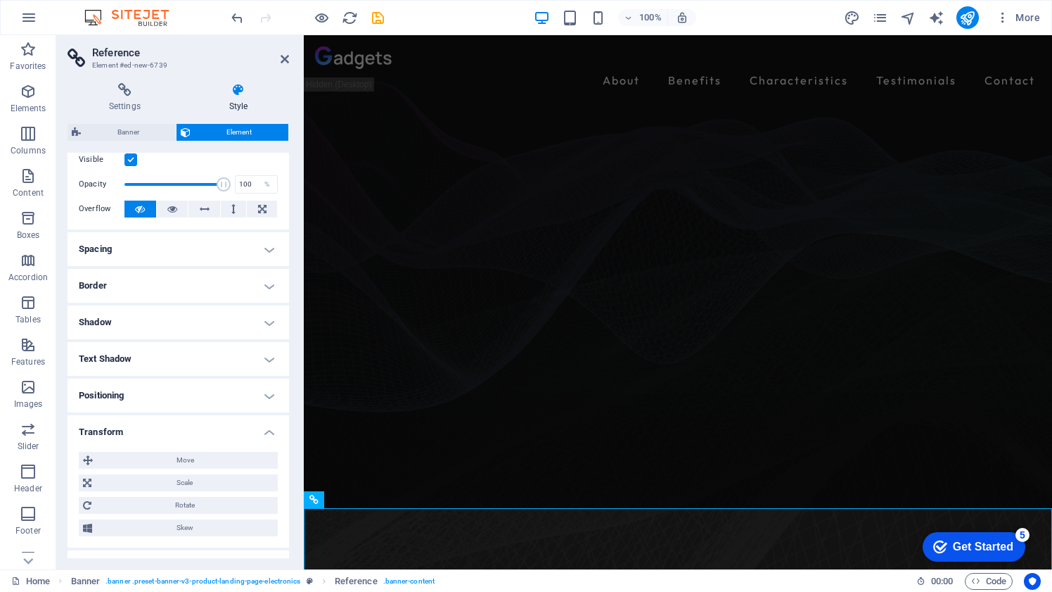
click at [266, 432] on h4 "Transform" at bounding box center [179, 427] width 222 height 25
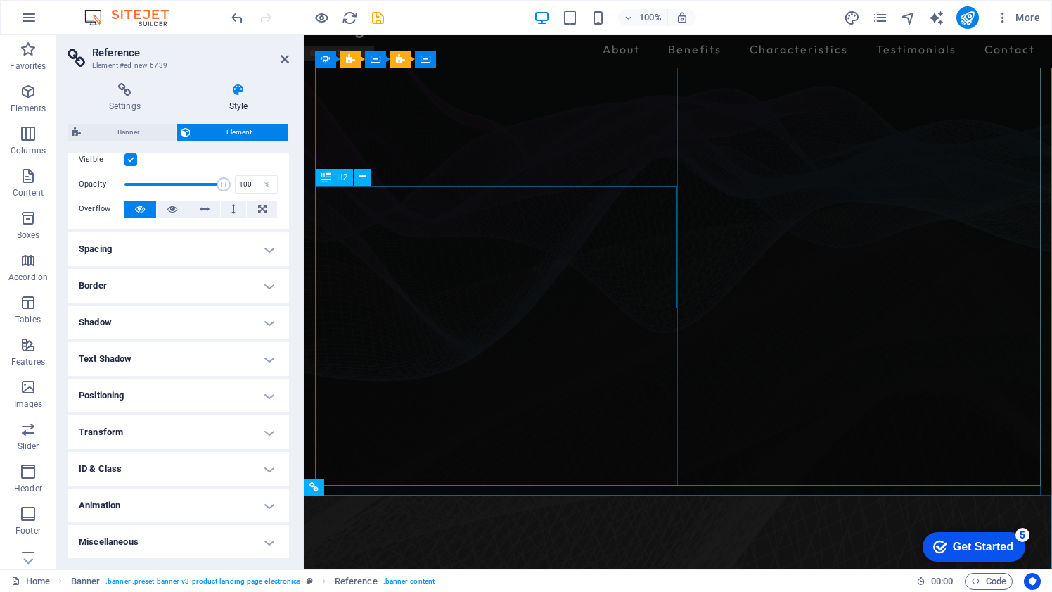
scroll to position [0, 0]
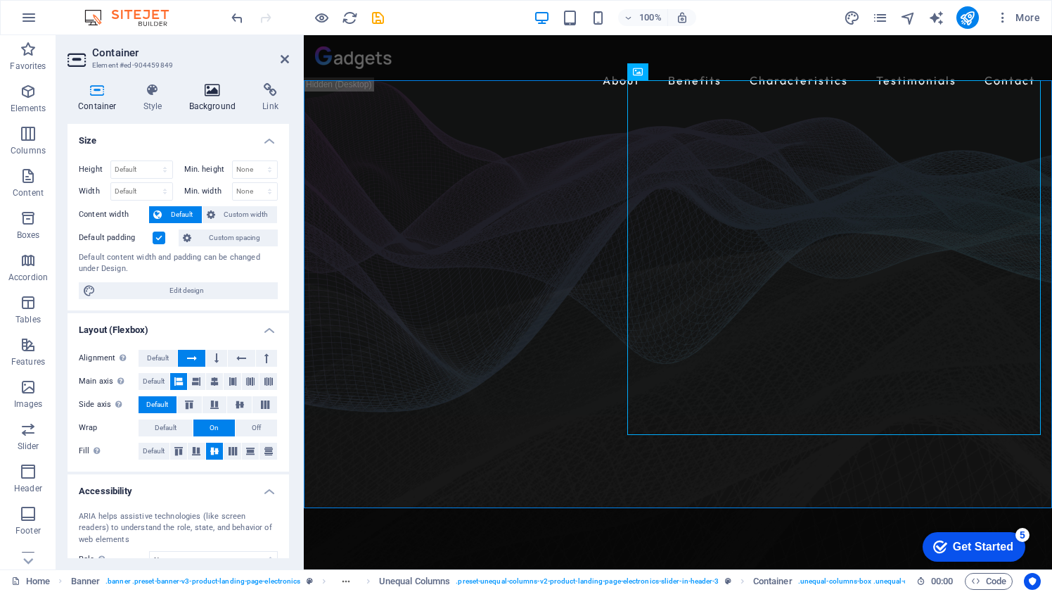
click at [217, 97] on h4 "Background" at bounding box center [216, 98] width 74 height 30
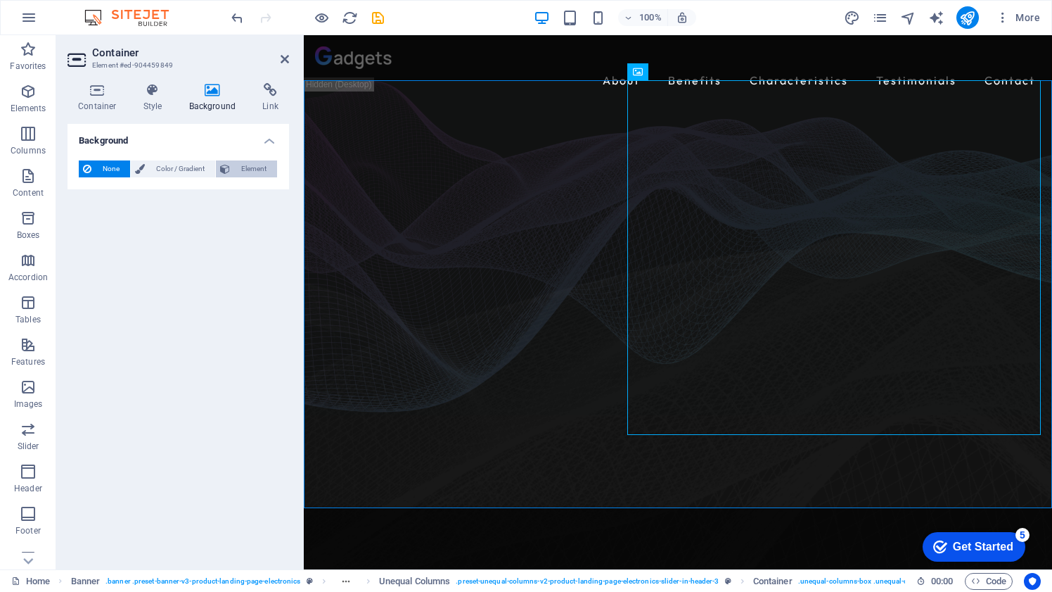
click at [243, 172] on span "Element" at bounding box center [253, 168] width 39 height 17
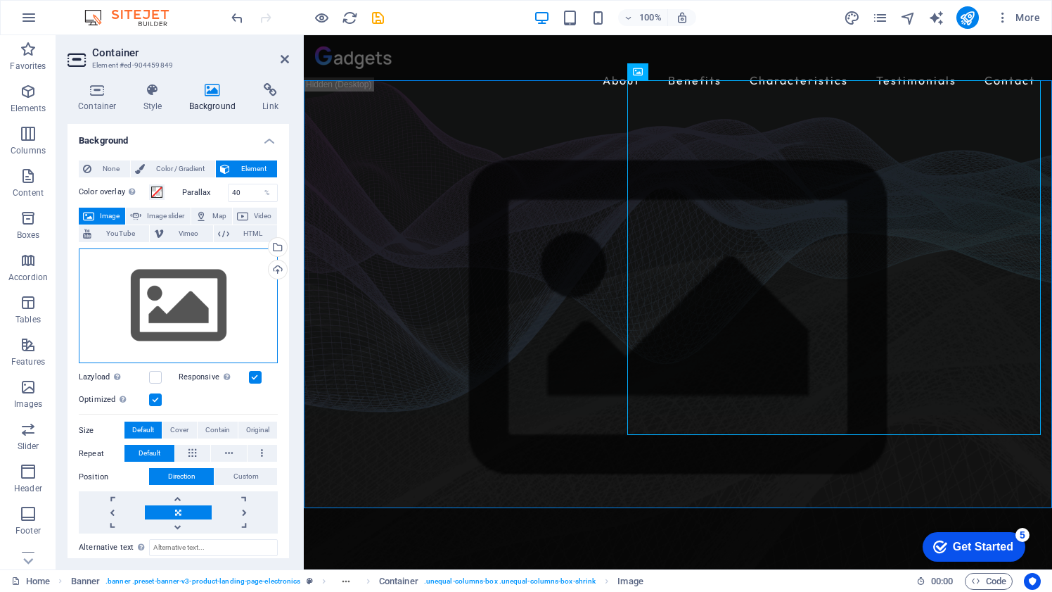
click at [200, 303] on div "Drag files here, click to choose files or select files from Files or our free s…" at bounding box center [178, 305] width 199 height 115
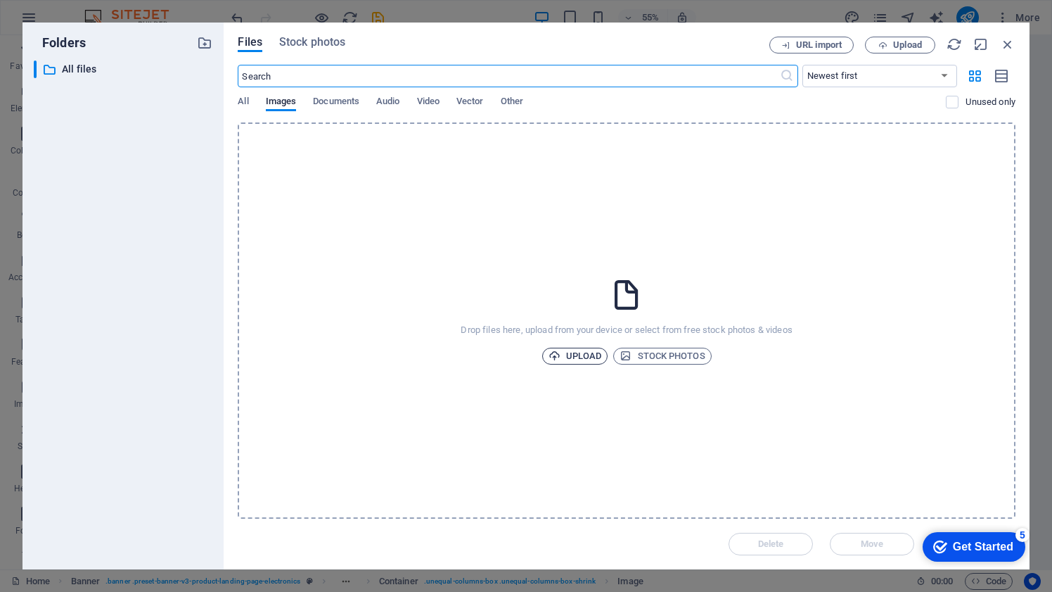
click at [577, 359] on span "Upload" at bounding box center [575, 355] width 53 height 17
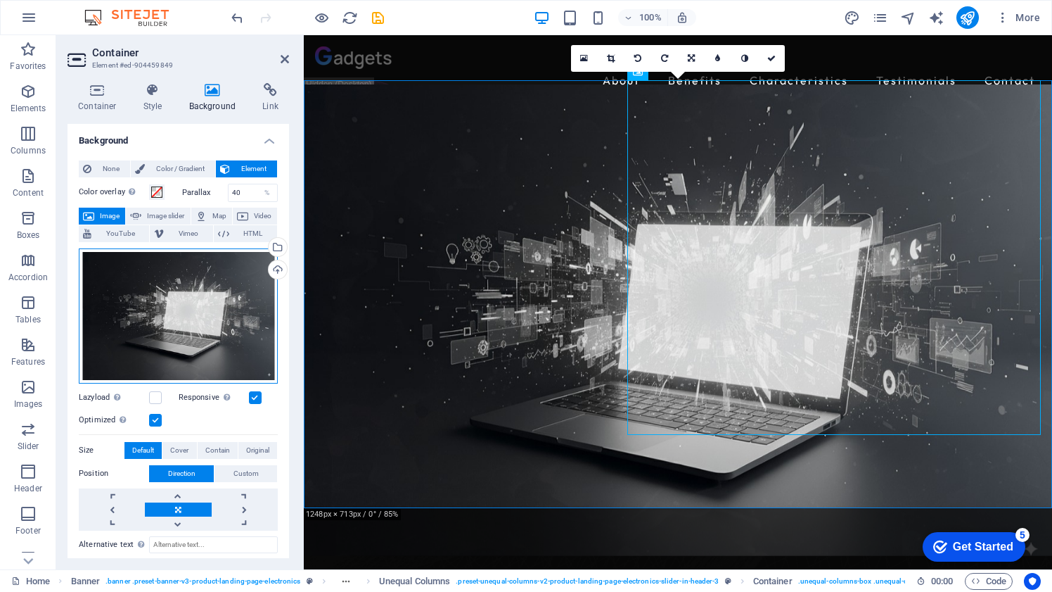
click at [215, 326] on div "Drag files here, click to choose files or select files from Files or our free s…" at bounding box center [178, 315] width 199 height 135
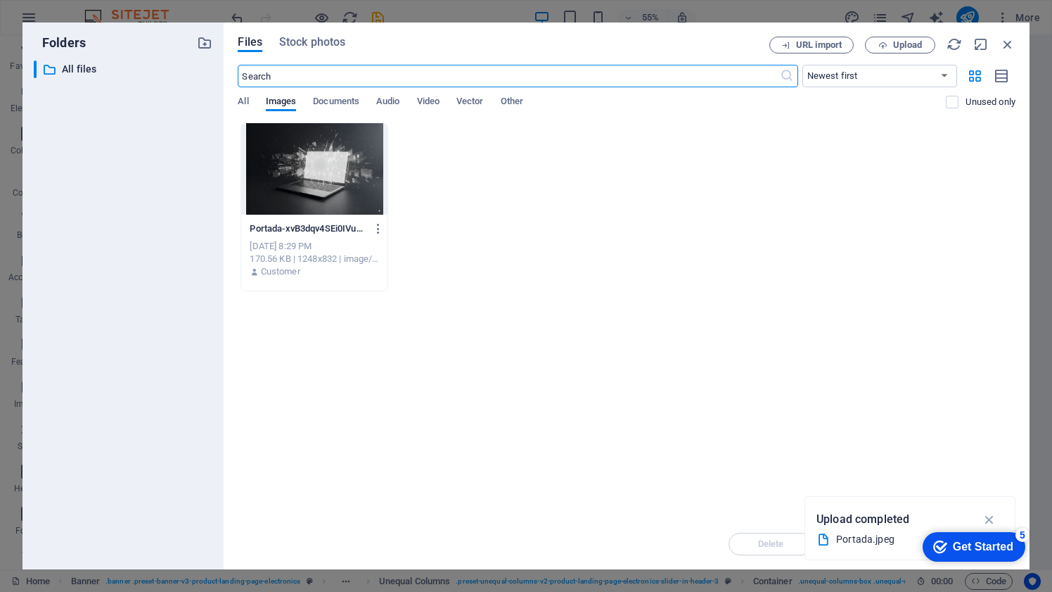
click at [346, 173] on div at bounding box center [314, 168] width 146 height 91
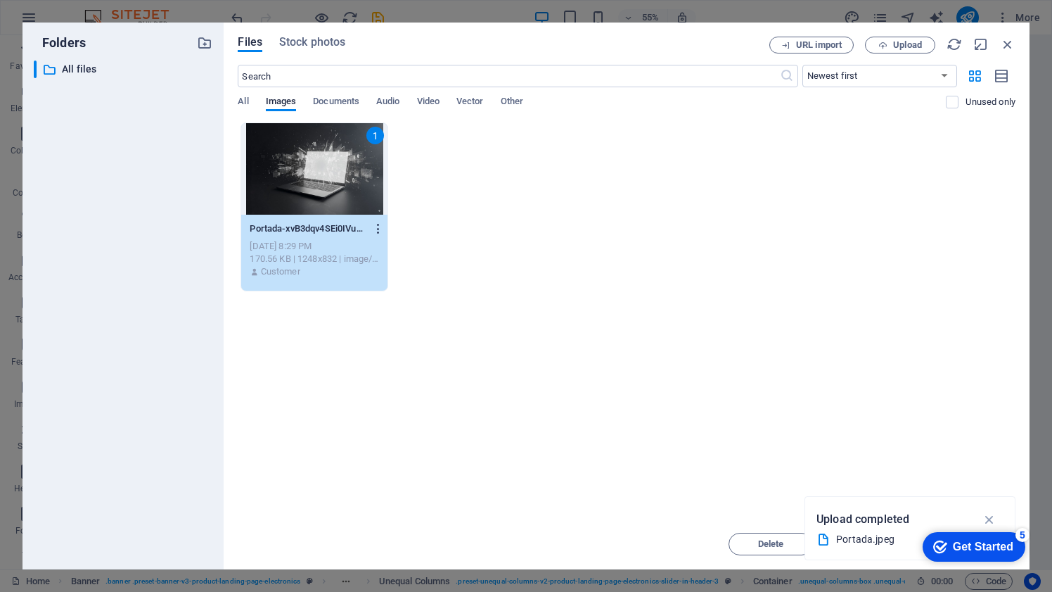
click at [377, 228] on icon "button" at bounding box center [378, 228] width 13 height 13
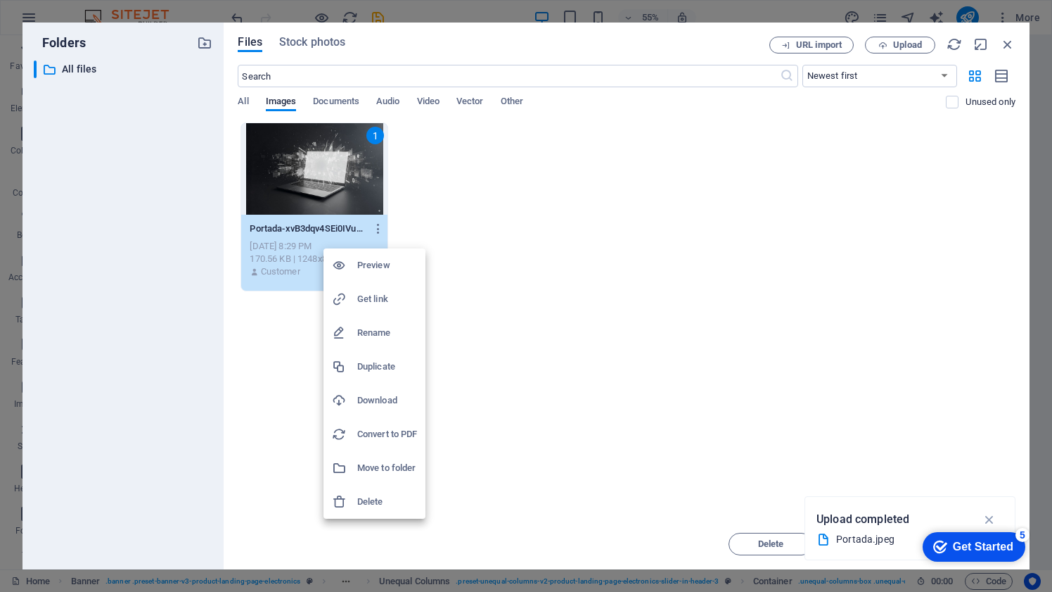
click at [370, 499] on h6 "Delete" at bounding box center [387, 501] width 60 height 17
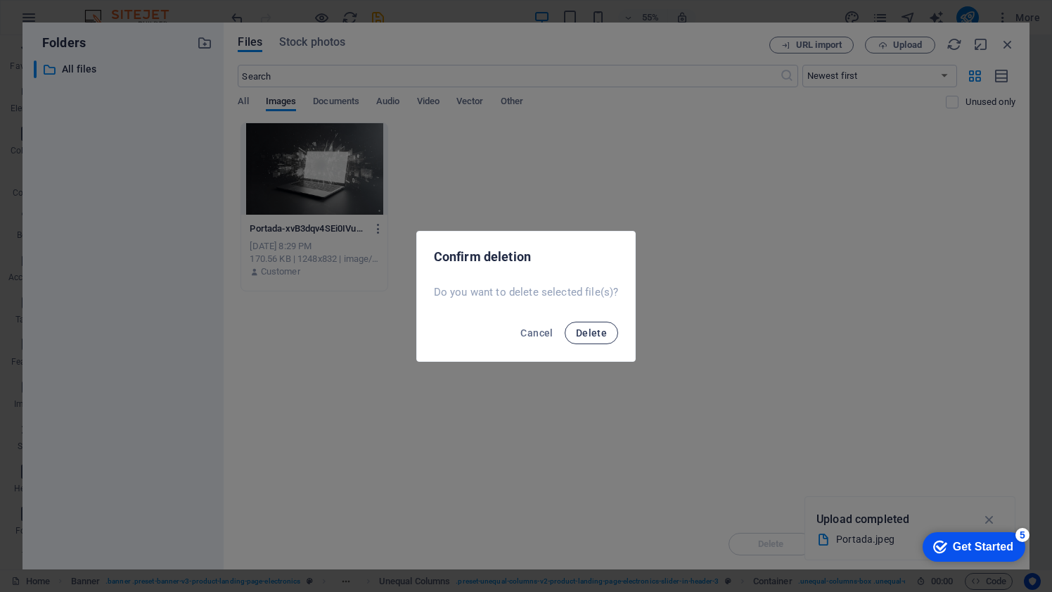
click at [590, 335] on span "Delete" at bounding box center [591, 332] width 31 height 11
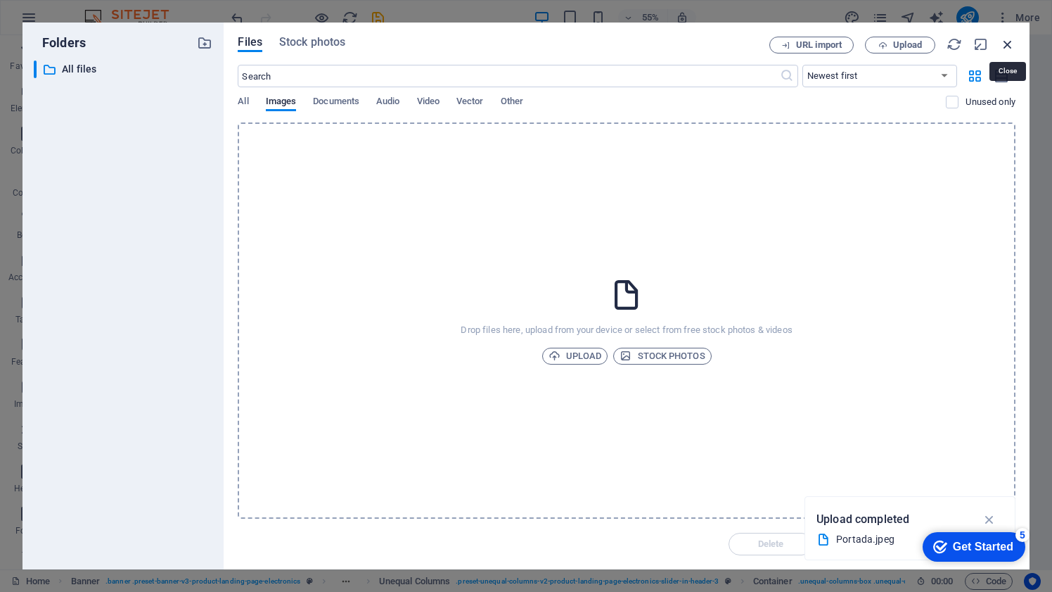
click at [1007, 40] on icon "button" at bounding box center [1007, 44] width 15 height 15
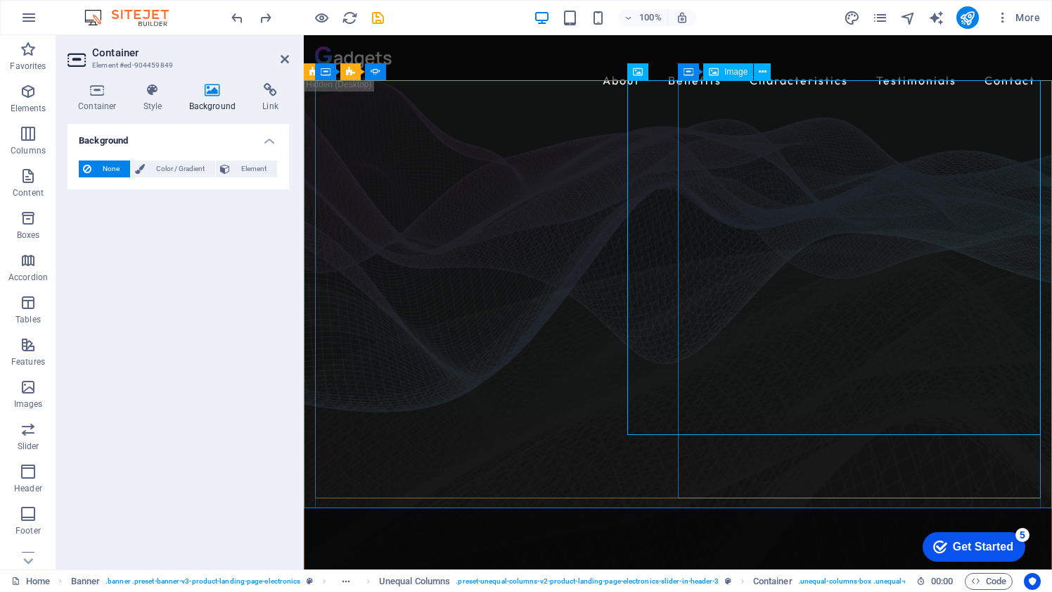
click at [735, 71] on span "Image" at bounding box center [736, 72] width 23 height 8
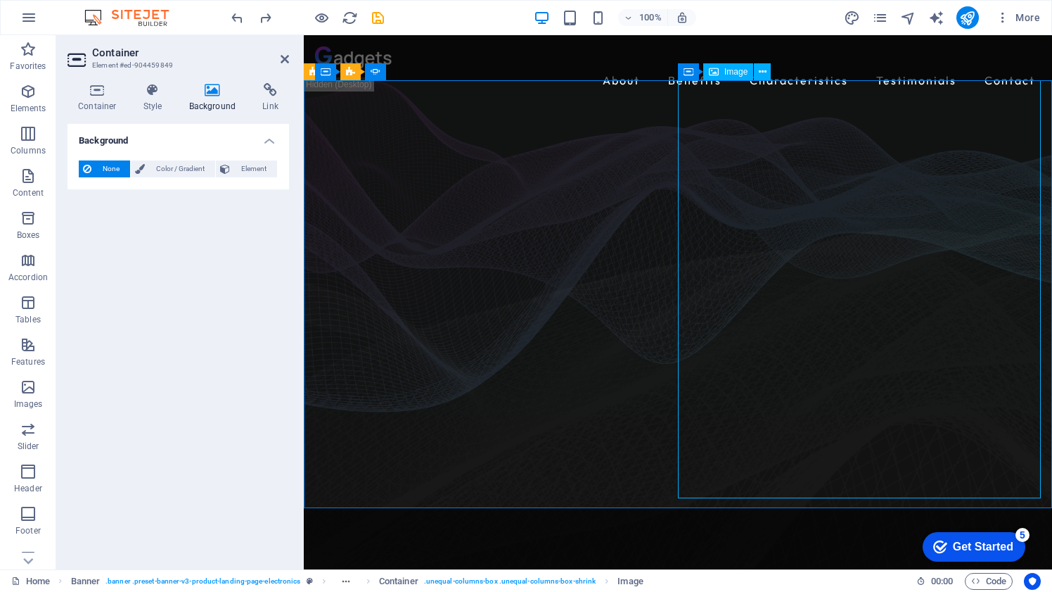
click at [741, 72] on span "Image" at bounding box center [736, 72] width 23 height 8
click at [96, 106] on h4 "Container" at bounding box center [100, 98] width 65 height 30
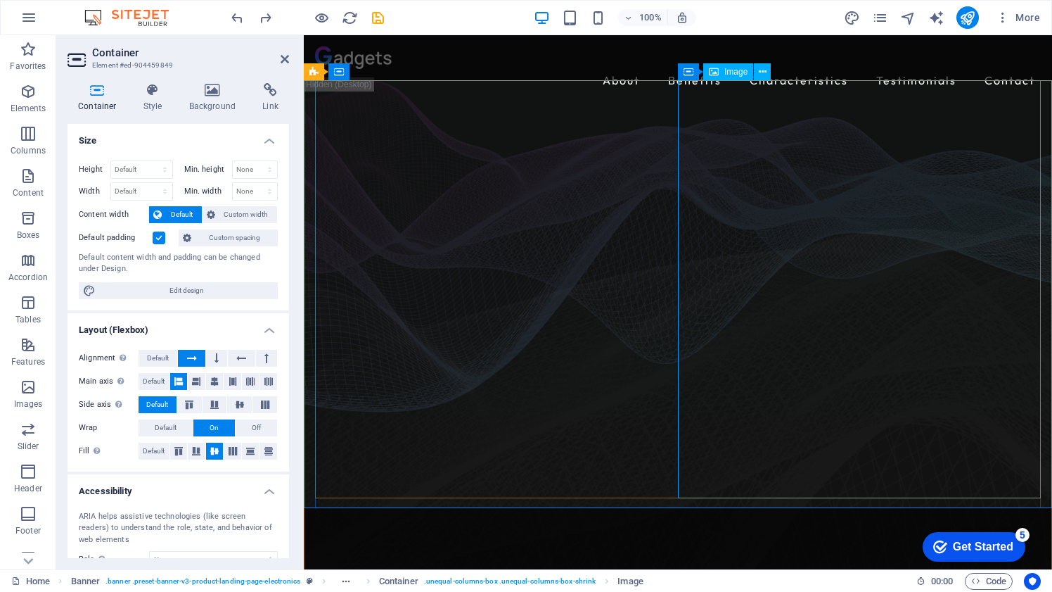
click at [736, 71] on span "Image" at bounding box center [736, 72] width 23 height 8
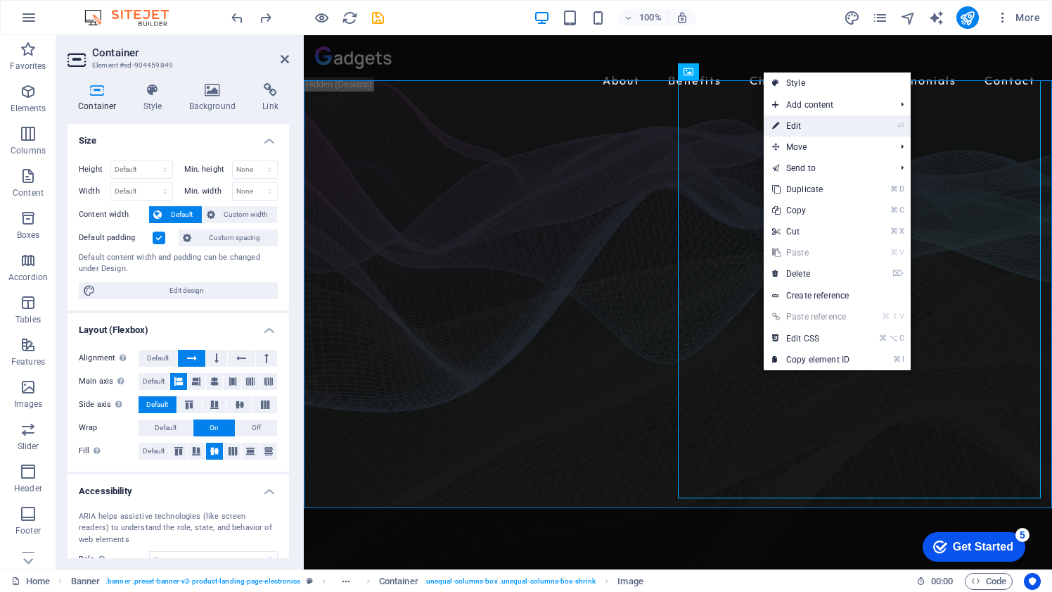
click at [779, 125] on icon at bounding box center [775, 125] width 7 height 21
select select "px"
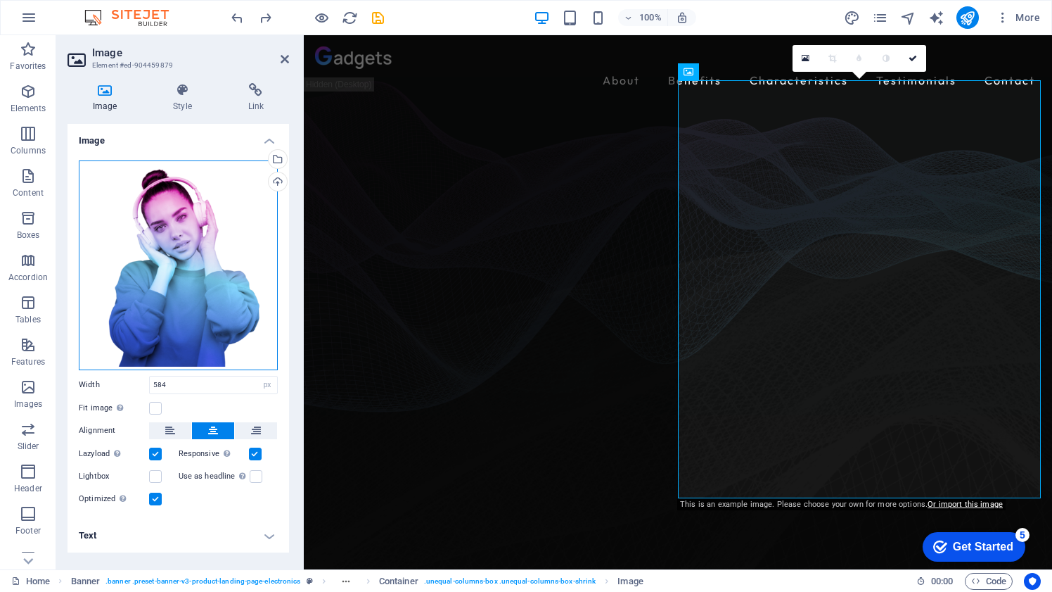
click at [221, 257] on div "Drag files here, click to choose files or select files from Files or our free s…" at bounding box center [178, 265] width 199 height 210
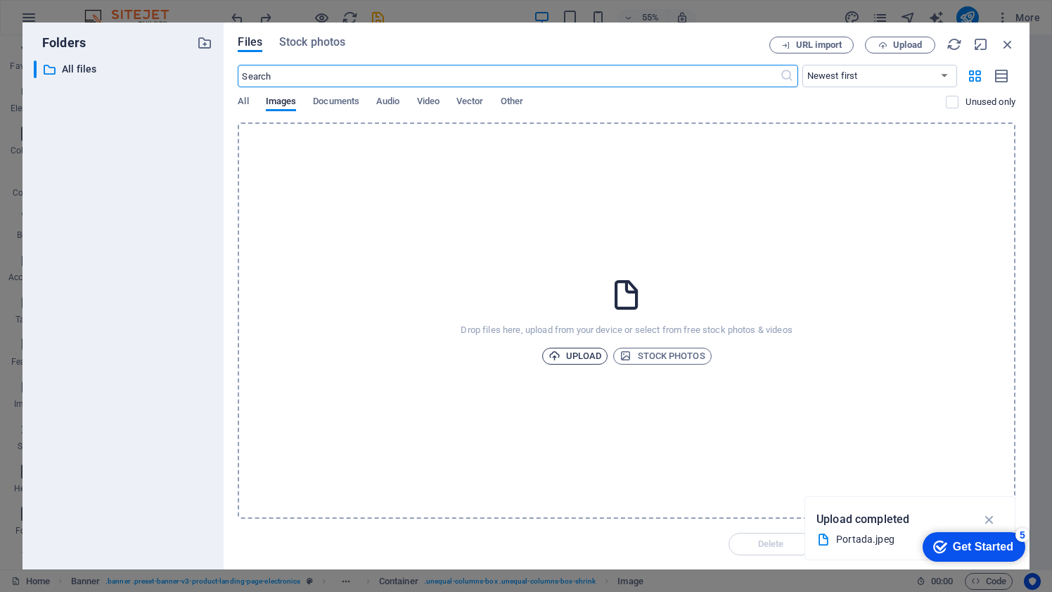
click at [587, 353] on span "Upload" at bounding box center [575, 355] width 53 height 17
click at [1006, 46] on icon "button" at bounding box center [1007, 44] width 15 height 15
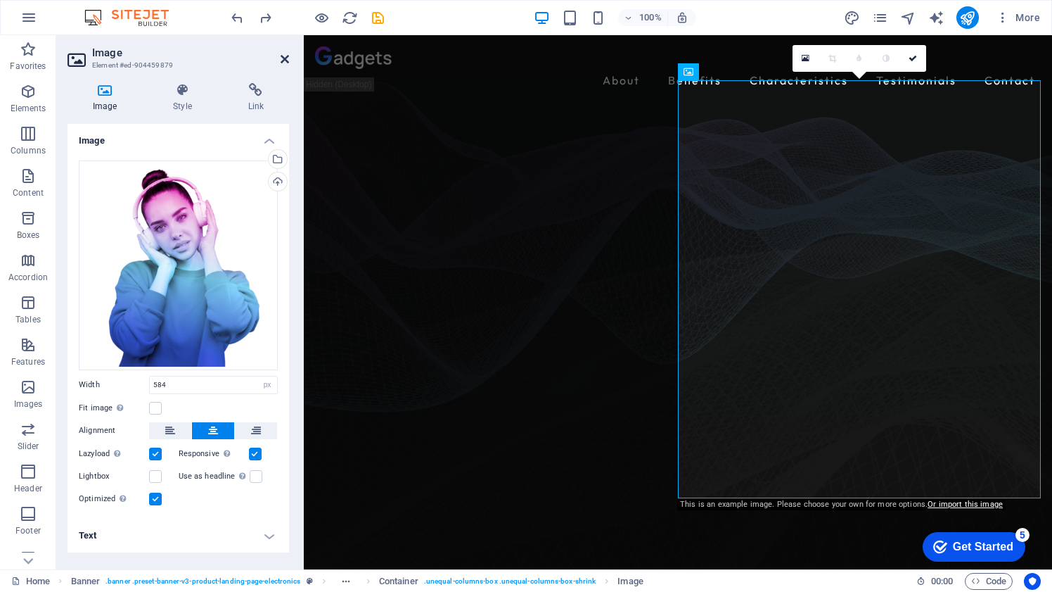
click at [281, 55] on icon at bounding box center [285, 58] width 8 height 11
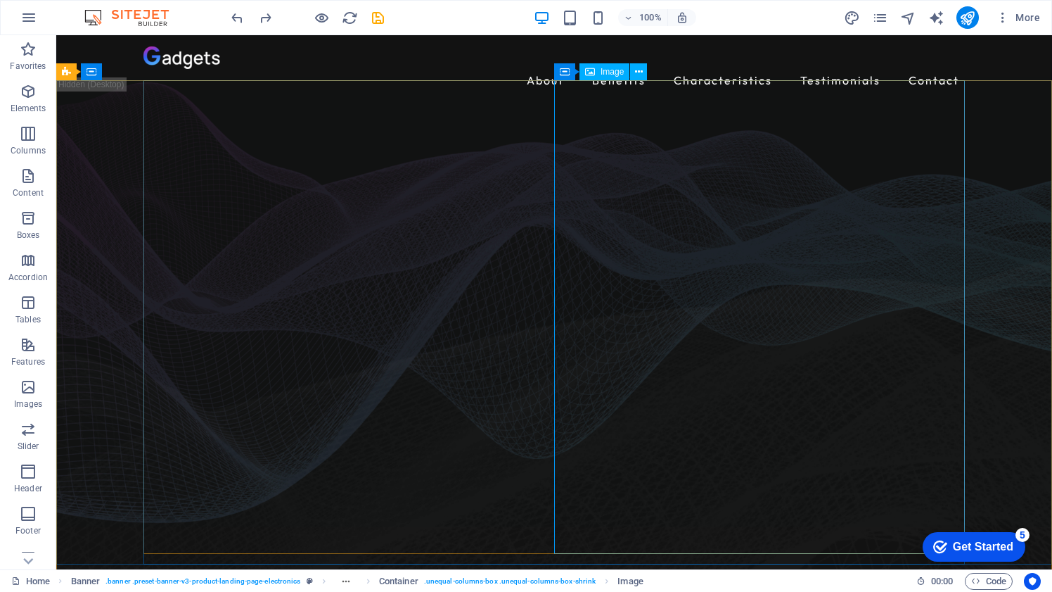
select select "px"
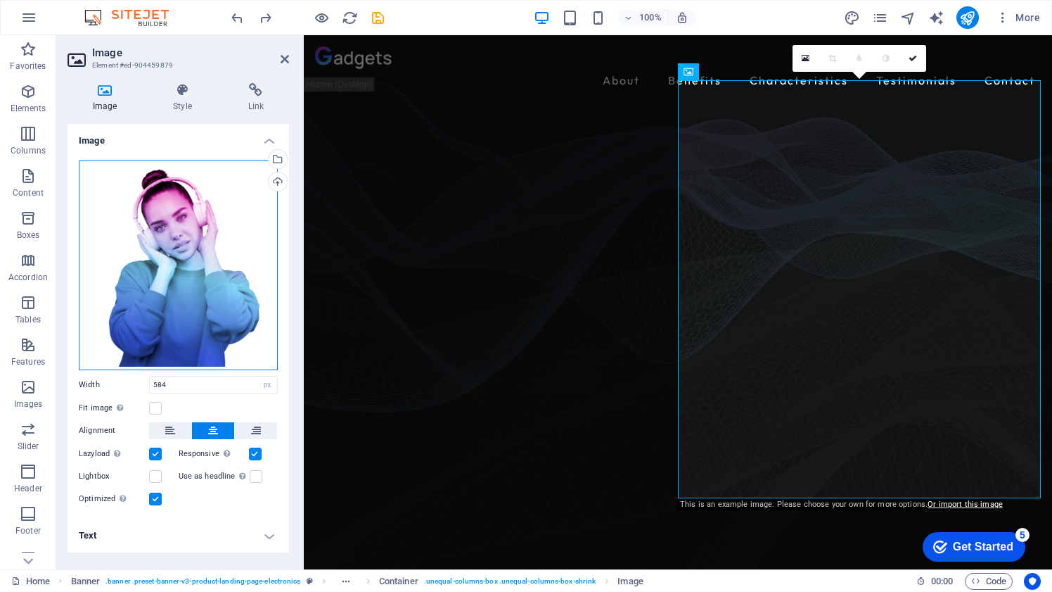
click at [183, 248] on div "Drag files here, click to choose files or select files from Files or our free s…" at bounding box center [178, 265] width 199 height 210
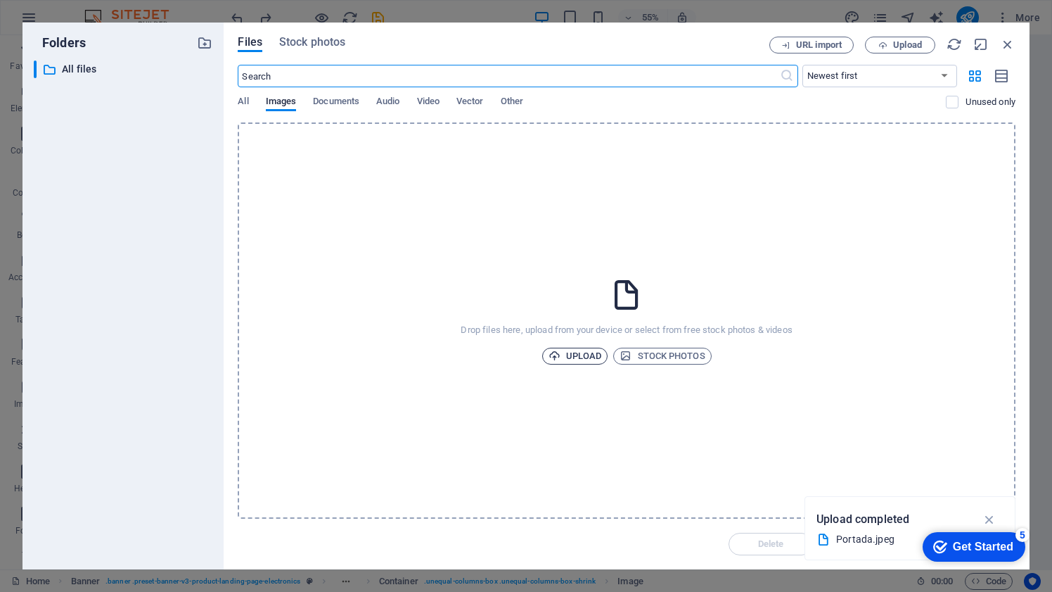
click at [579, 353] on span "Upload" at bounding box center [575, 355] width 53 height 17
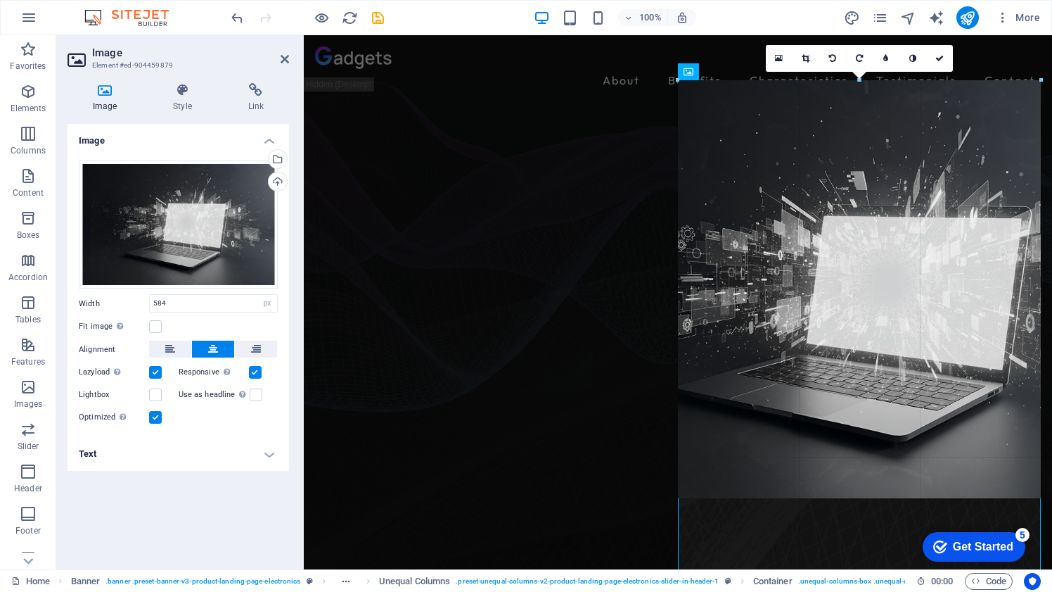
drag, startPoint x: 677, startPoint y: 288, endPoint x: 651, endPoint y: 288, distance: 26.7
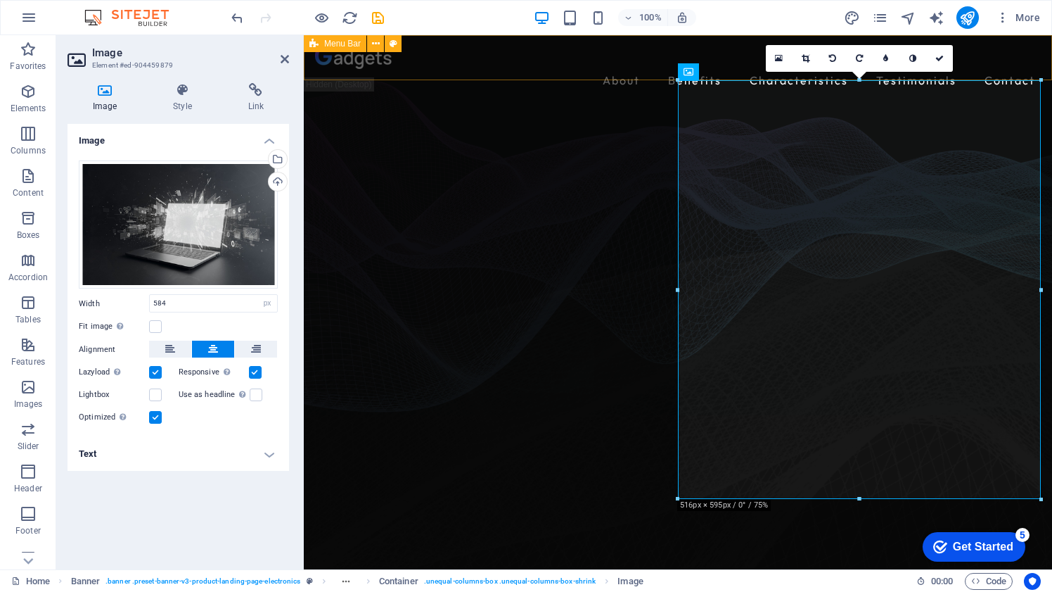
click at [566, 73] on div "About Benefits Characteristics Testimonials Contact" at bounding box center [678, 69] width 748 height 68
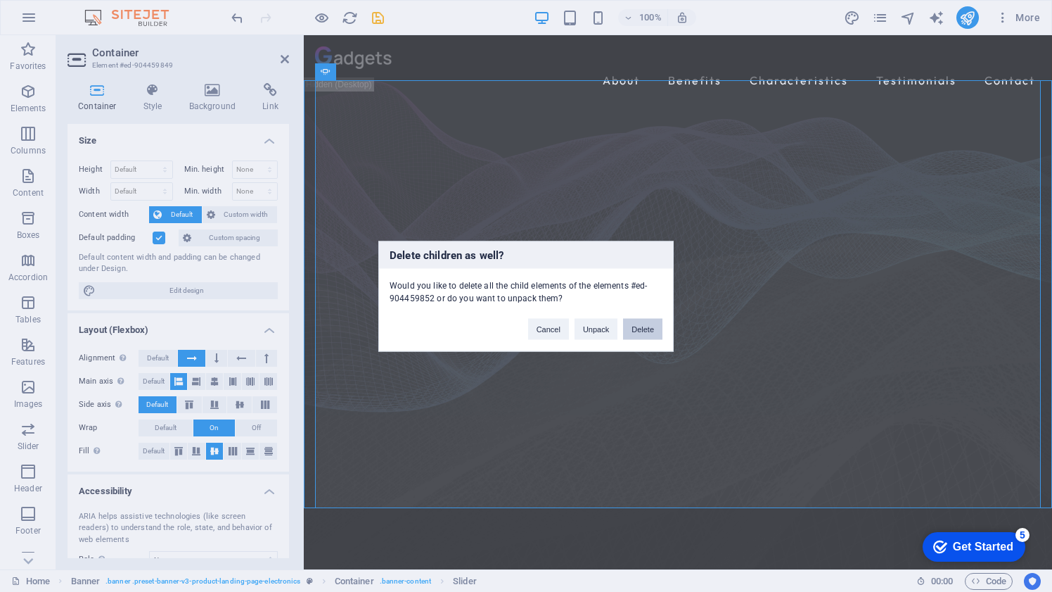
click at [651, 327] on button "Delete" at bounding box center [642, 328] width 39 height 21
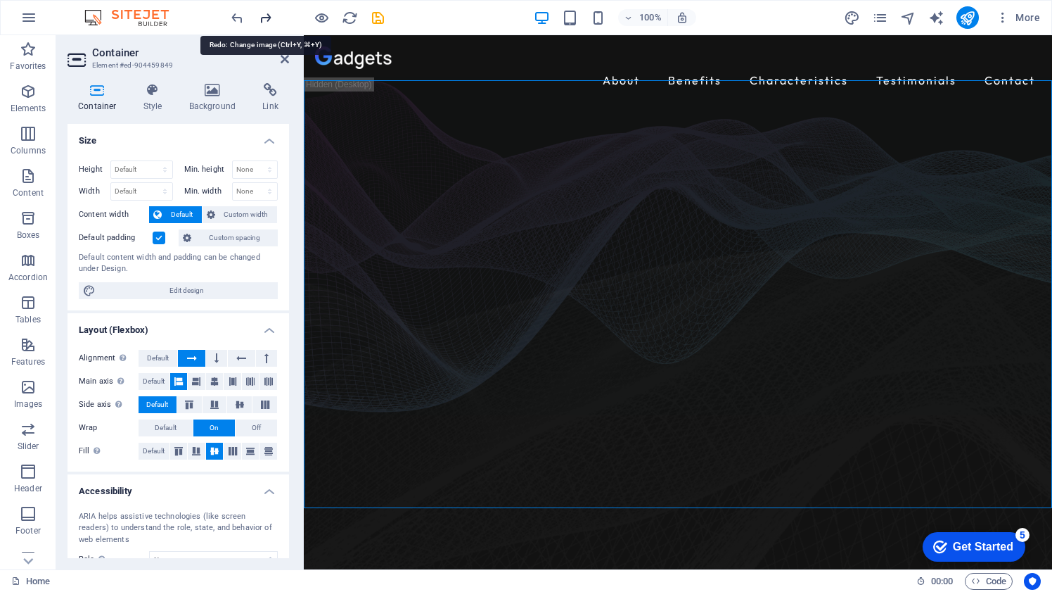
click at [281, 60] on icon at bounding box center [285, 58] width 8 height 11
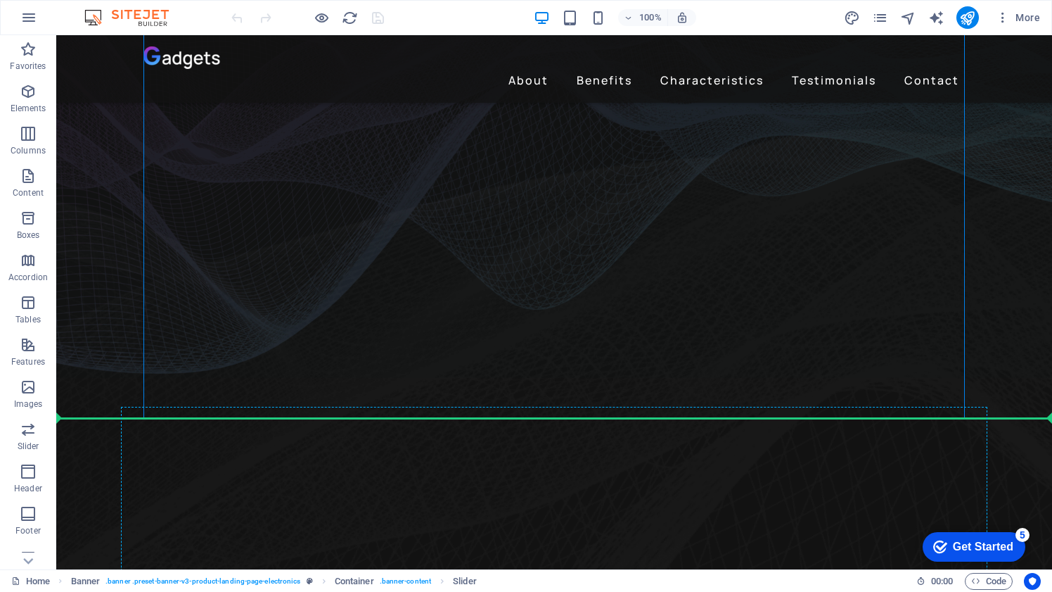
scroll to position [153, 0]
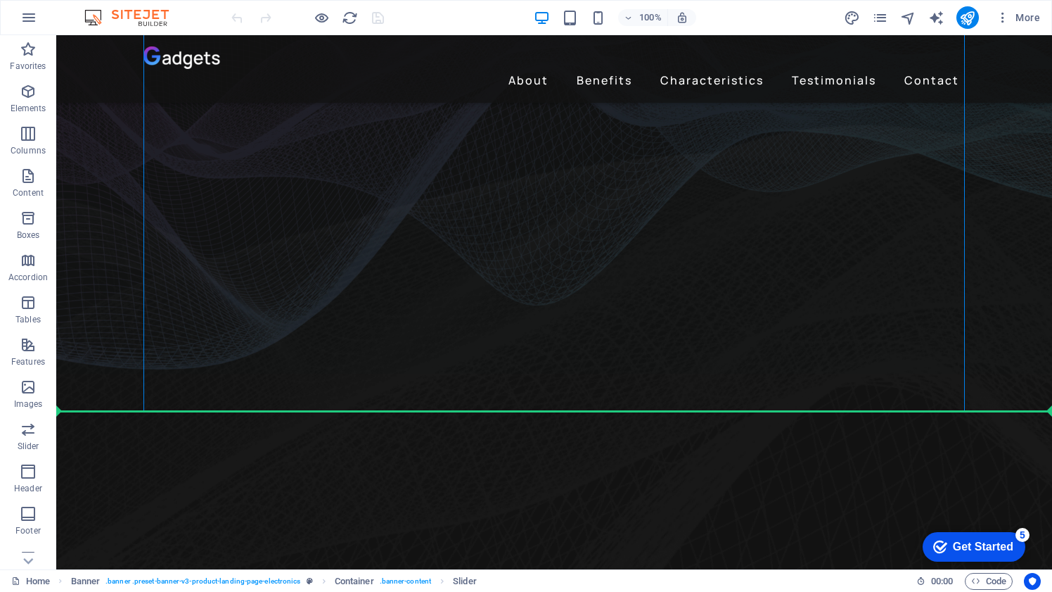
drag, startPoint x: 354, startPoint y: 502, endPoint x: 570, endPoint y: 439, distance: 225.5
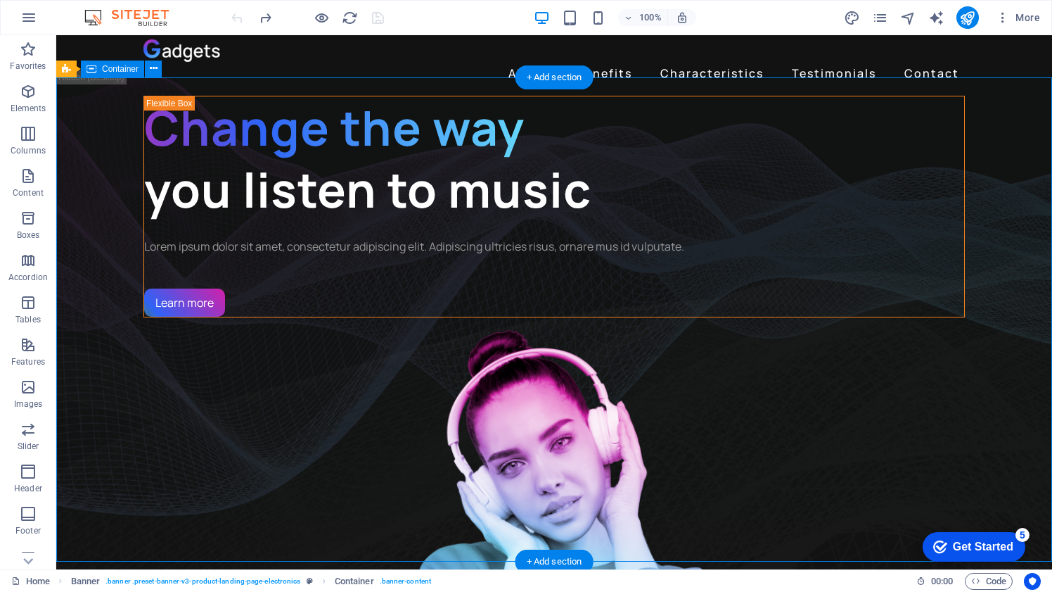
scroll to position [0, 0]
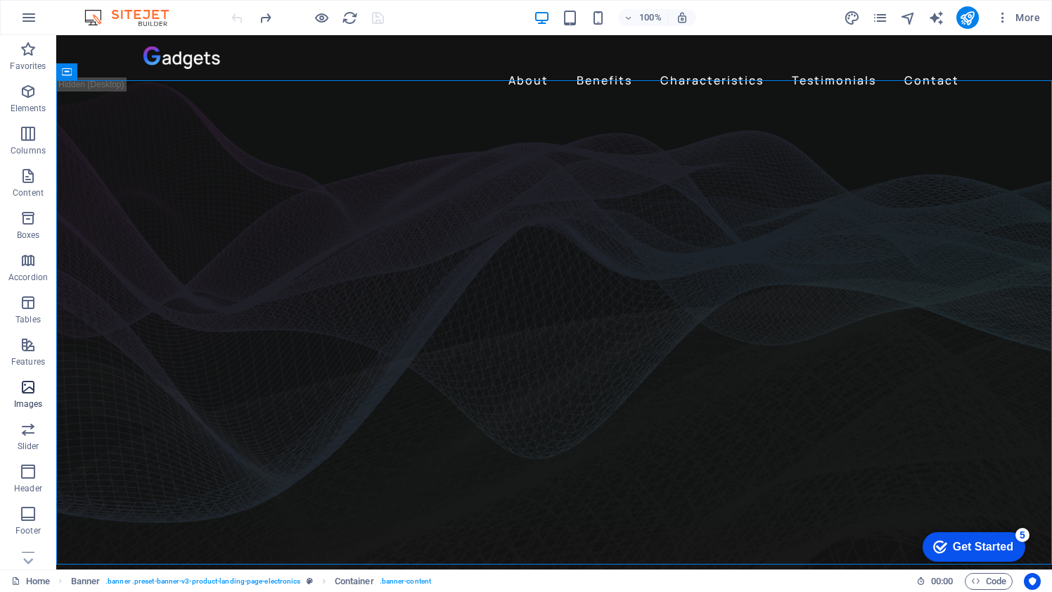
click at [20, 391] on icon "button" at bounding box center [28, 386] width 17 height 17
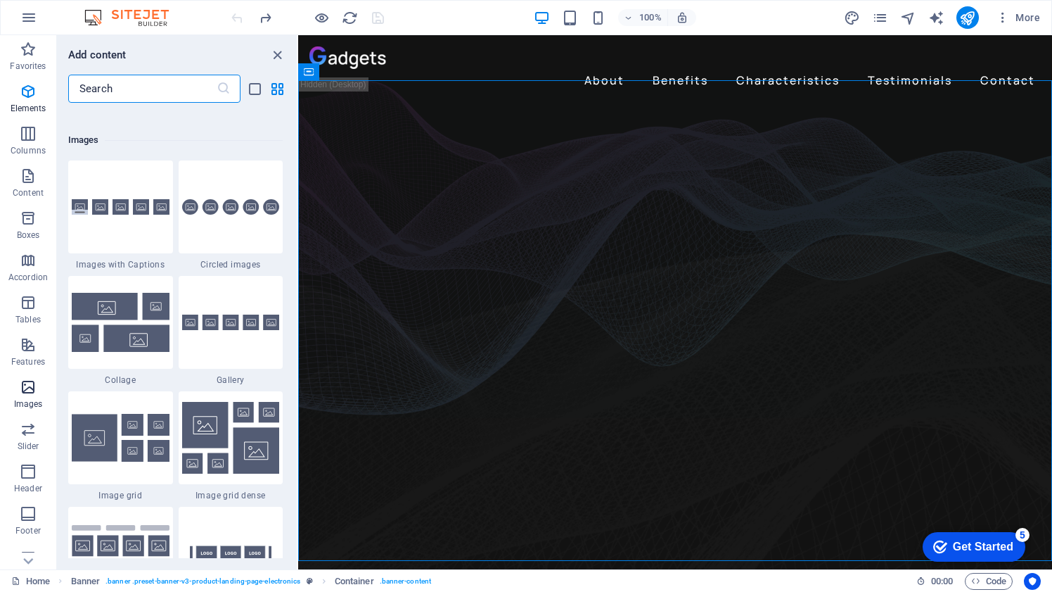
scroll to position [7133, 0]
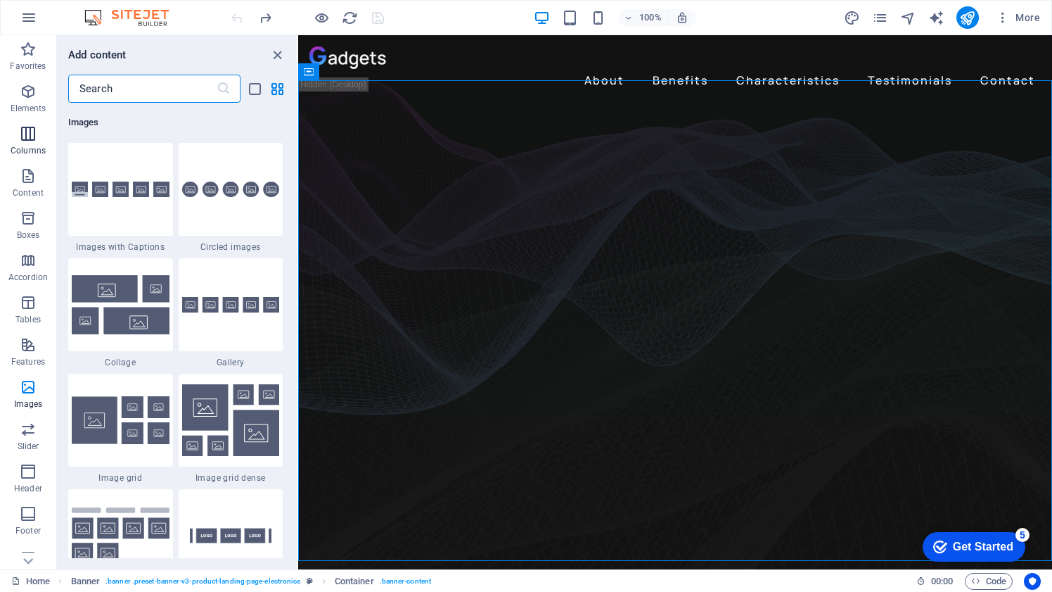
click at [34, 138] on icon "button" at bounding box center [28, 133] width 17 height 17
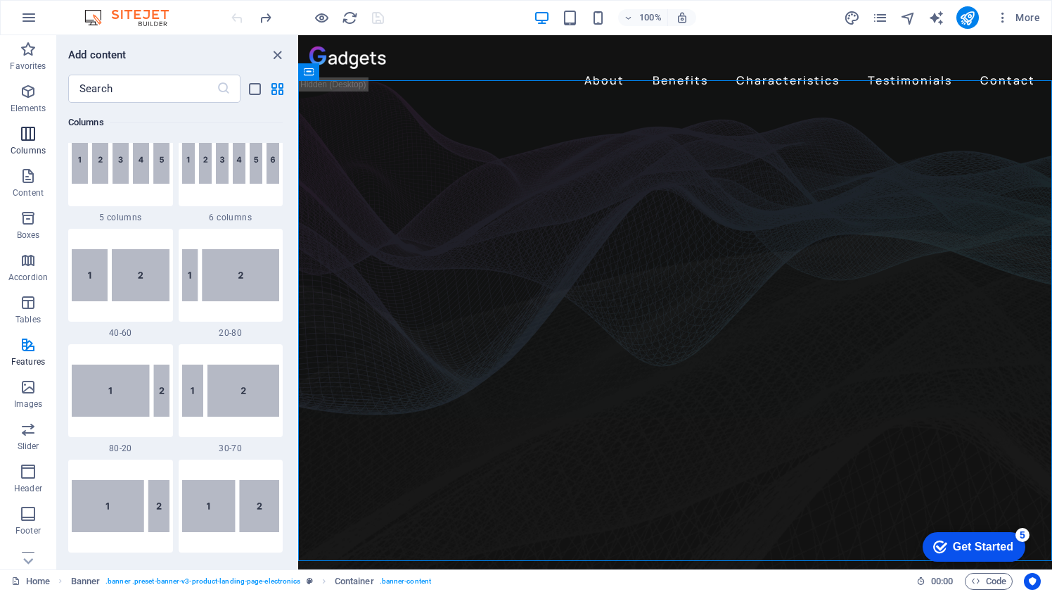
scroll to position [696, 0]
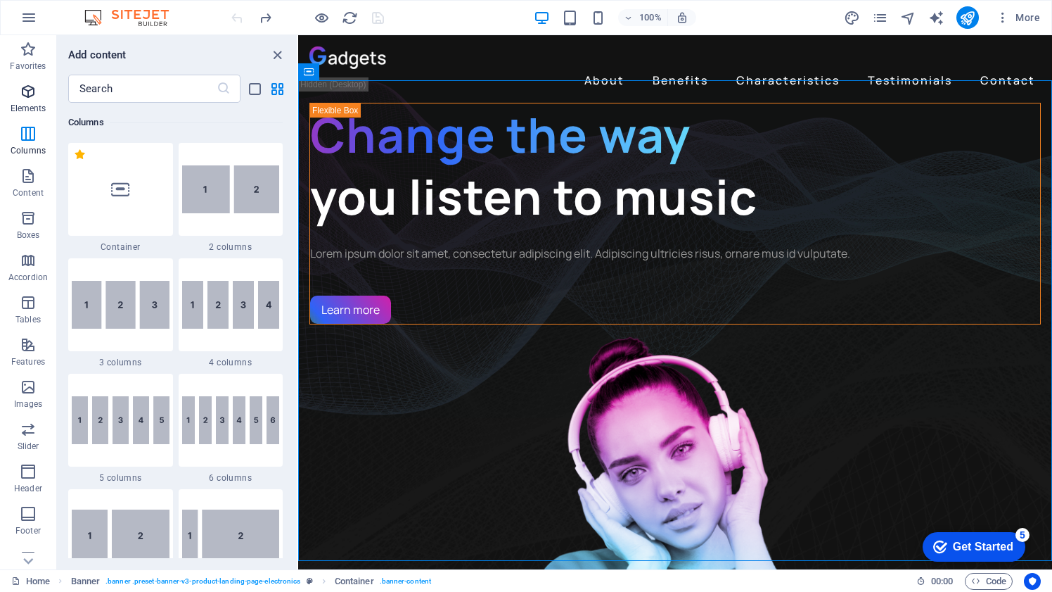
click at [34, 98] on icon "button" at bounding box center [28, 91] width 17 height 17
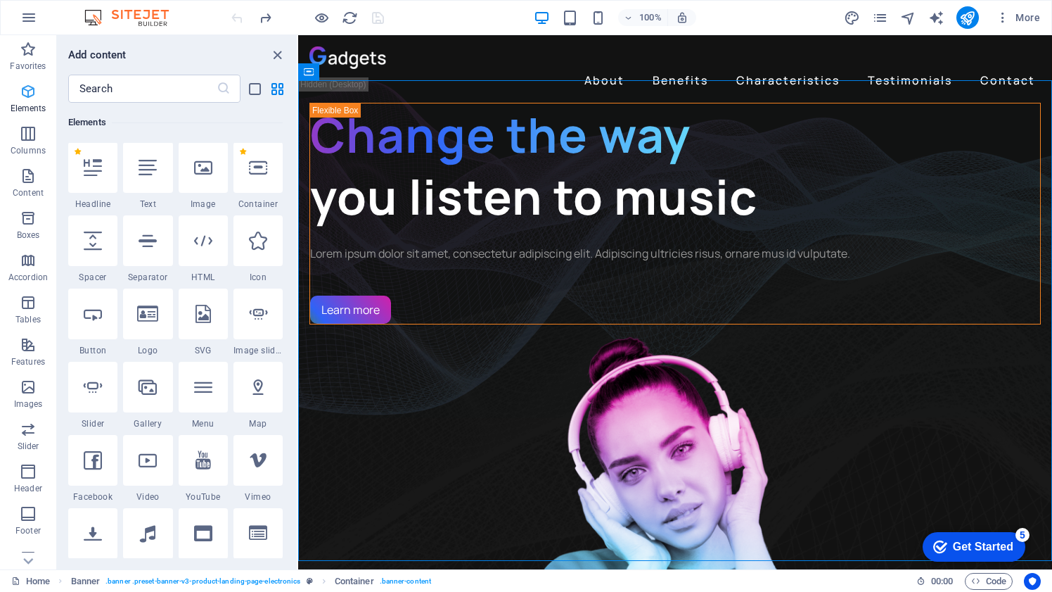
scroll to position [150, 0]
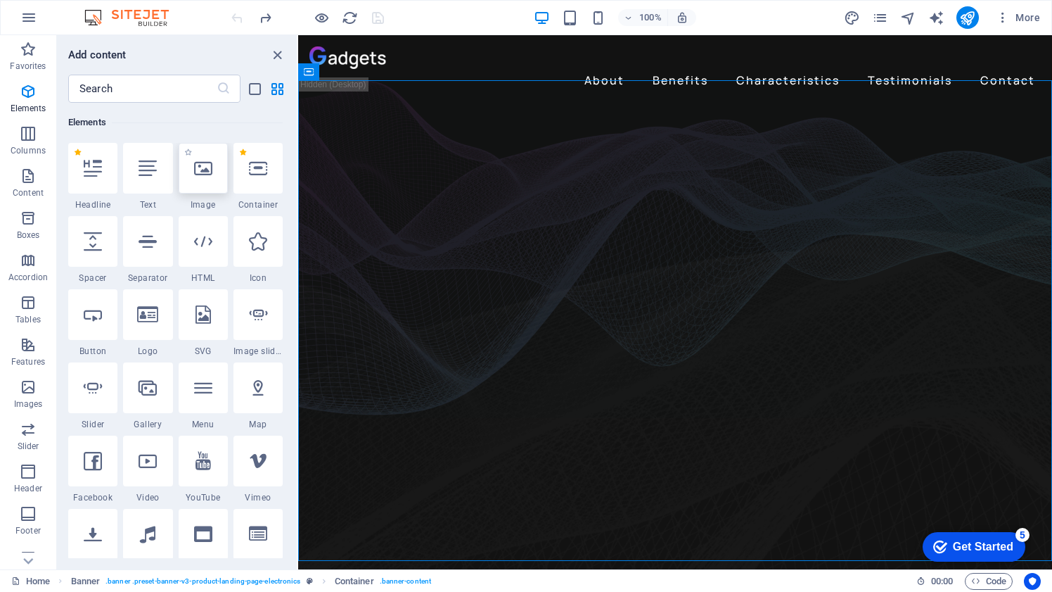
click at [199, 192] on div at bounding box center [203, 168] width 49 height 51
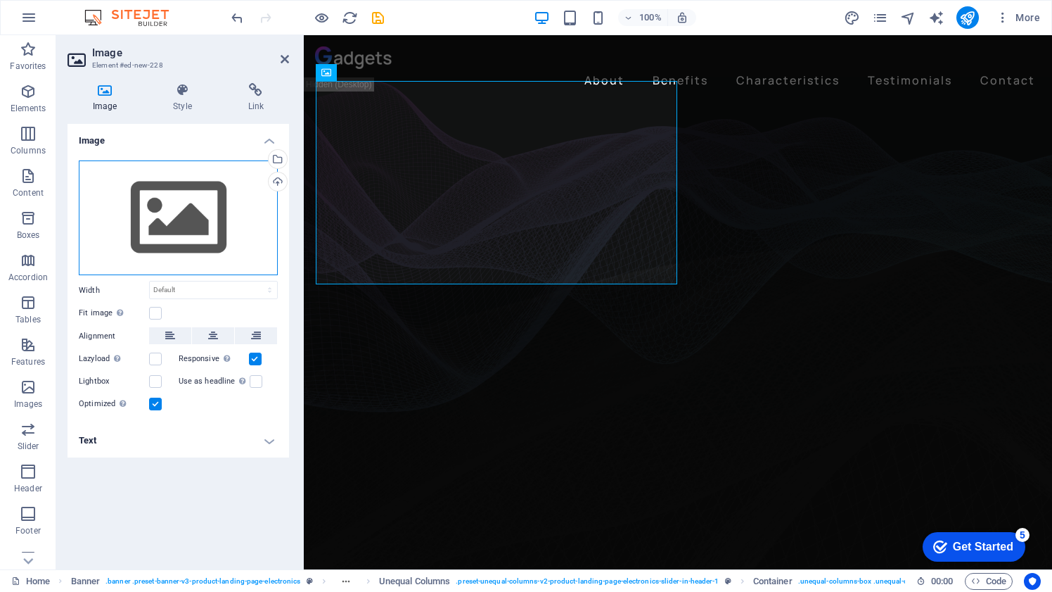
click at [191, 194] on div "Drag files here, click to choose files or select files from Files or our free s…" at bounding box center [178, 217] width 199 height 115
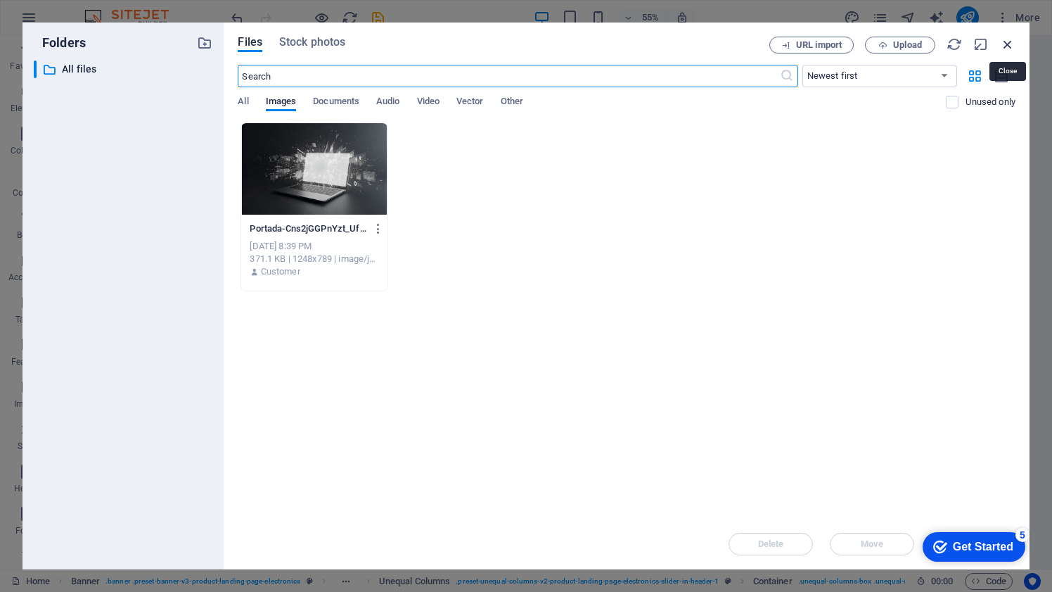
click at [1008, 44] on icon "button" at bounding box center [1007, 44] width 15 height 15
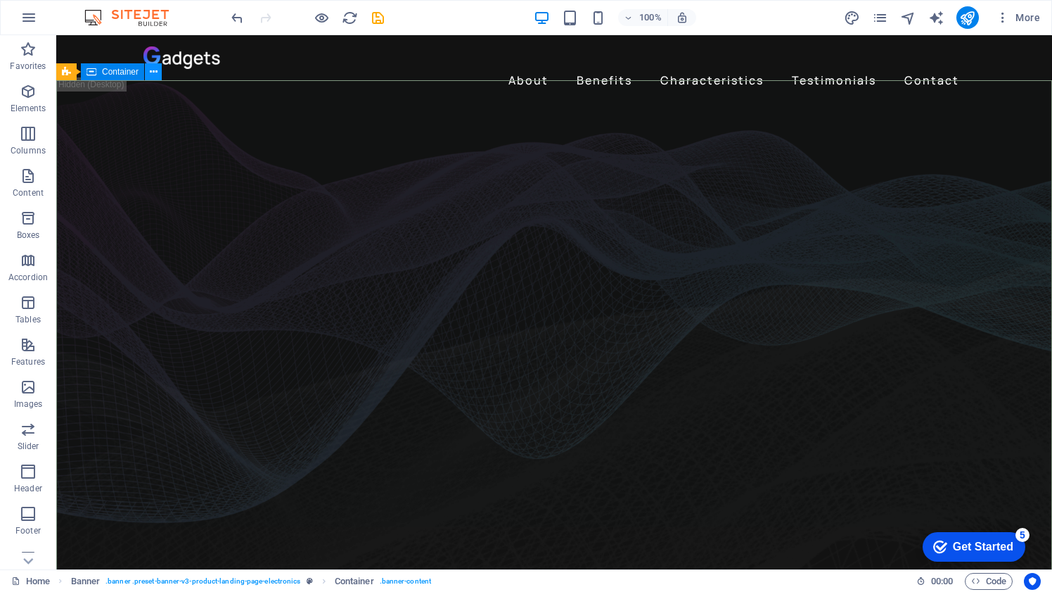
click at [0, 0] on icon at bounding box center [0, 0] width 0 height 0
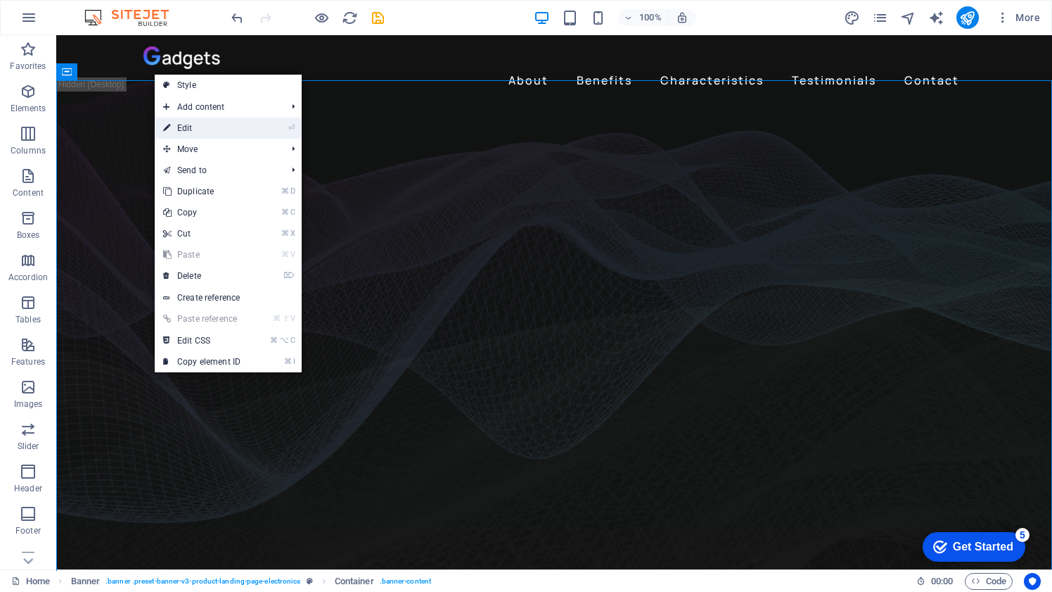
click at [179, 122] on link "⏎ Edit" at bounding box center [202, 127] width 94 height 21
